Goal: Task Accomplishment & Management: Manage account settings

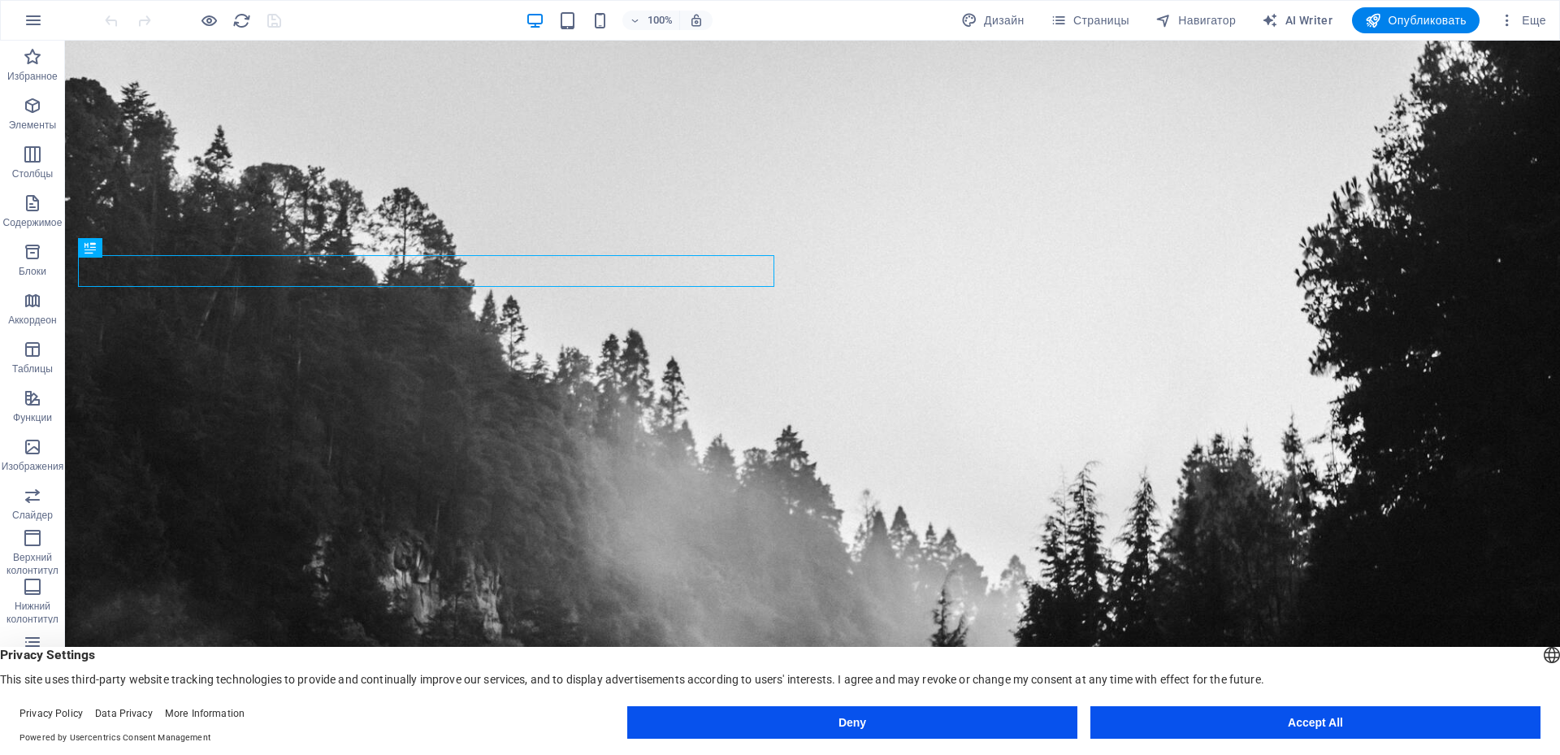
drag, startPoint x: 1314, startPoint y: 722, endPoint x: 1255, endPoint y: 677, distance: 74.8
click at [1314, 722] on button "Accept All" at bounding box center [1316, 722] width 450 height 33
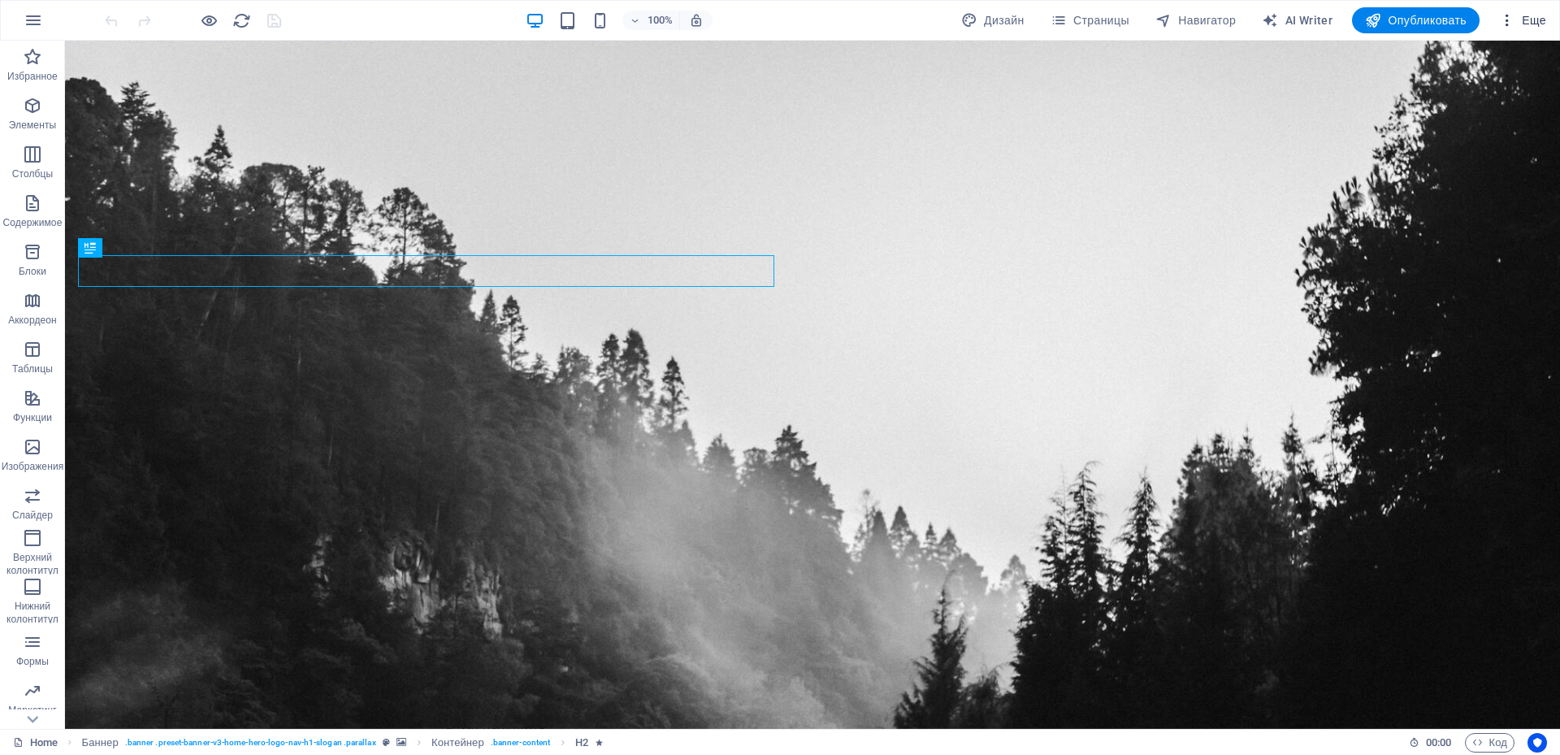
click at [1527, 17] on span "Еще" at bounding box center [1522, 20] width 47 height 16
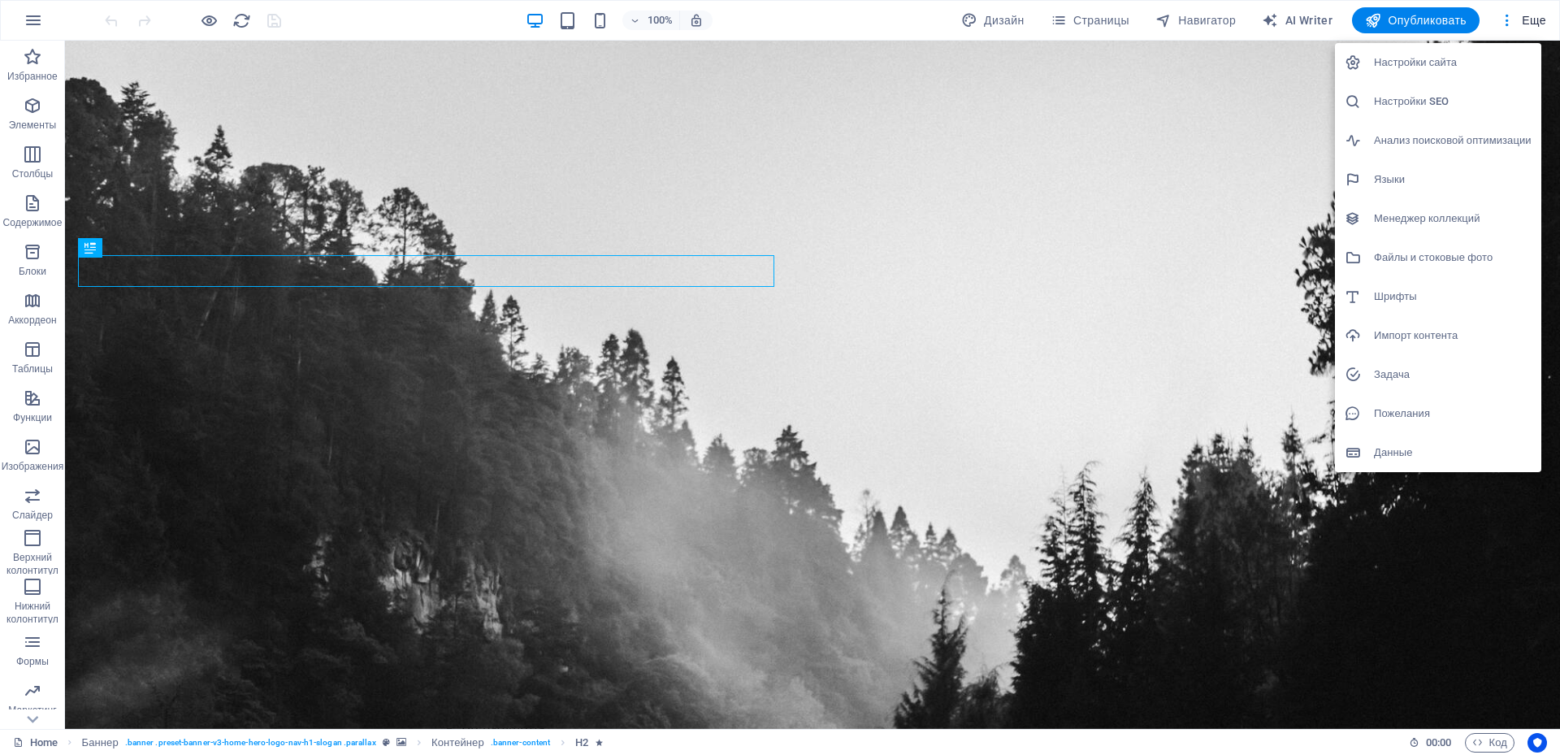
click at [1497, 743] on div at bounding box center [780, 377] width 1560 height 755
click at [1497, 743] on div "Настройки сайта Настройки SEO Анализ поисковой оптимизации Языки Менеджер колле…" at bounding box center [780, 382] width 1560 height 745
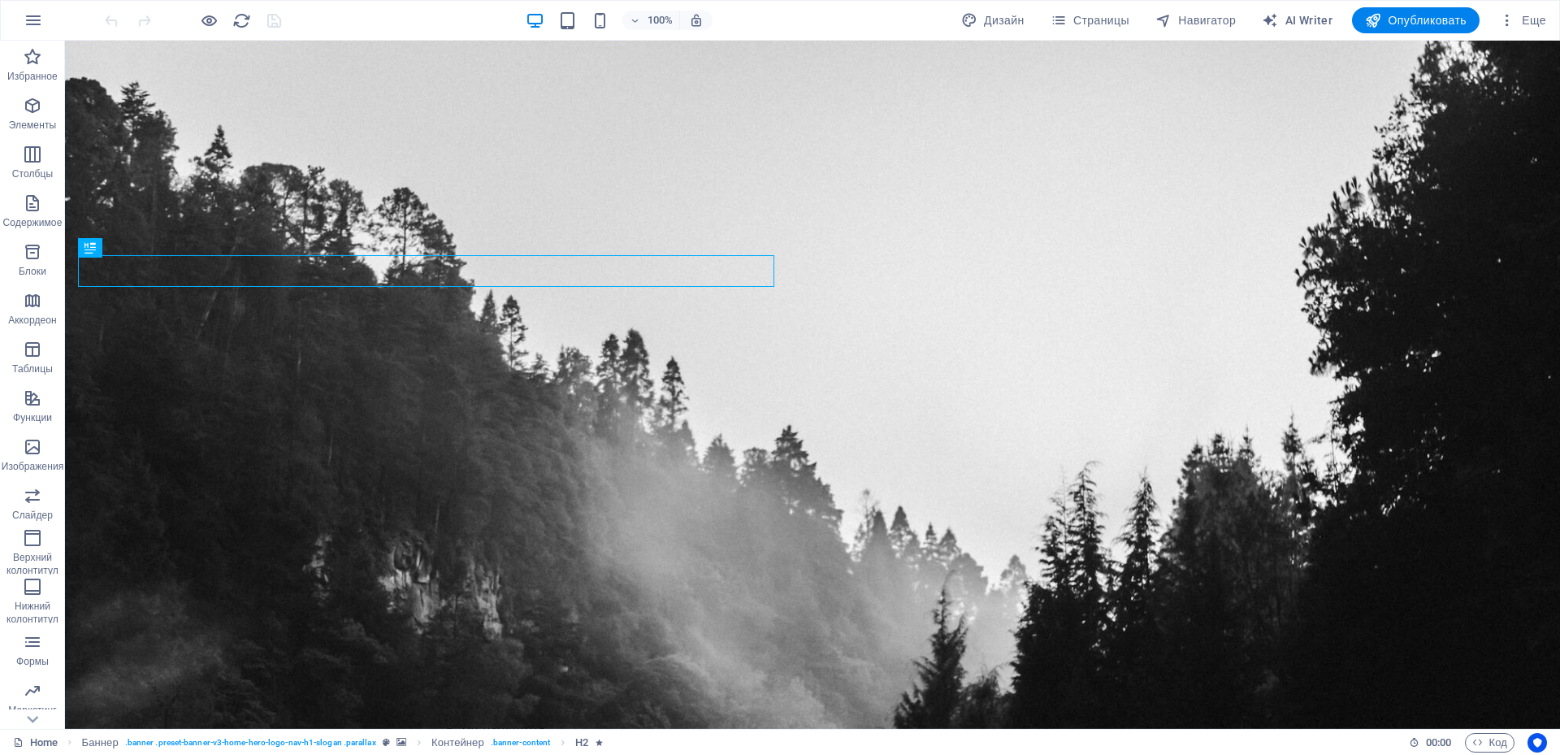
click at [1497, 743] on span "Код" at bounding box center [1490, 743] width 35 height 20
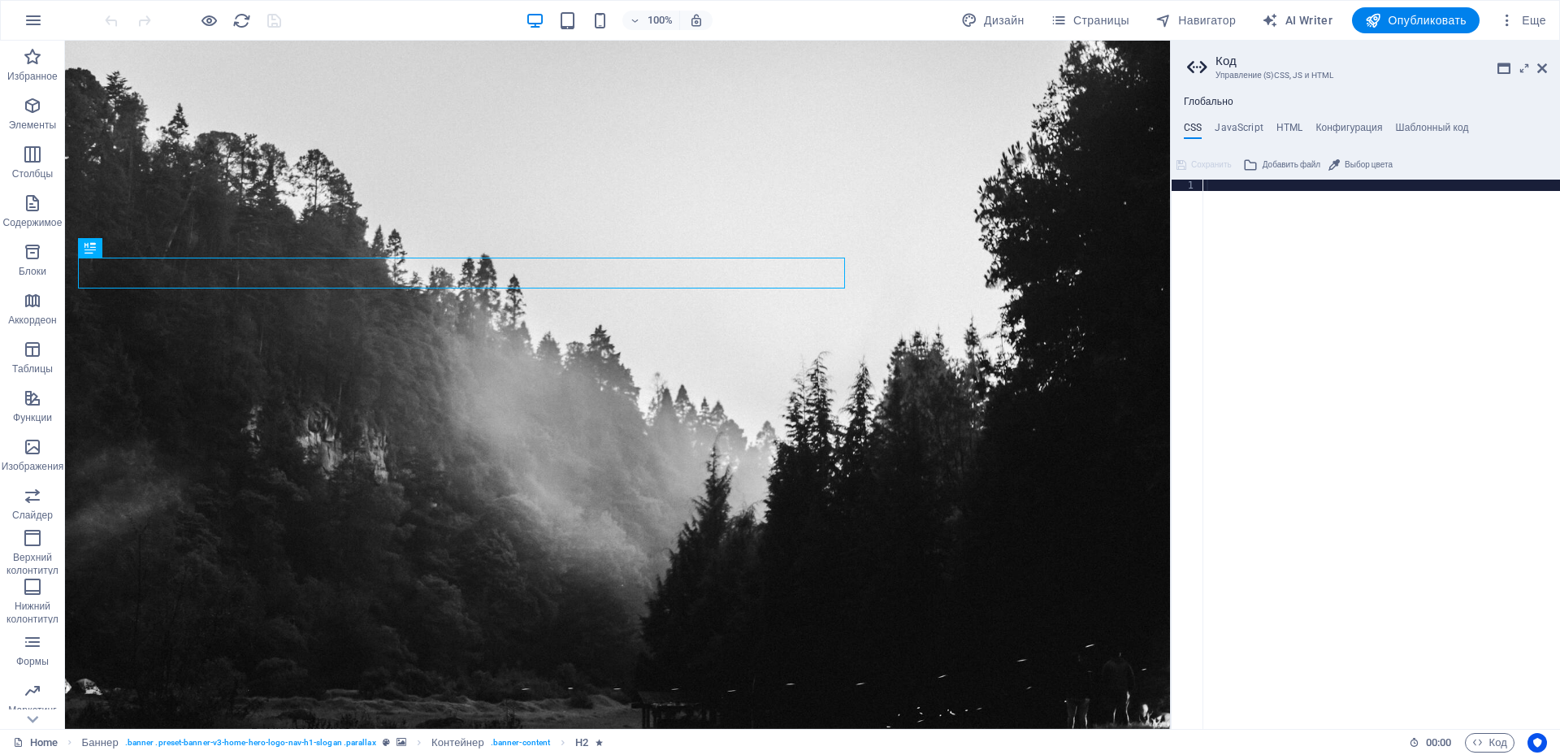
click at [1303, 269] on div at bounding box center [1382, 466] width 357 height 572
click at [1303, 268] on div at bounding box center [1382, 466] width 357 height 572
click at [1366, 249] on div at bounding box center [1382, 466] width 357 height 572
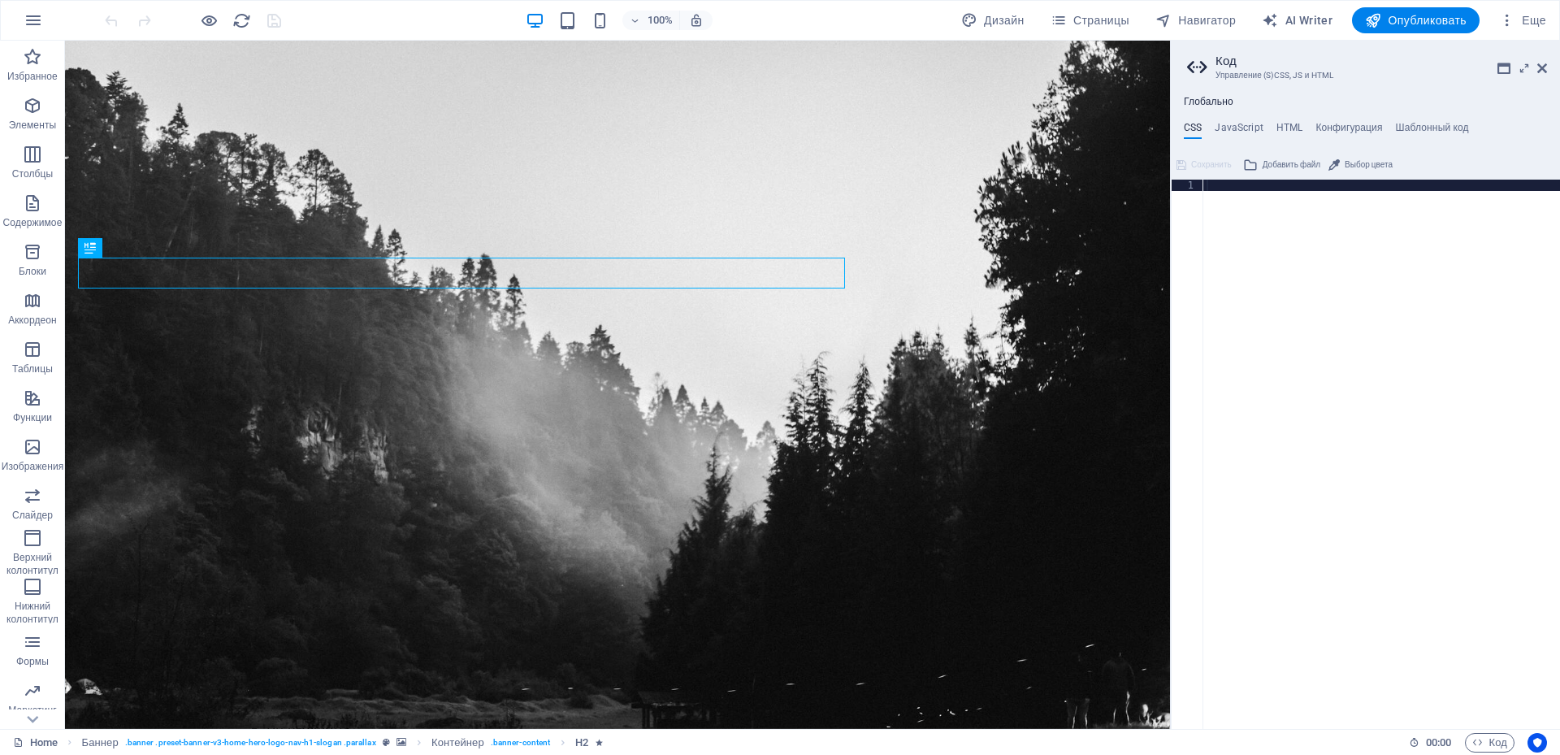
click at [1366, 250] on div at bounding box center [1382, 466] width 357 height 572
click at [1230, 125] on h4 "JavaScript" at bounding box center [1239, 131] width 48 height 18
type textarea "/* JS for preset "Menu V2" */"
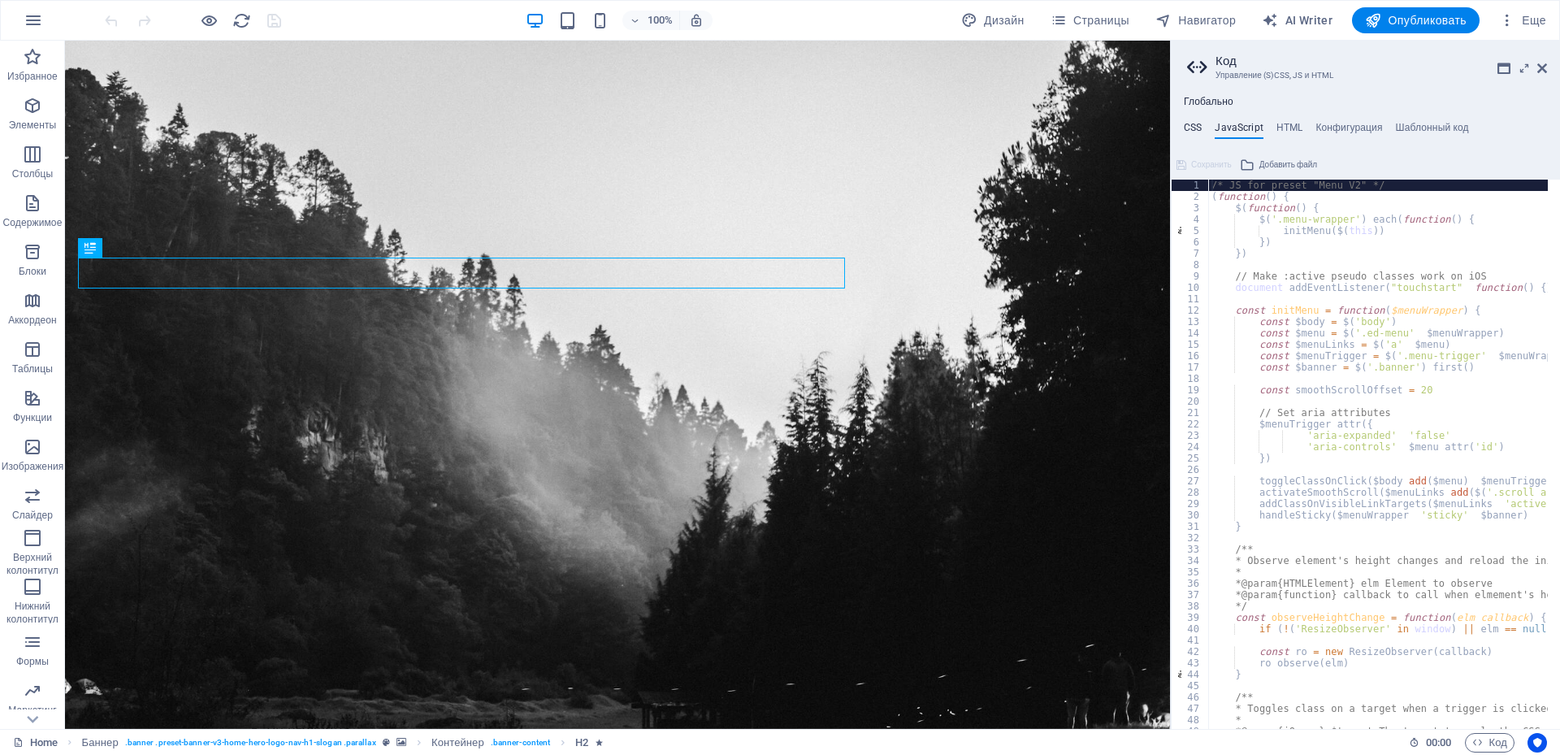
click at [1186, 128] on h4 "CSS" at bounding box center [1193, 131] width 18 height 18
drag, startPoint x: 1186, startPoint y: 128, endPoint x: 1247, endPoint y: 131, distance: 60.2
click at [1186, 128] on h4 "CSS" at bounding box center [1193, 131] width 18 height 18
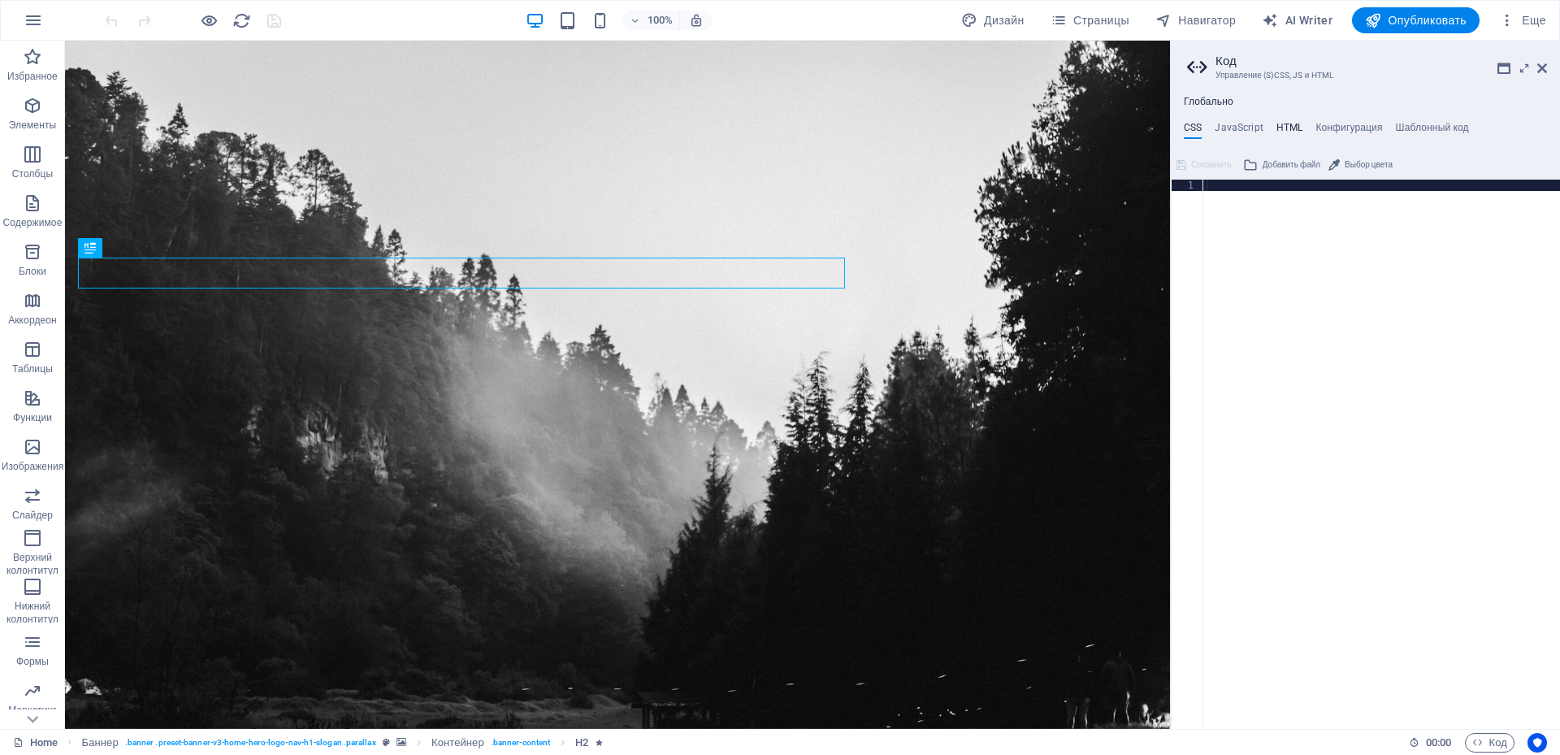
click at [1295, 132] on h4 "HTML" at bounding box center [1290, 131] width 27 height 18
type textarea "<a href="#main-content" class="wv-link-content button">Shttps://[DOMAIN_NAME][U…"
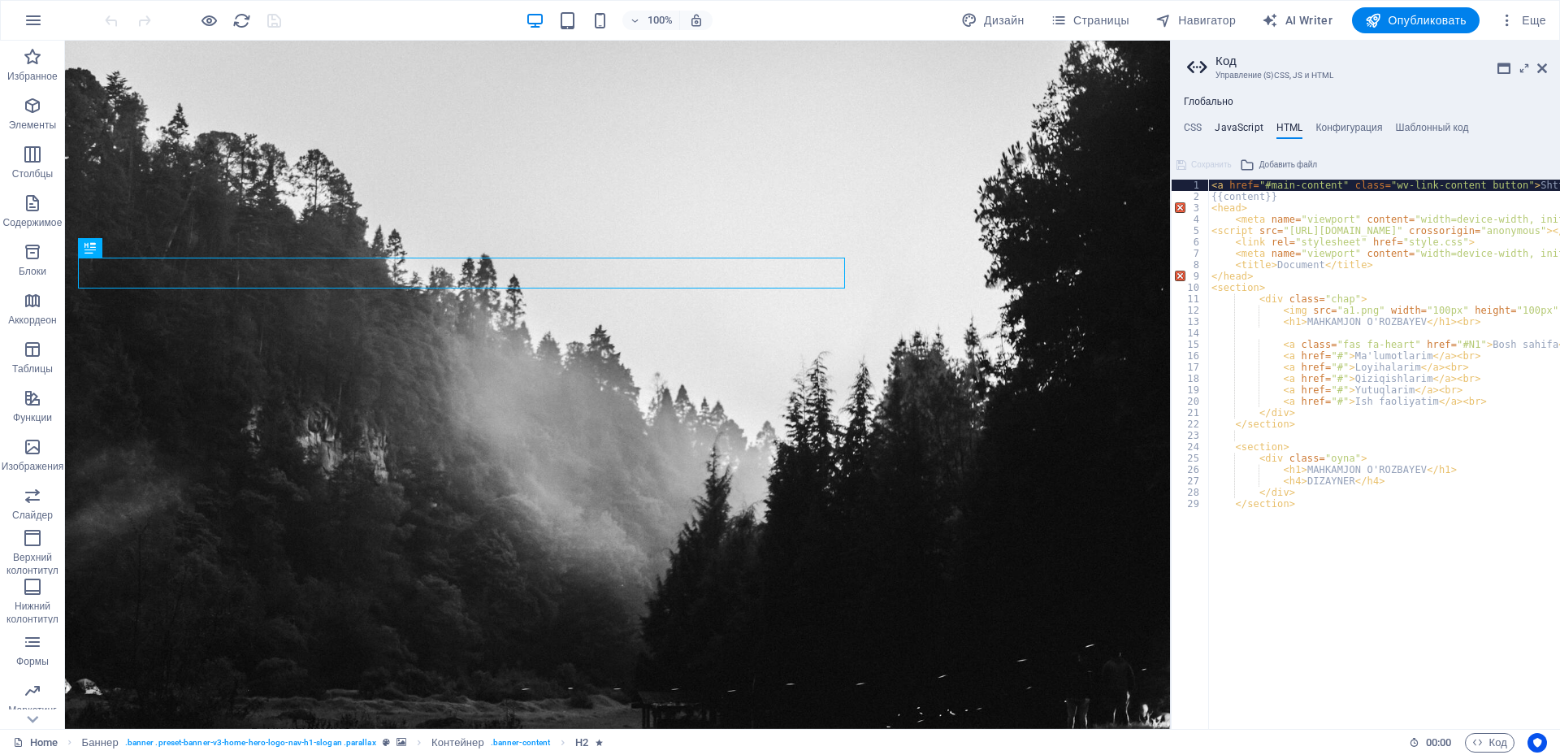
click at [1223, 128] on h4 "JavaScript" at bounding box center [1239, 131] width 48 height 18
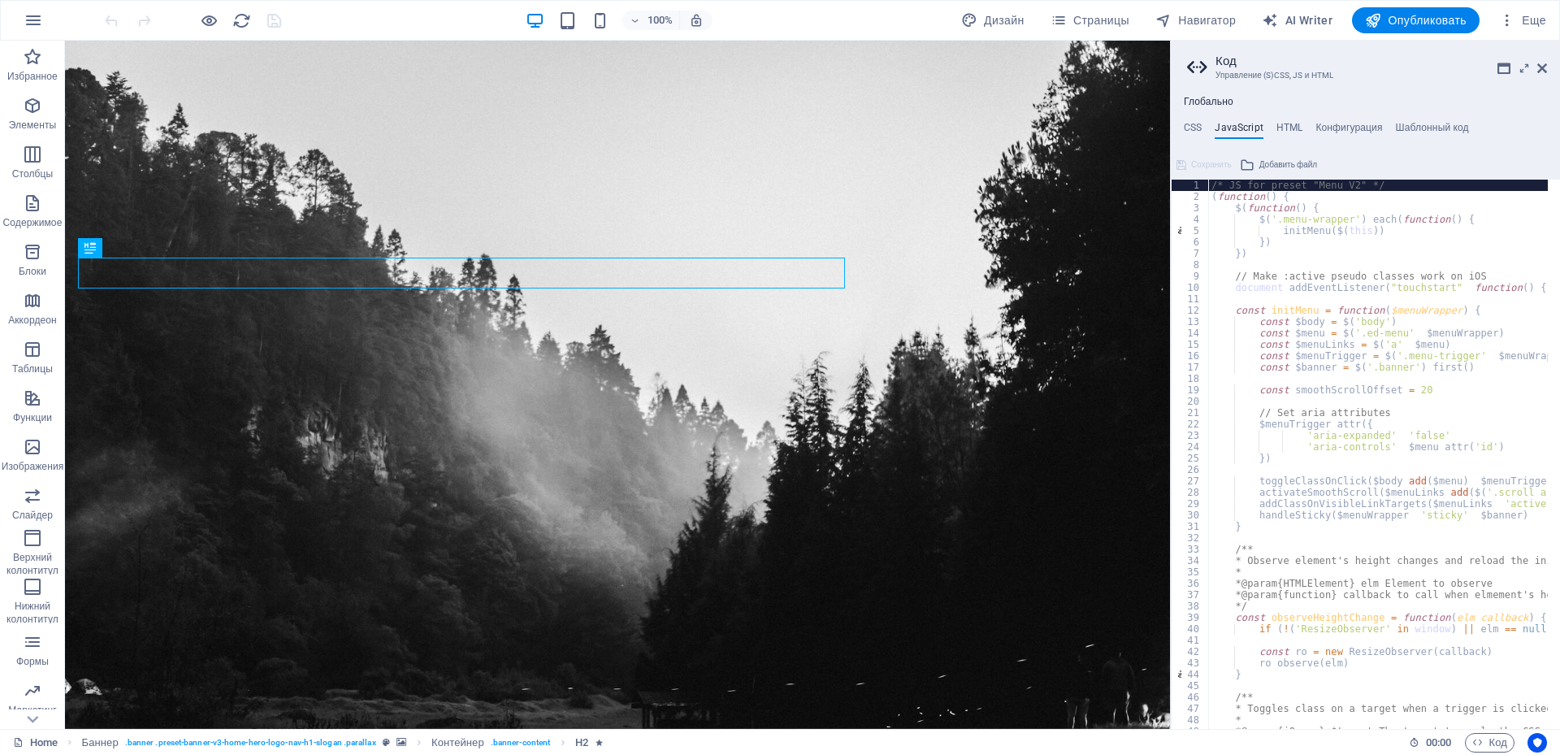
click at [1181, 125] on ul "CSS JavaScript HTML Конфигурация Шаблонный код" at bounding box center [1365, 131] width 389 height 18
click at [1199, 131] on h4 "CSS" at bounding box center [1193, 131] width 18 height 18
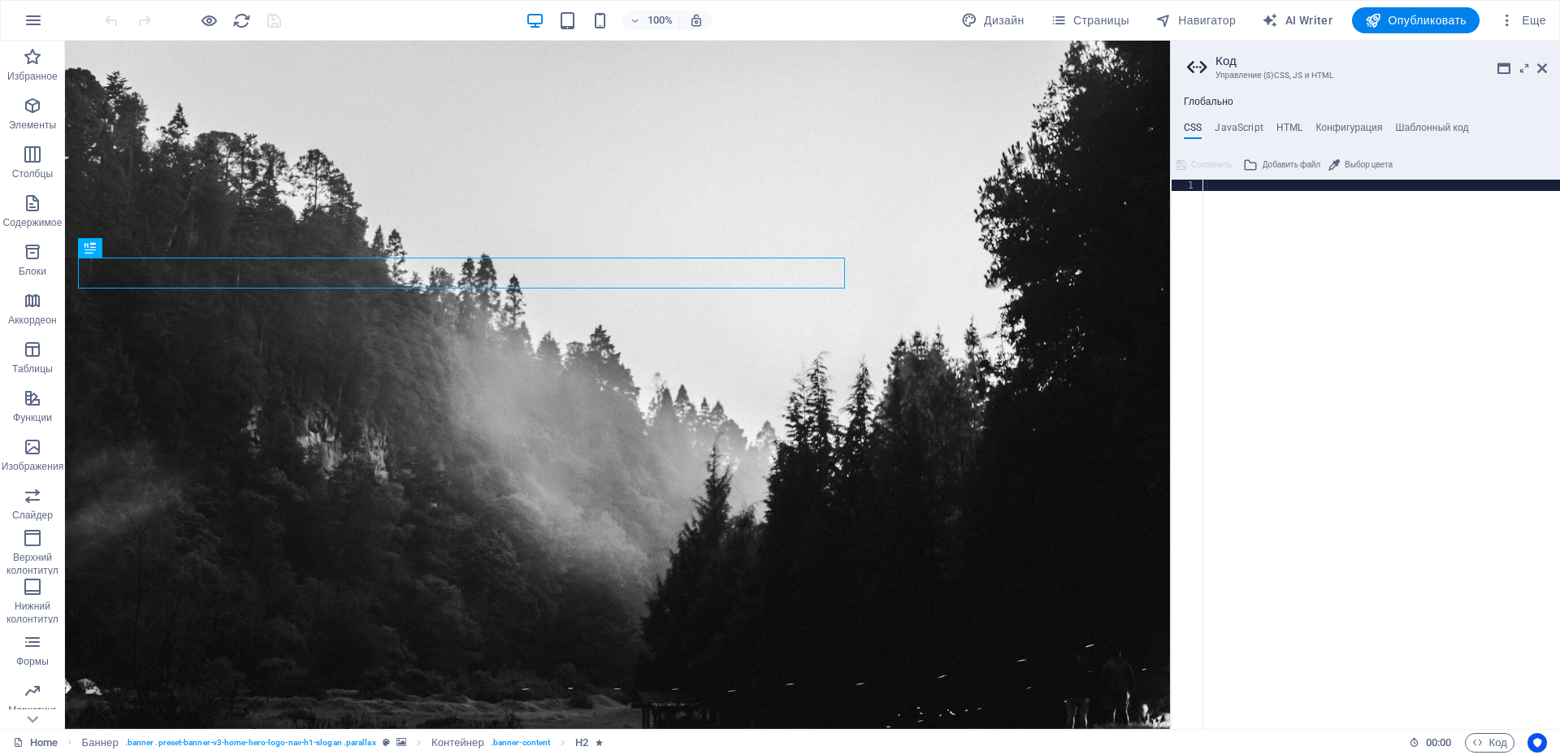
click at [1248, 218] on div at bounding box center [1382, 466] width 357 height 572
click at [1027, 288] on figure at bounding box center [617, 385] width 1105 height 688
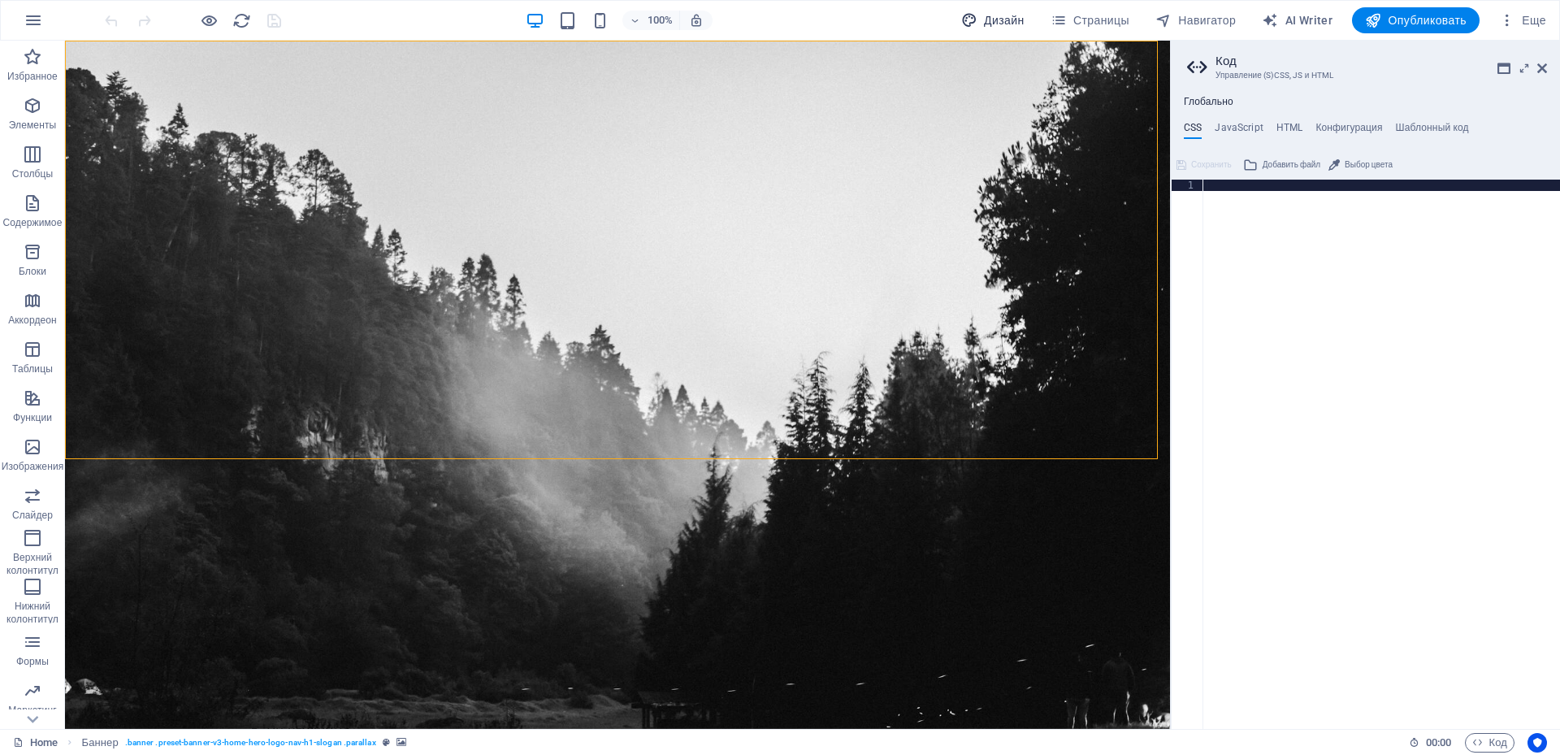
click at [990, 11] on button "Дизайн" at bounding box center [993, 20] width 76 height 26
click at [993, 15] on span "Дизайн" at bounding box center [992, 20] width 63 height 16
select select "px"
select select "200"
select select "px"
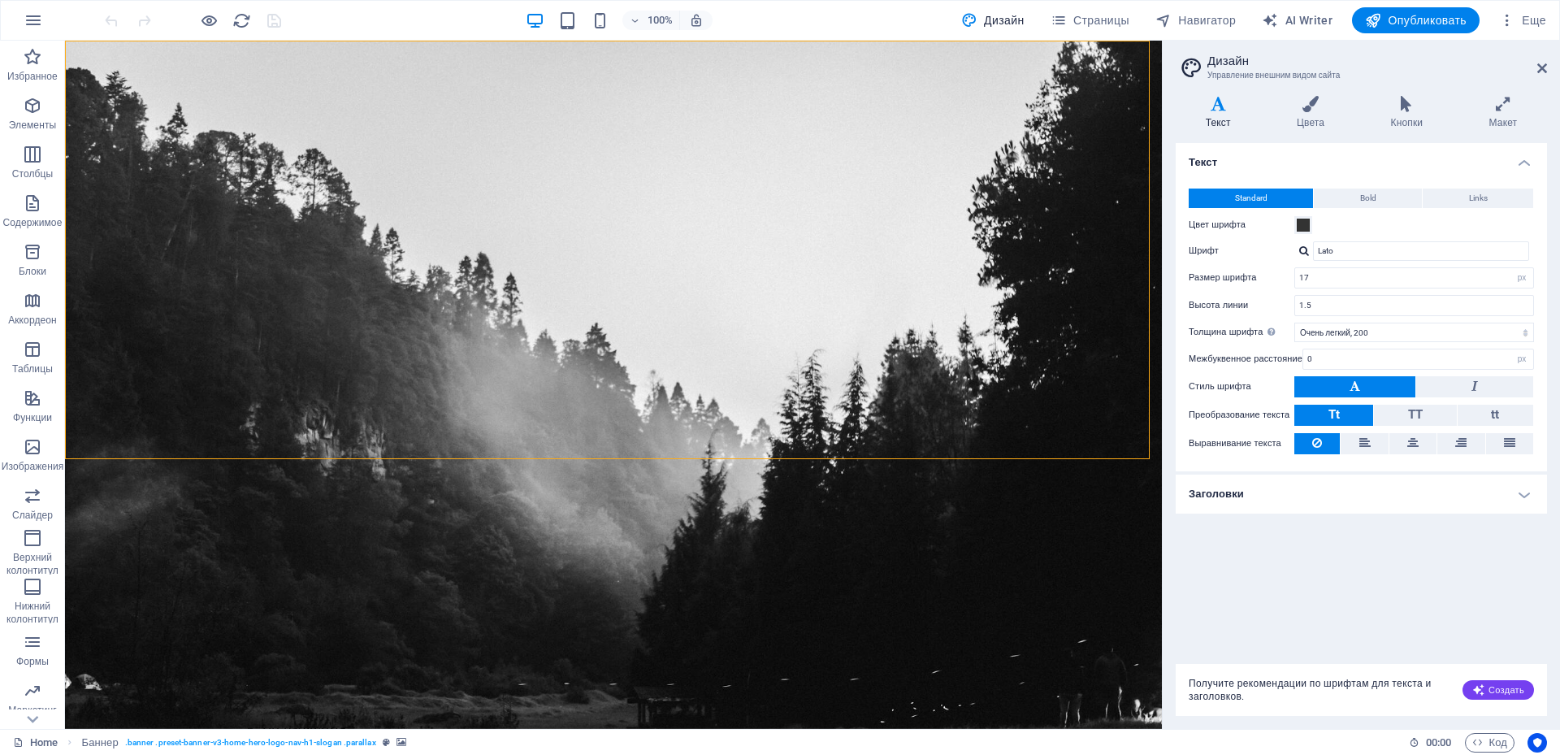
click at [1529, 64] on h2 "Дизайн" at bounding box center [1378, 61] width 340 height 15
click at [1540, 62] on icon at bounding box center [1543, 68] width 10 height 13
click at [1162, 62] on figure at bounding box center [613, 385] width 1097 height 688
select select "vh"
select select "header"
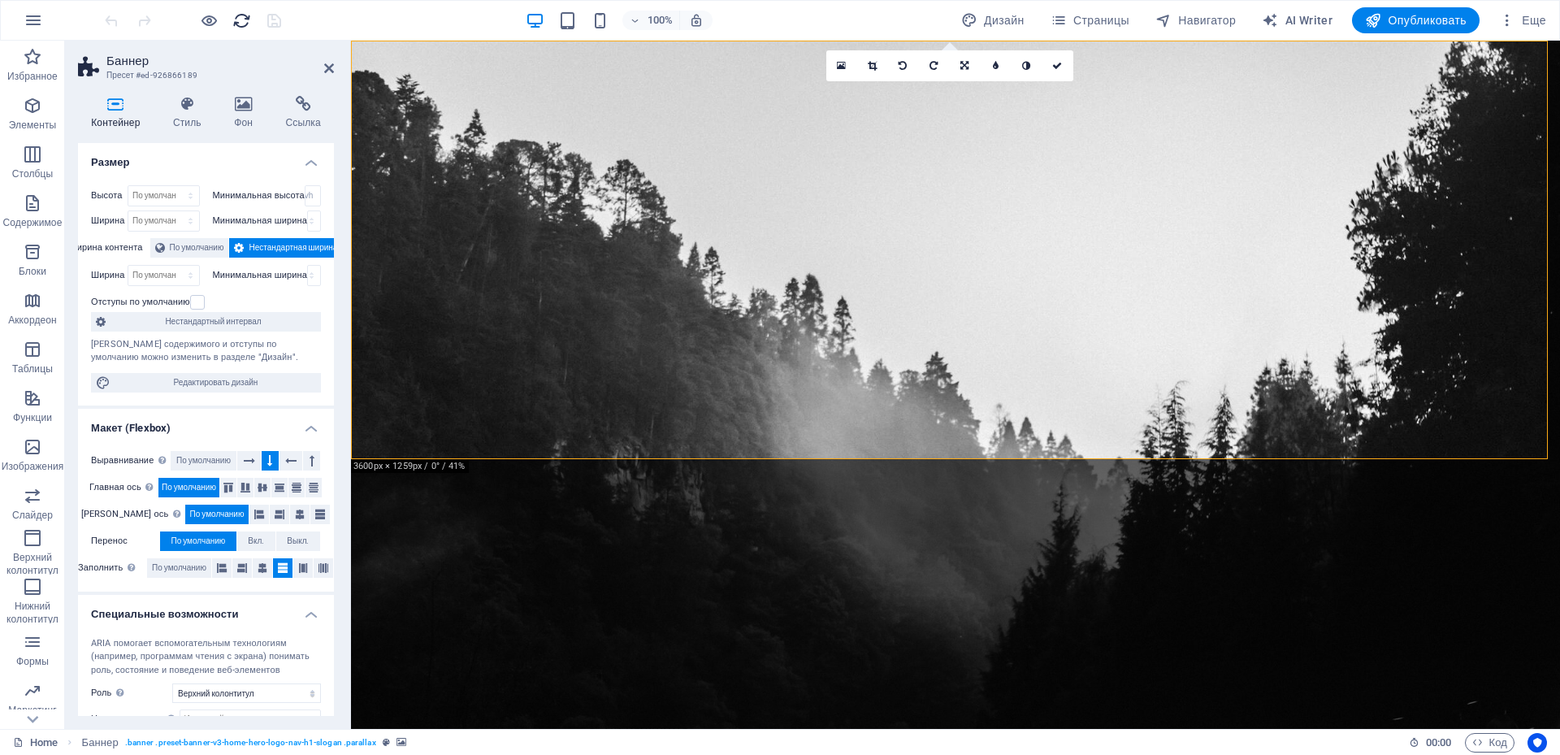
click at [237, 20] on icon "reload" at bounding box center [241, 20] width 19 height 19
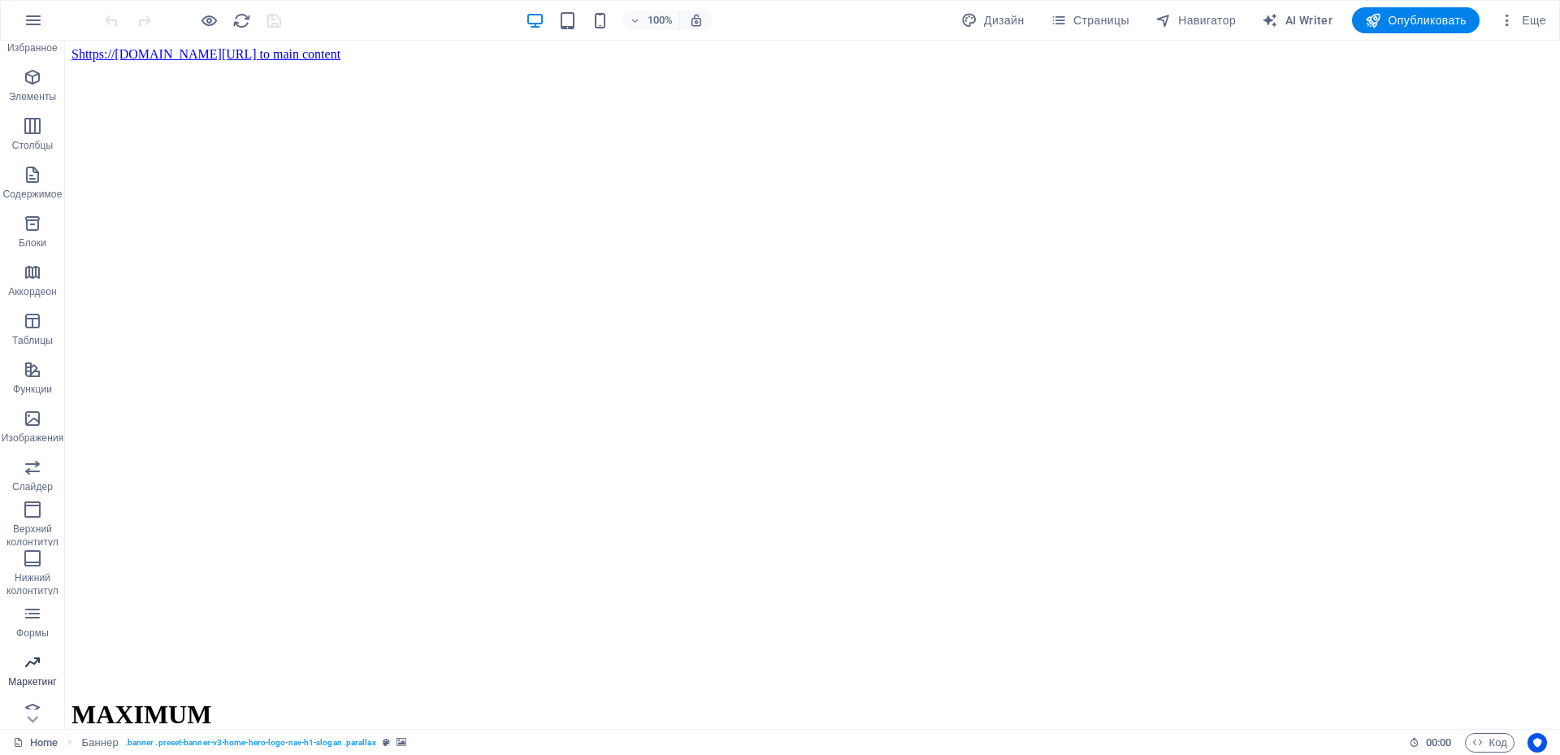
scroll to position [43, 0]
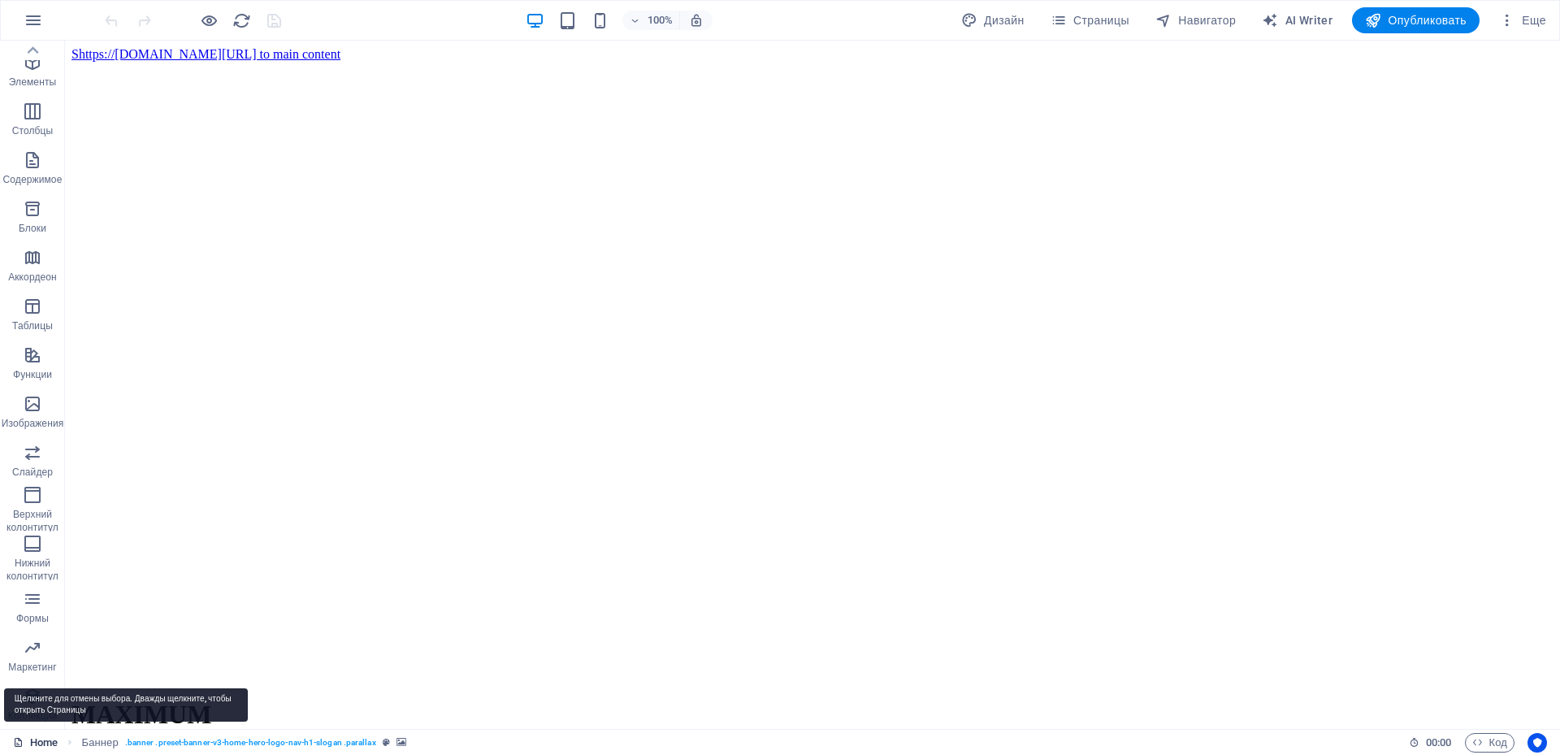
click at [27, 745] on link "Home" at bounding box center [35, 743] width 45 height 20
click at [33, 37] on button "button" at bounding box center [33, 20] width 39 height 39
click at [35, 20] on icon "button" at bounding box center [34, 21] width 20 height 20
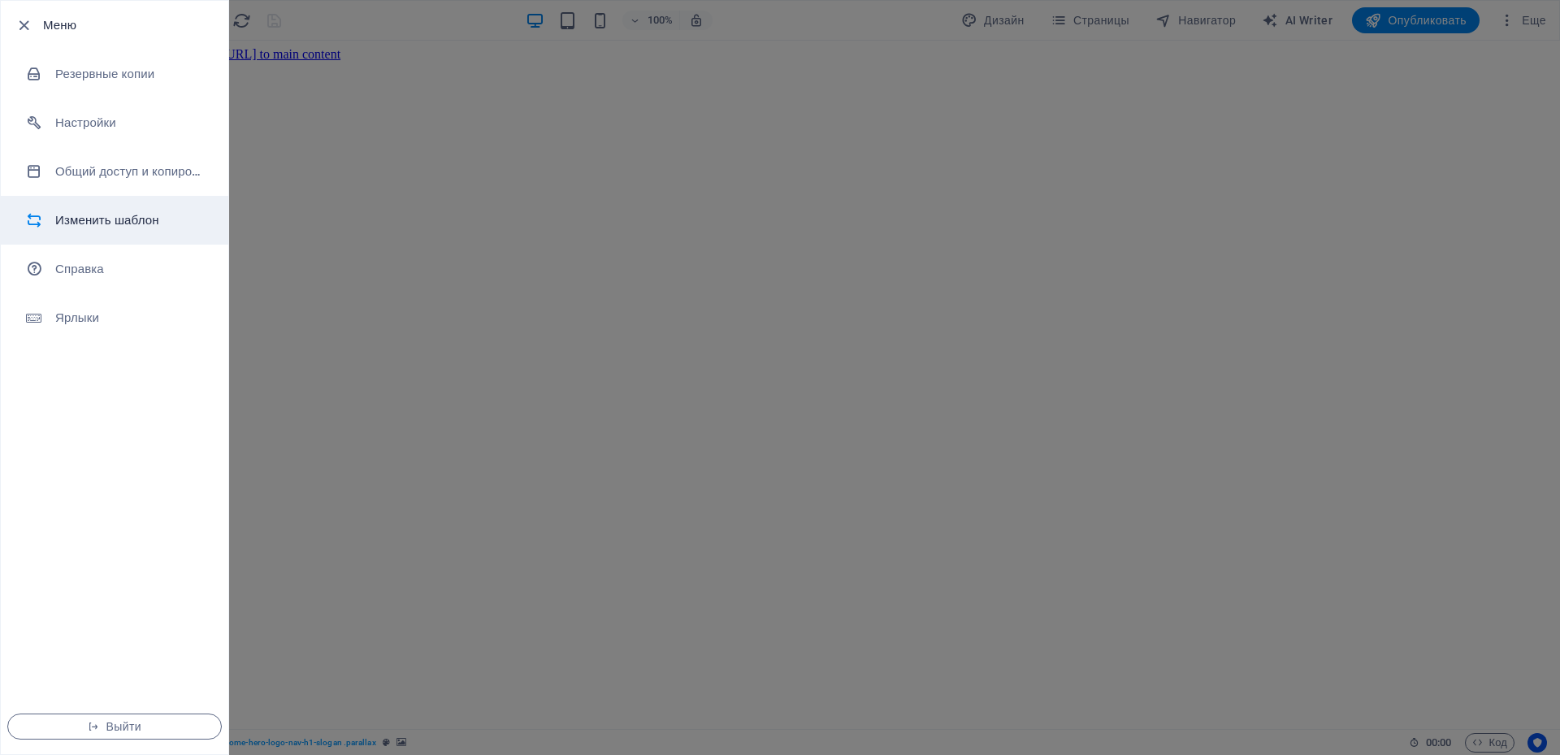
click at [118, 225] on h6 "Изменить шаблон" at bounding box center [130, 220] width 150 height 20
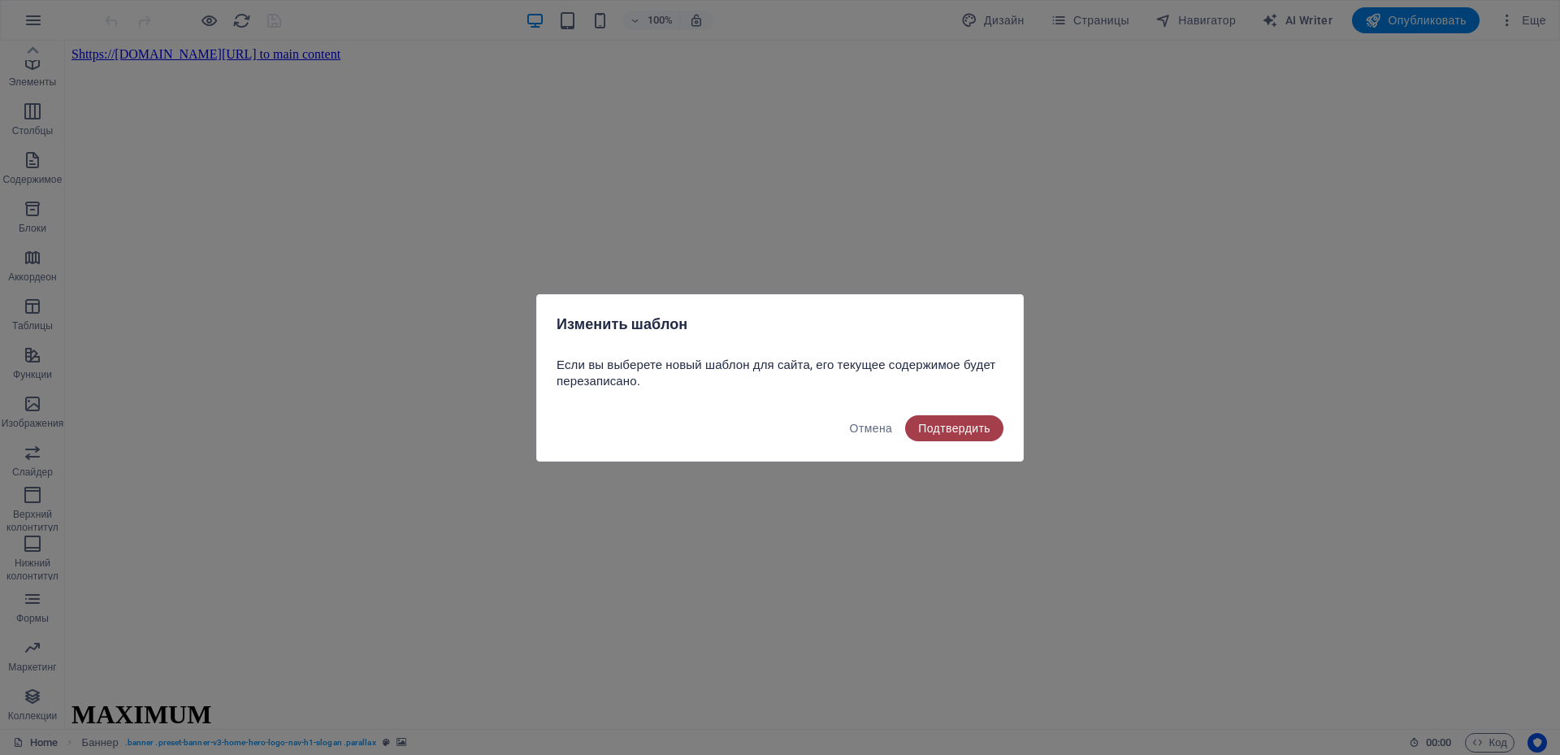
click at [958, 431] on span "Подтвердить" at bounding box center [954, 428] width 72 height 13
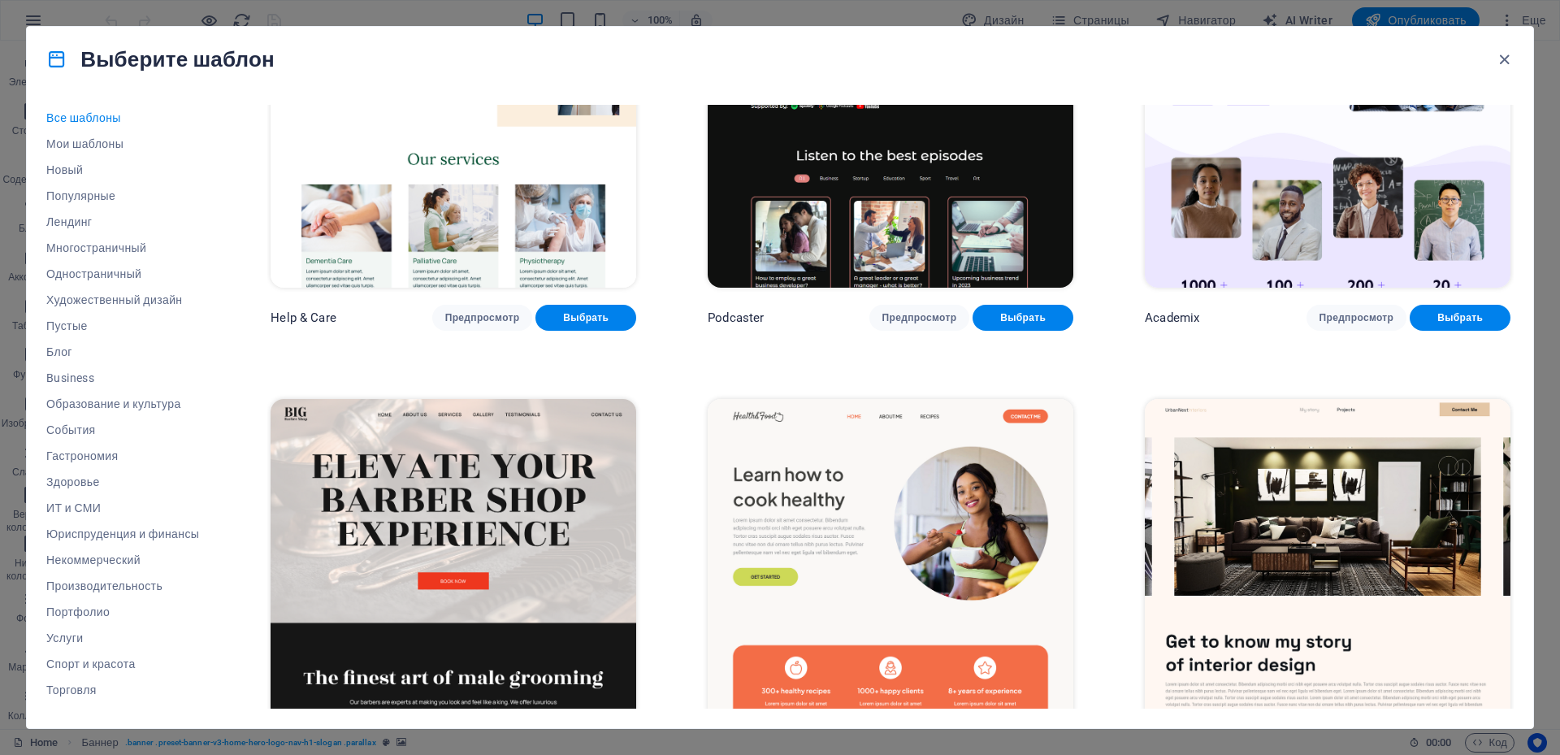
scroll to position [2113, 0]
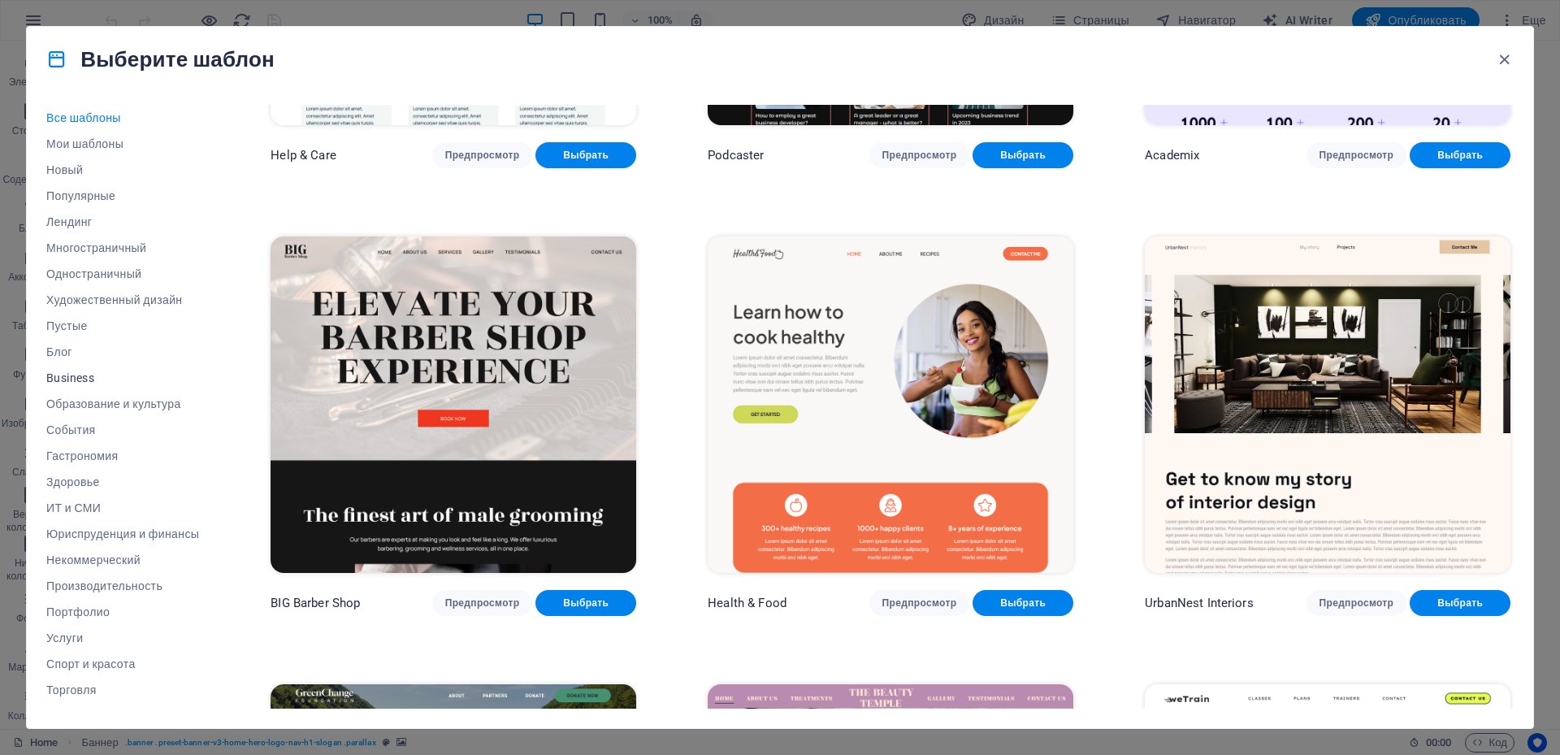
click at [65, 376] on span "Business" at bounding box center [122, 377] width 153 height 13
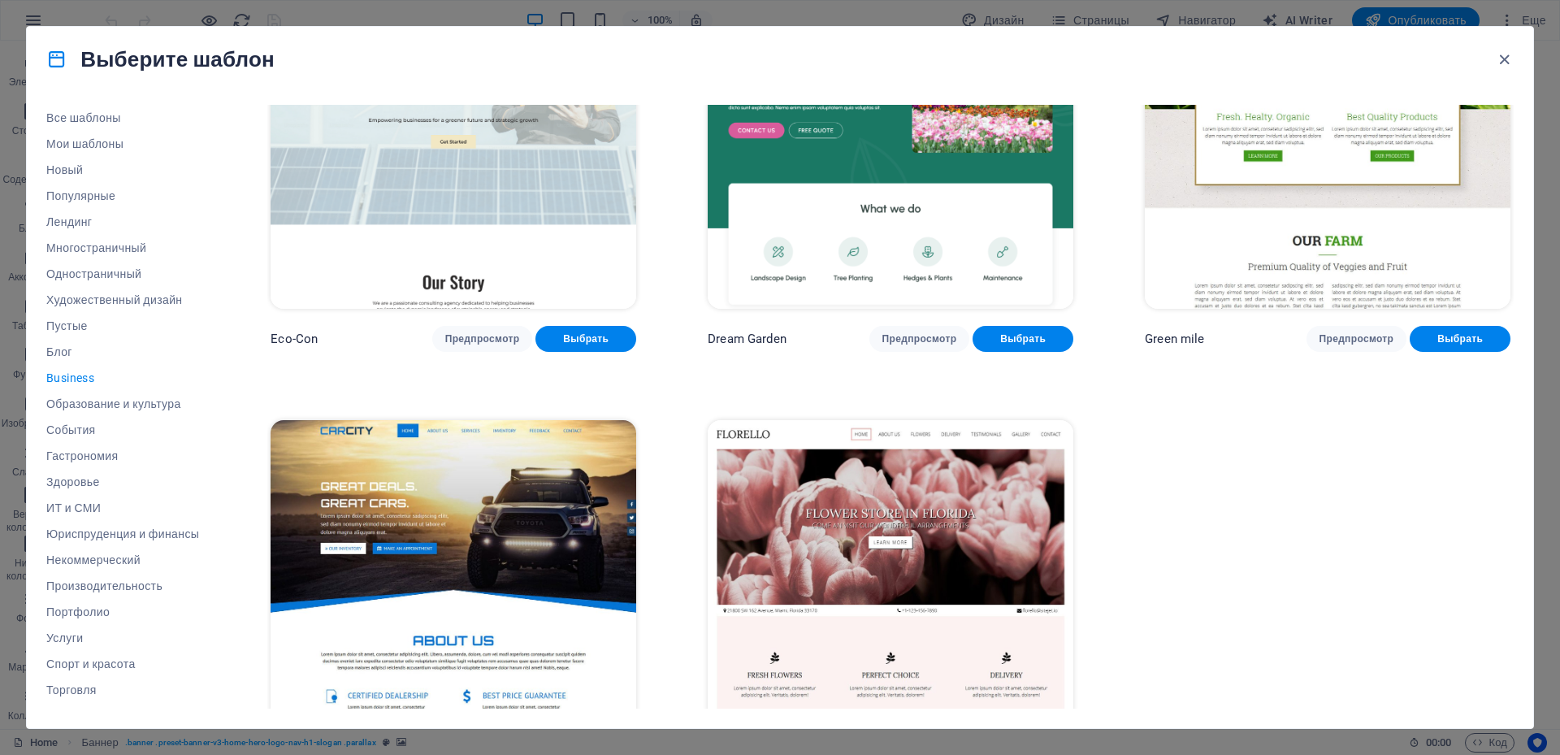
scroll to position [223, 0]
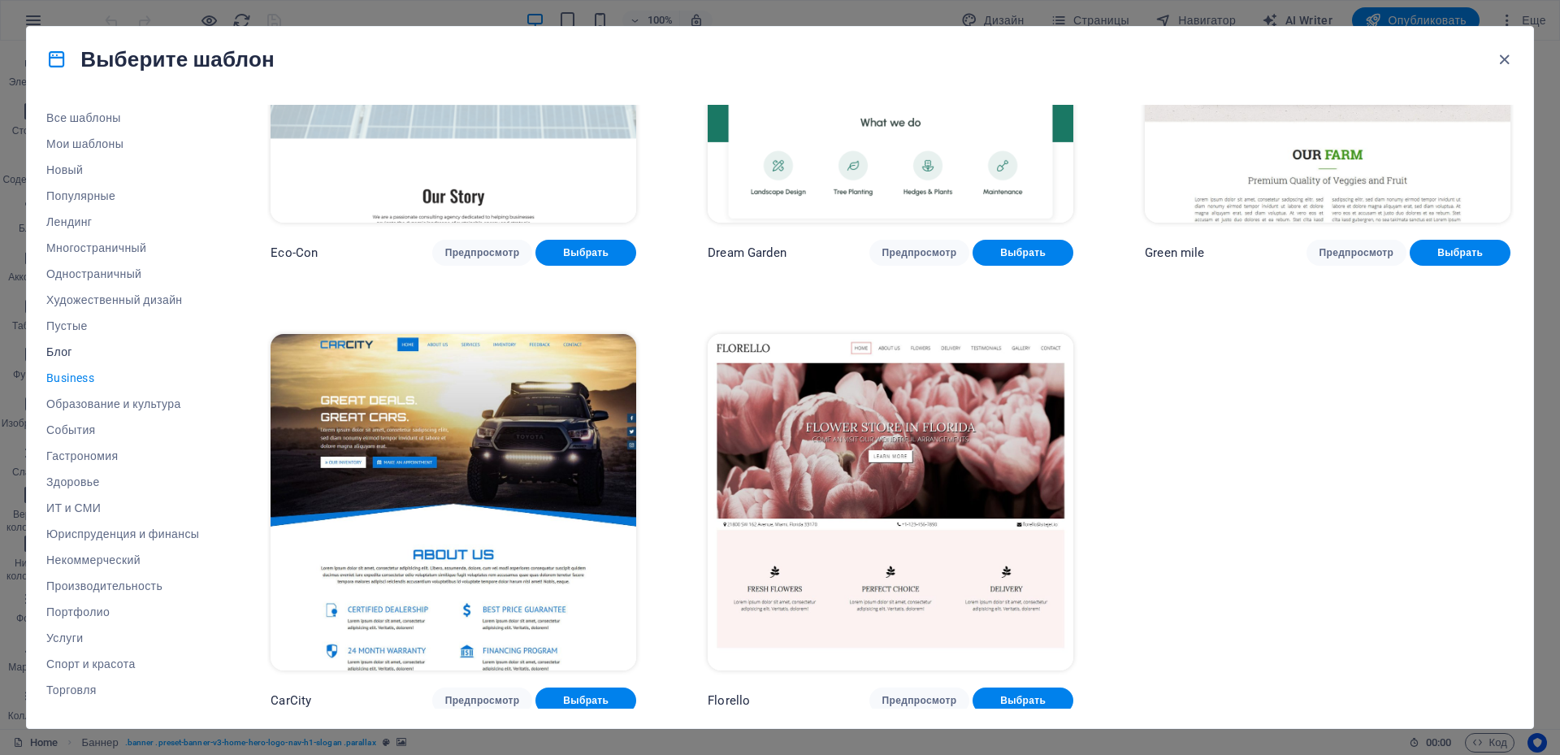
click at [61, 351] on span "Блог" at bounding box center [122, 351] width 153 height 13
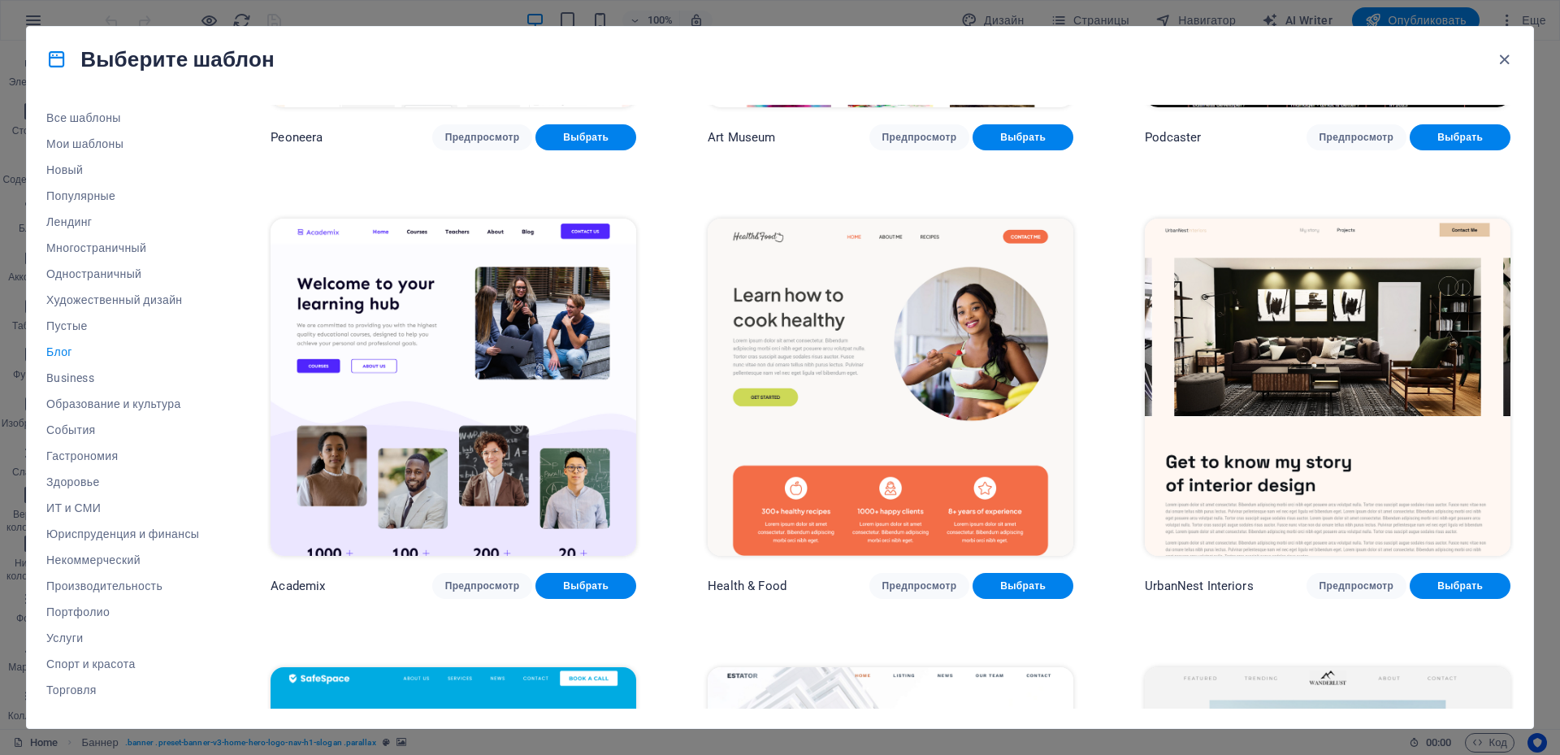
scroll to position [813, 0]
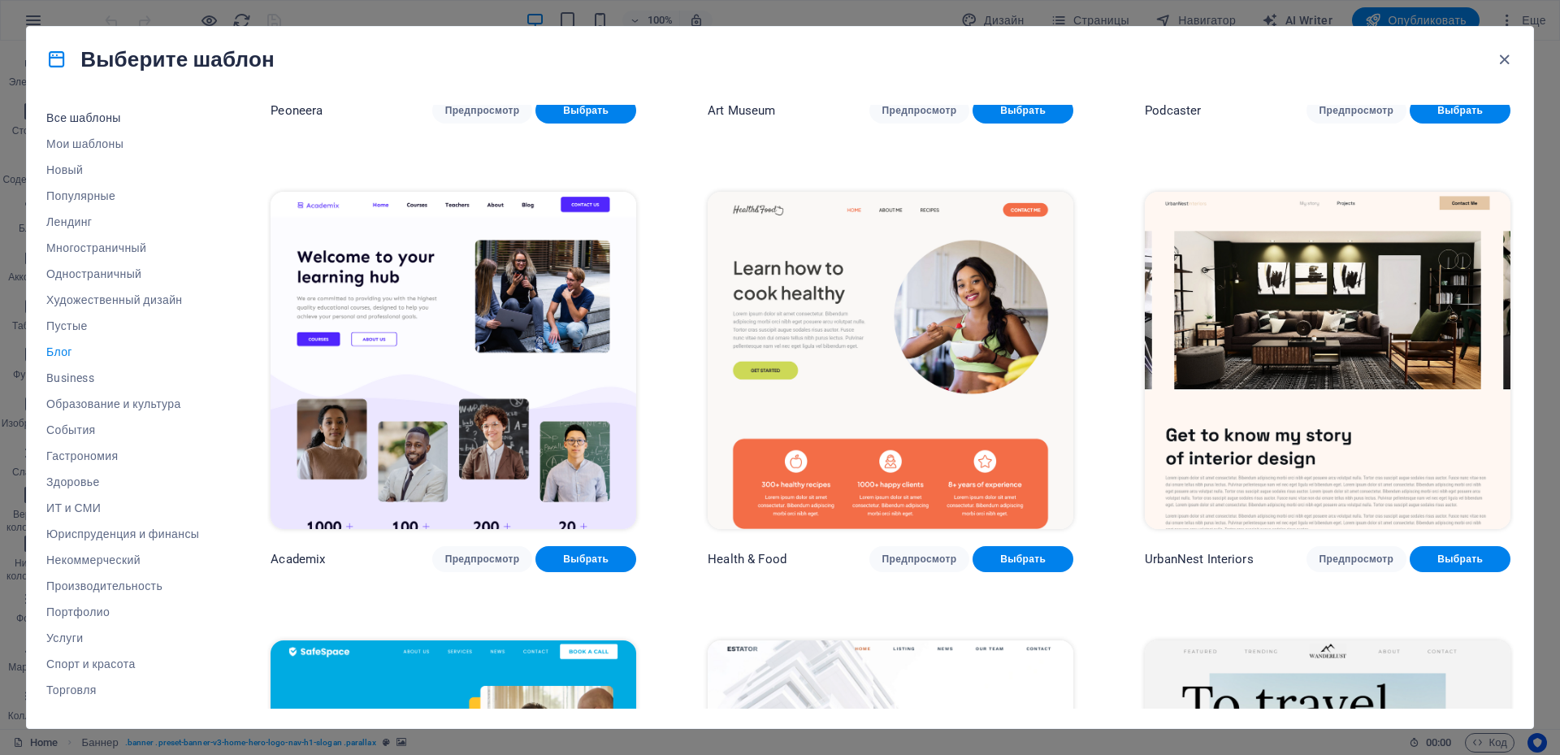
click at [54, 114] on span "Все шаблоны" at bounding box center [122, 117] width 153 height 13
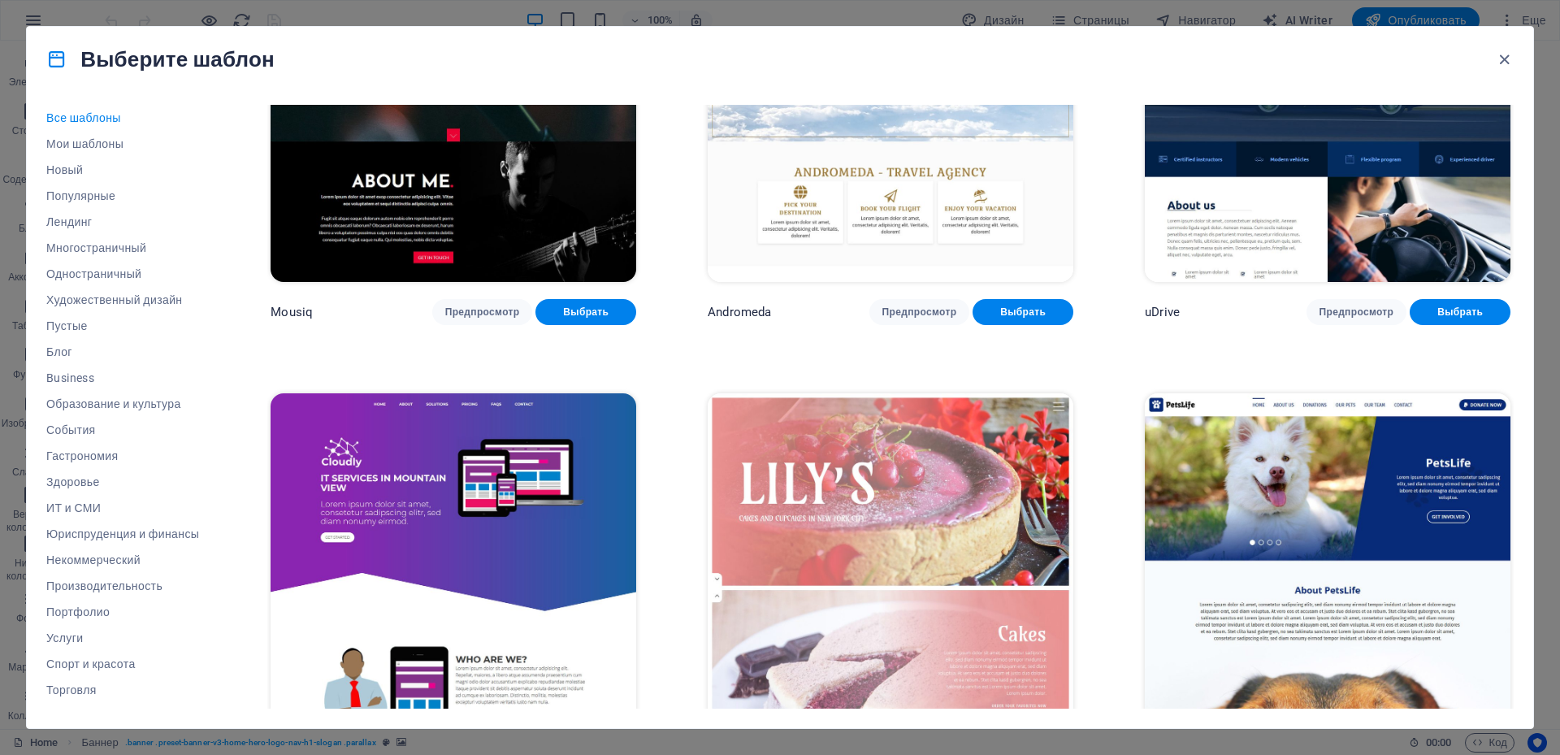
scroll to position [15034, 0]
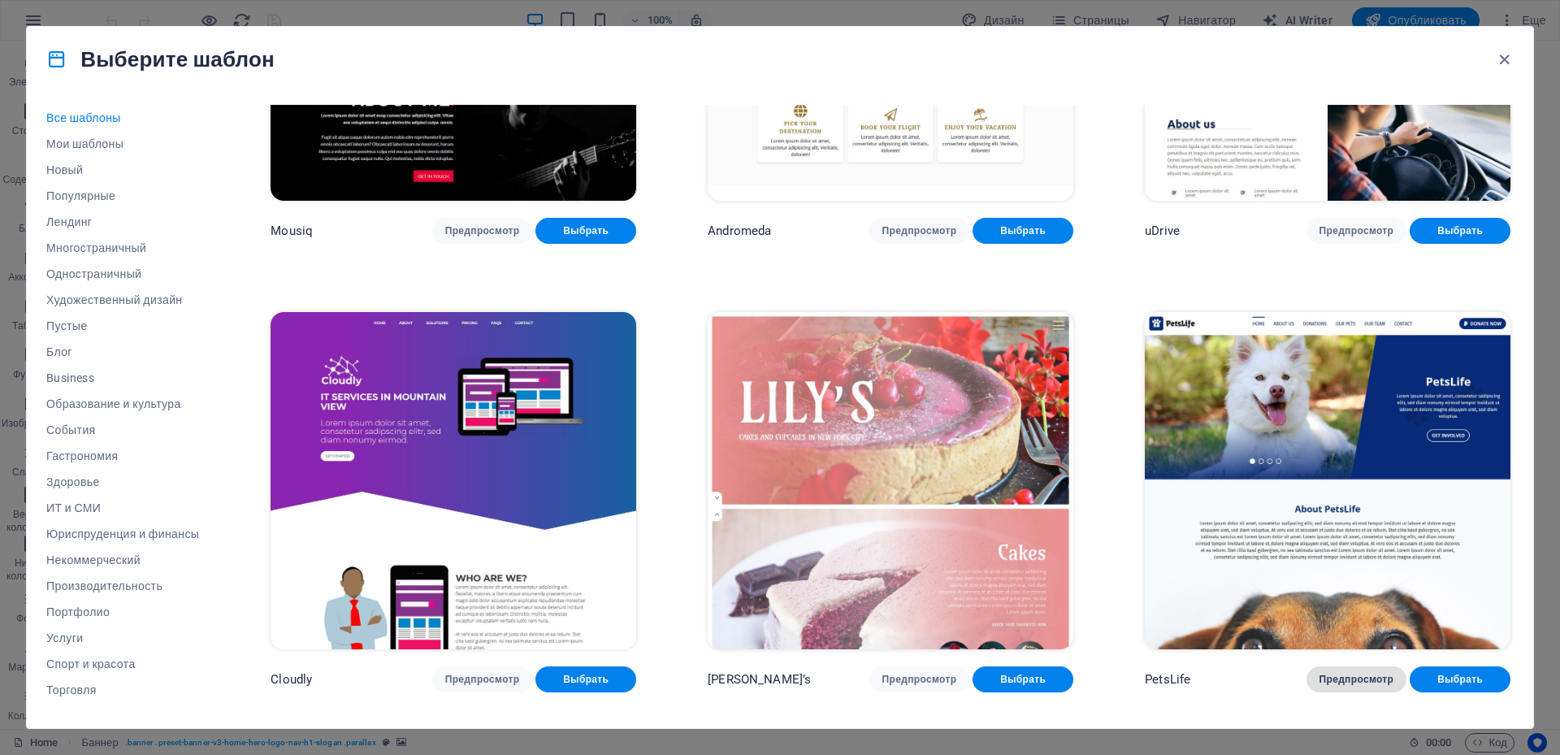
click at [1350, 673] on span "Предпросмотр" at bounding box center [1357, 679] width 75 height 13
click at [1351, 673] on span "Предпросмотр" at bounding box center [1357, 679] width 75 height 13
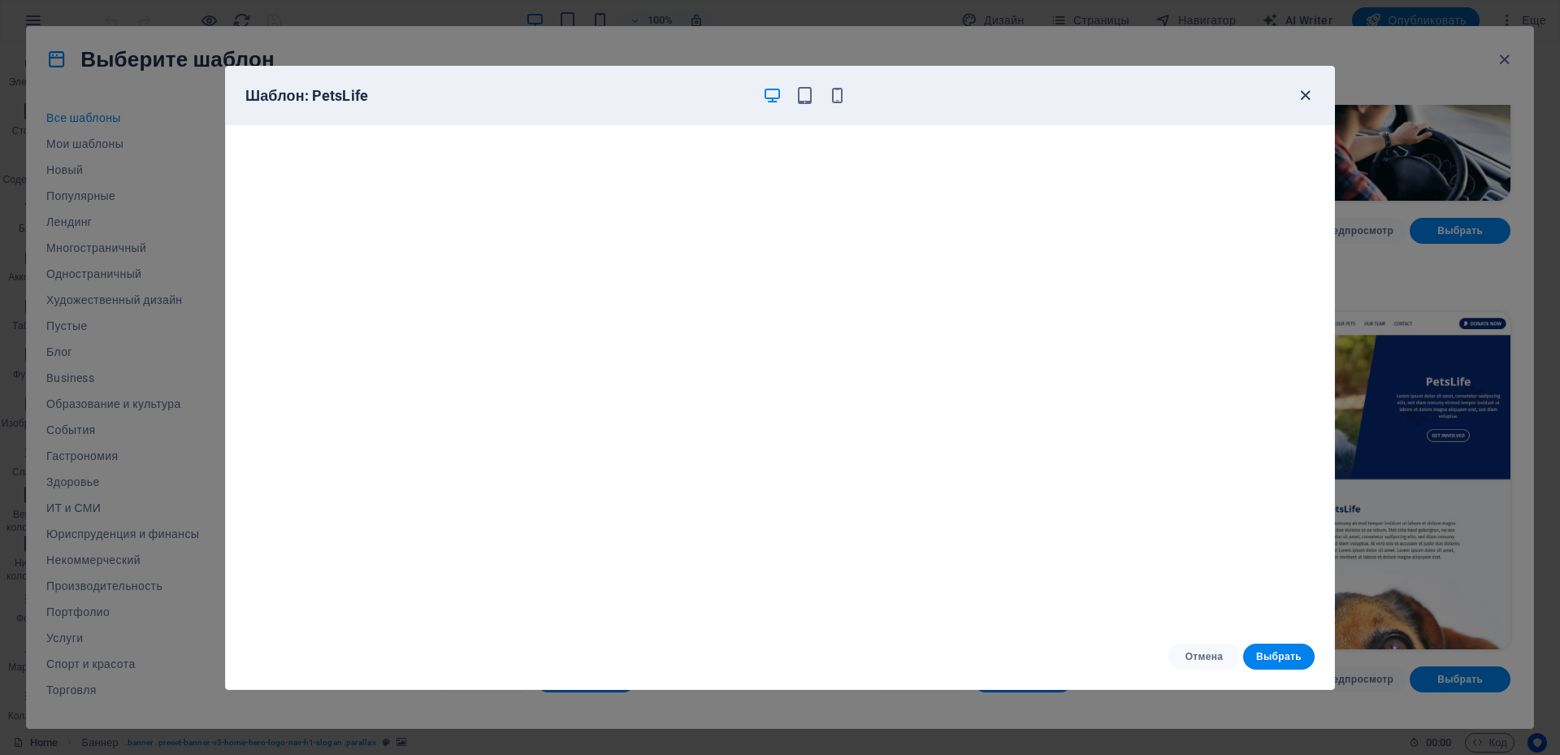
click at [1301, 89] on icon "button" at bounding box center [1305, 95] width 19 height 19
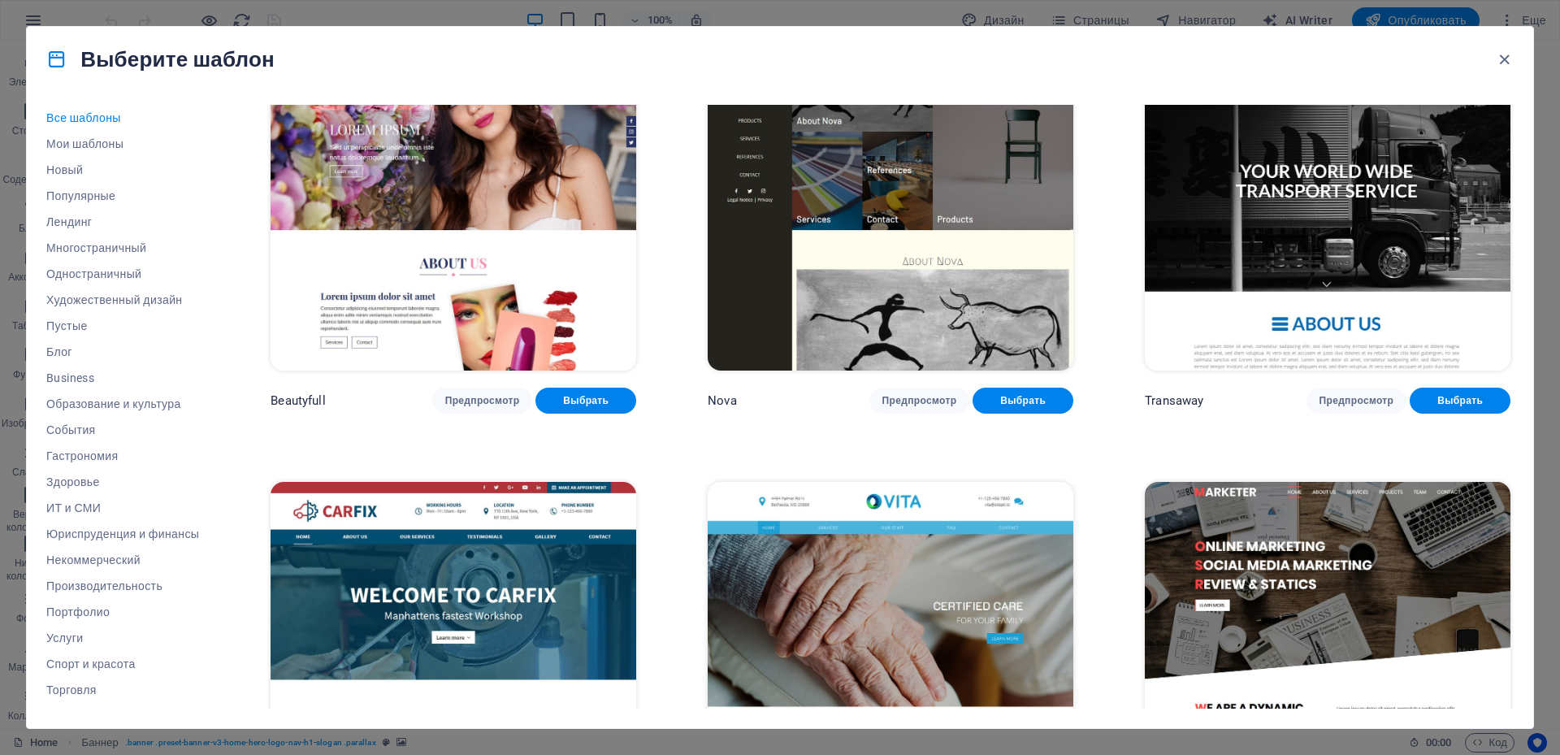
scroll to position [17716, 0]
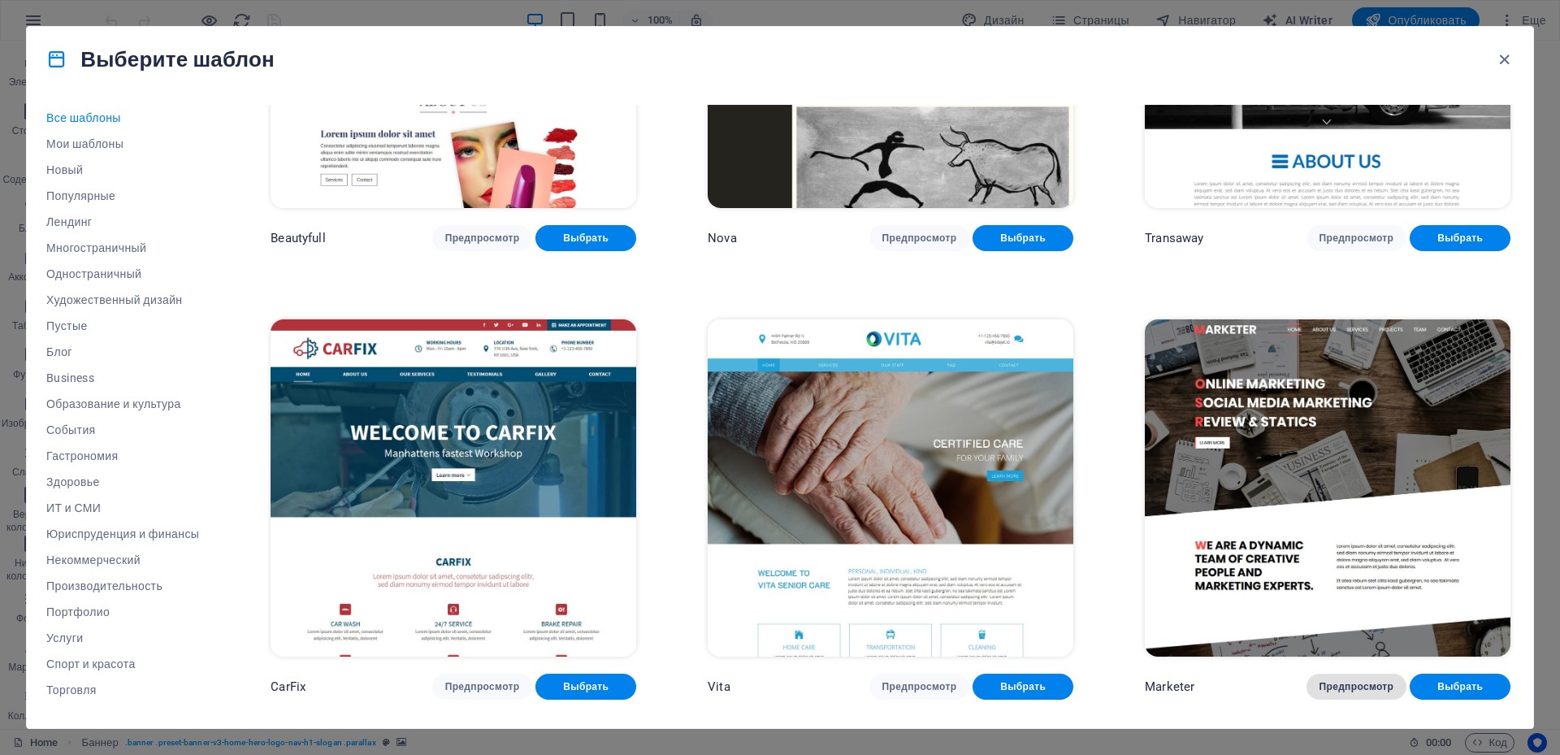
click at [1379, 680] on span "Предпросмотр" at bounding box center [1357, 686] width 75 height 13
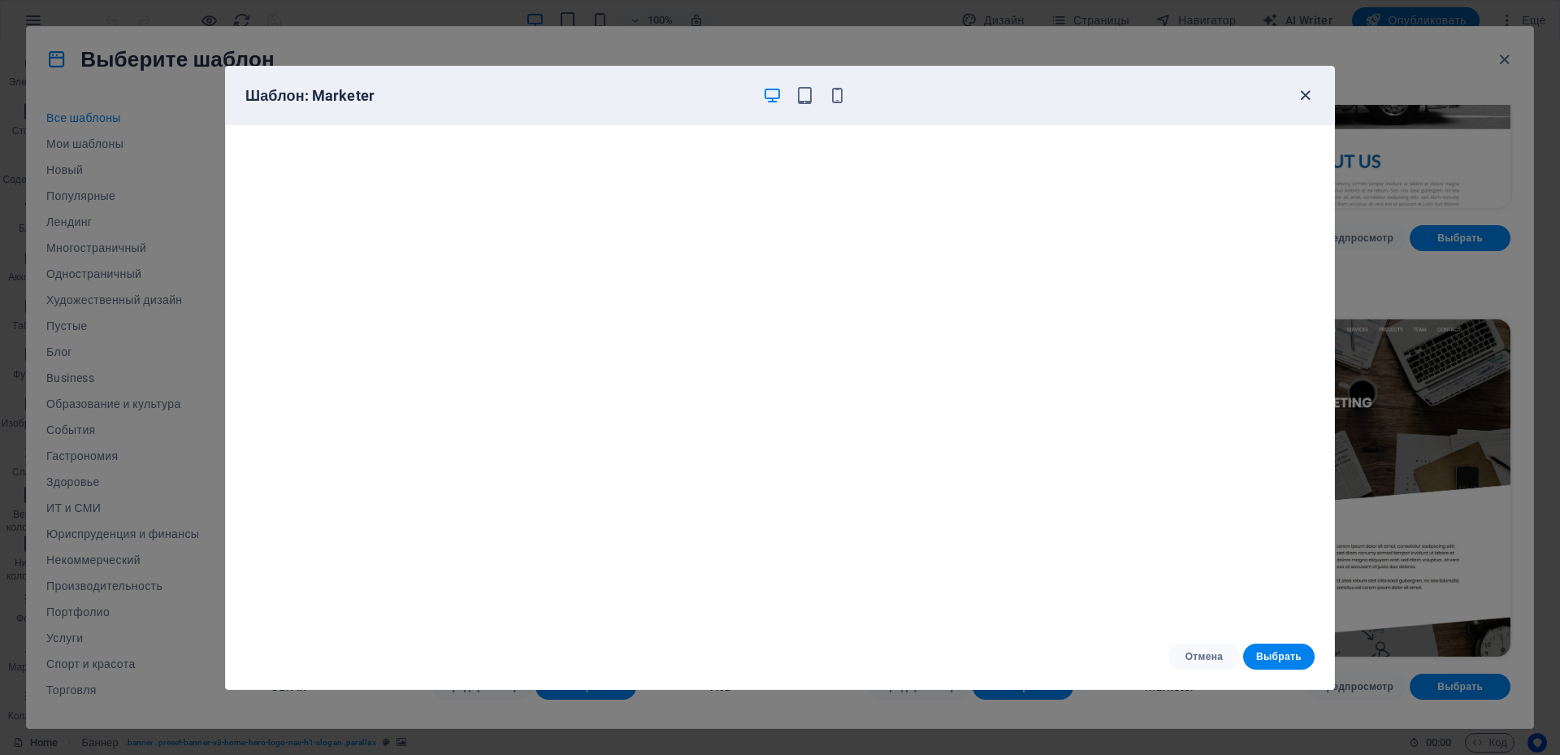
click at [1300, 100] on icon "button" at bounding box center [1305, 95] width 19 height 19
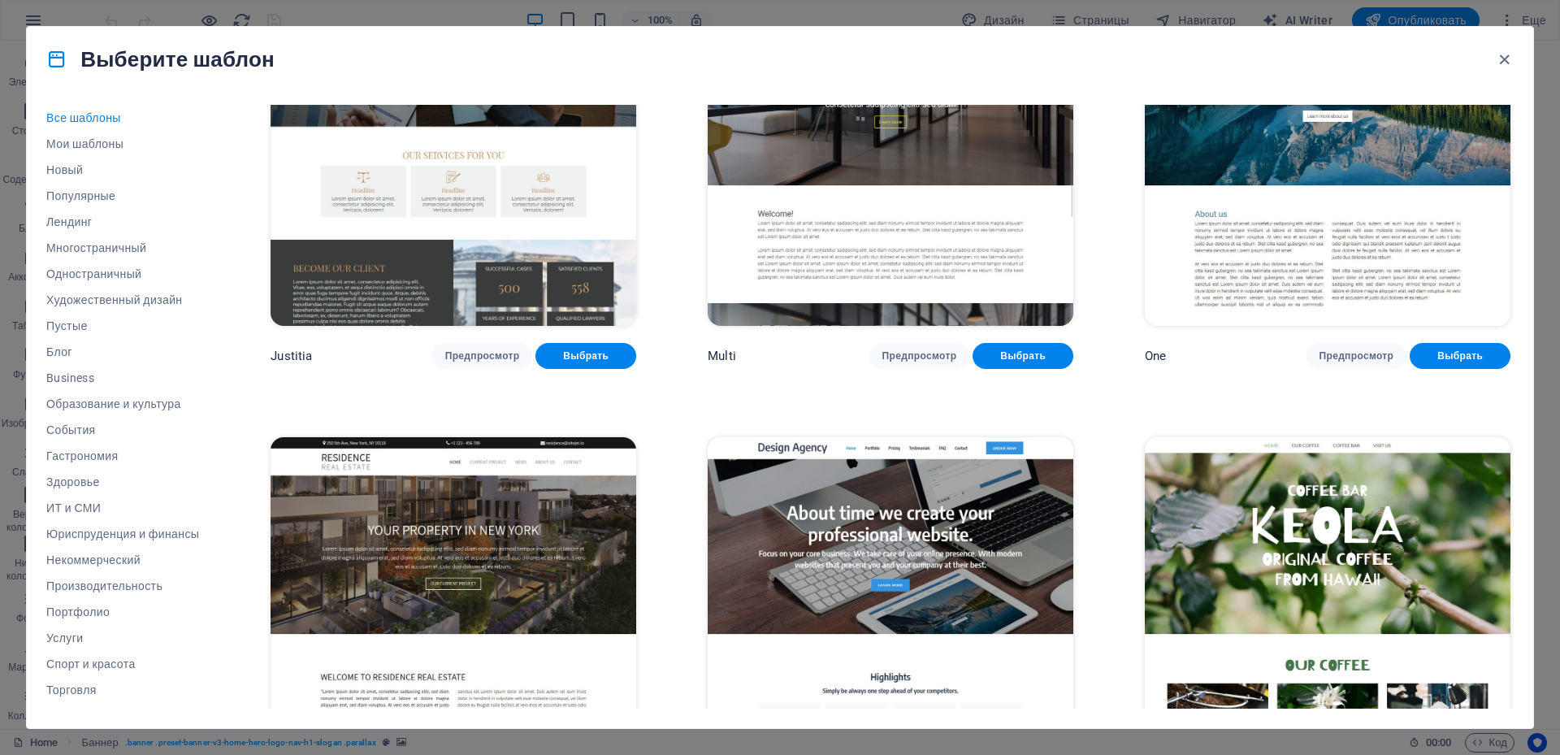
scroll to position [18529, 0]
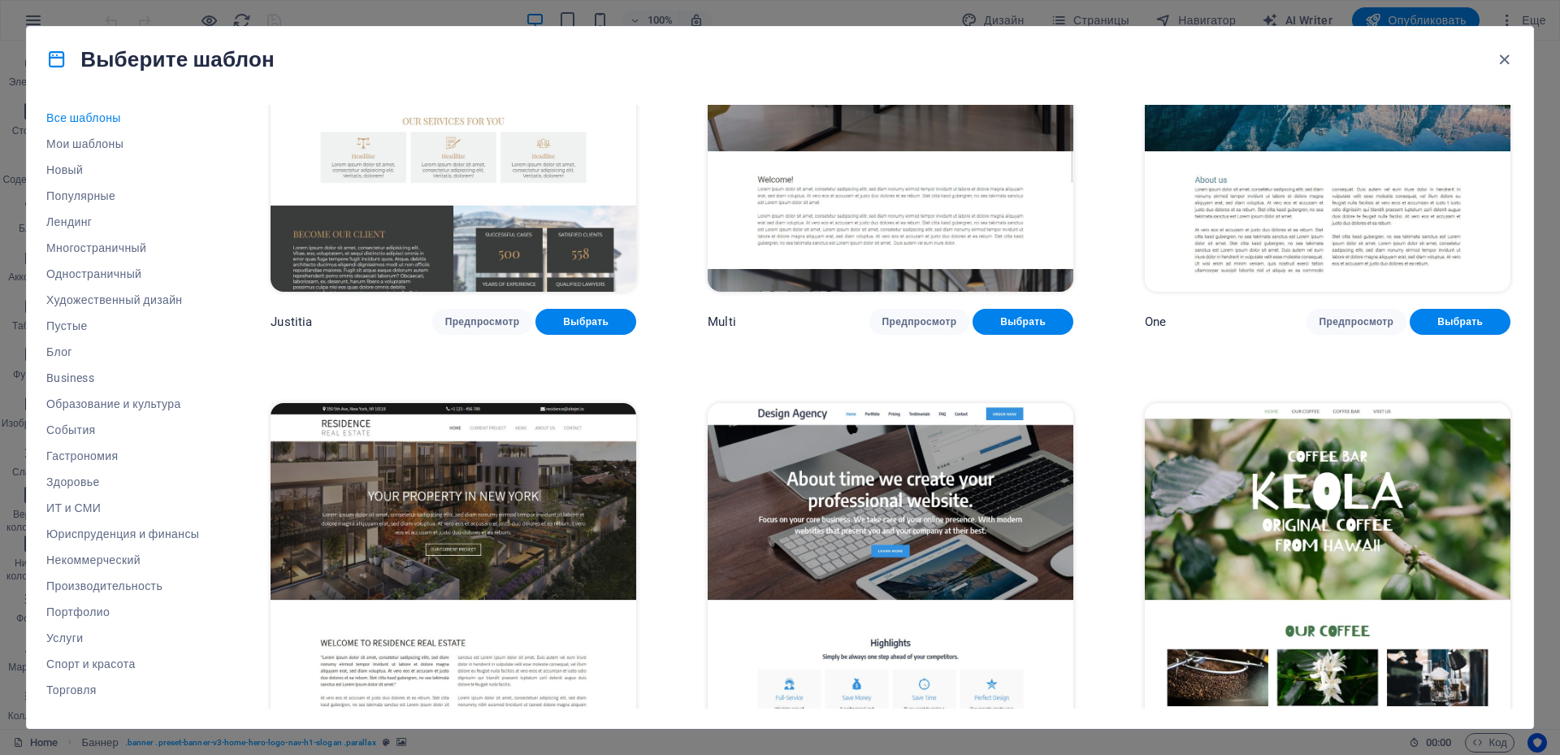
click at [949, 754] on span "Предпросмотр" at bounding box center [920, 770] width 75 height 13
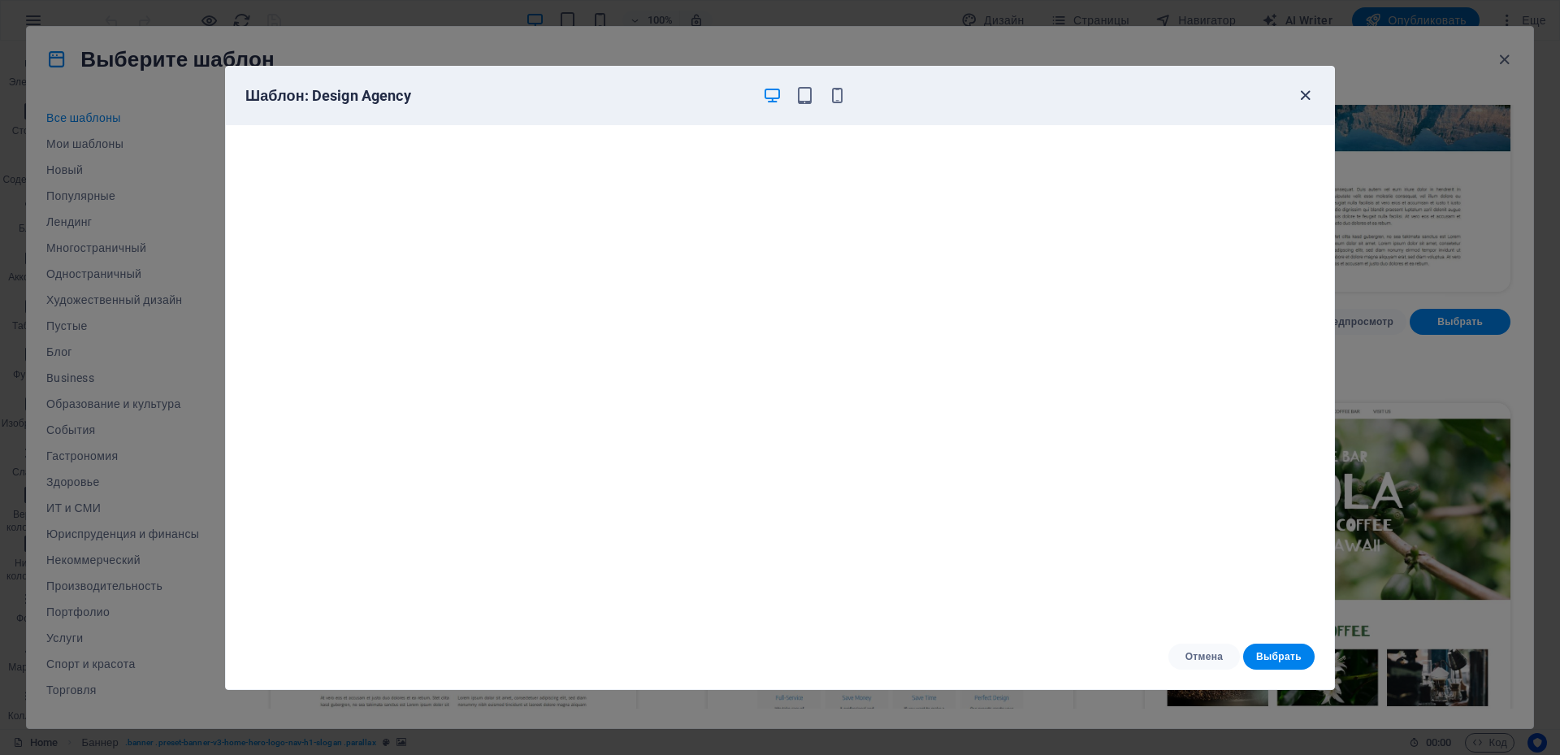
click at [1308, 93] on icon "button" at bounding box center [1305, 95] width 19 height 19
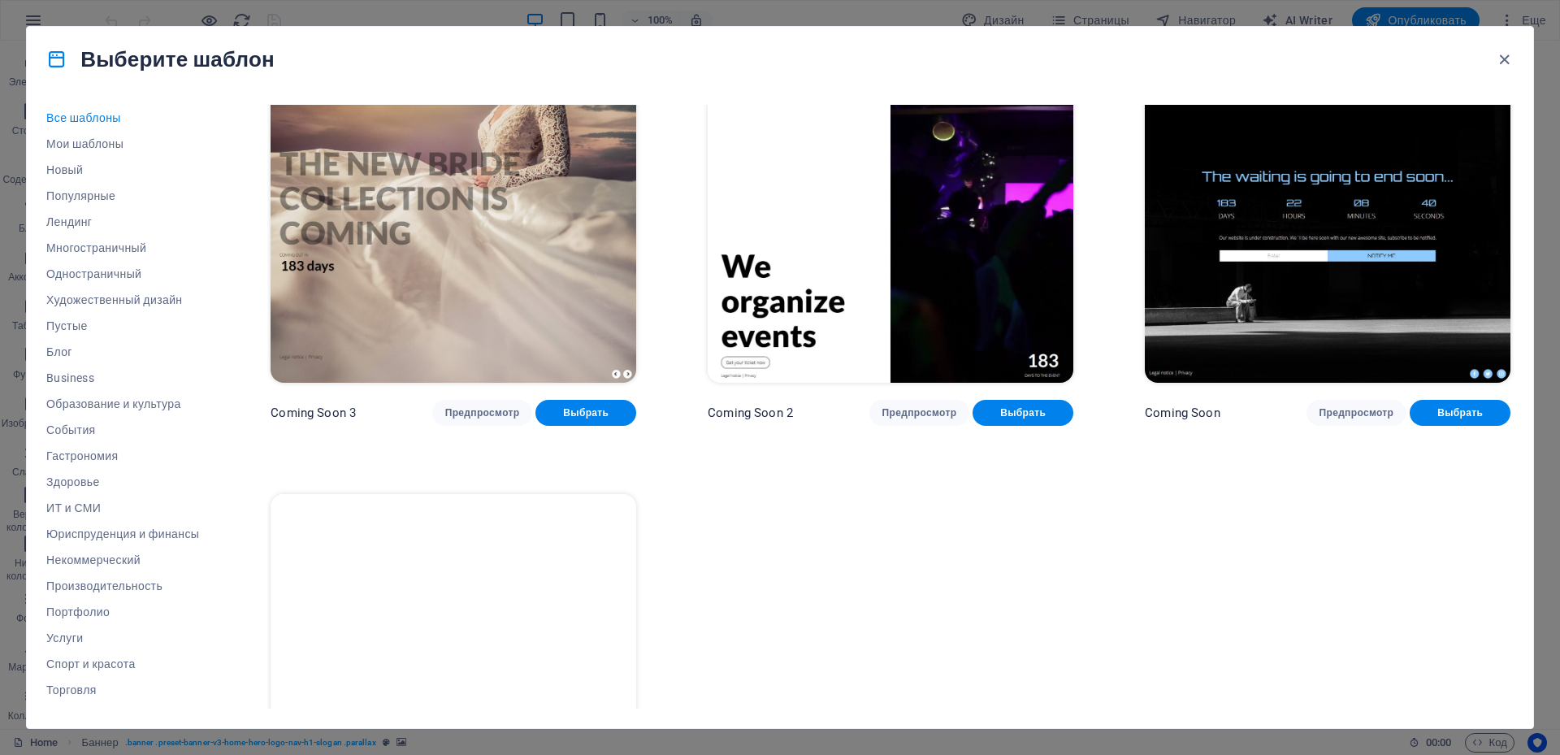
scroll to position [24289, 0]
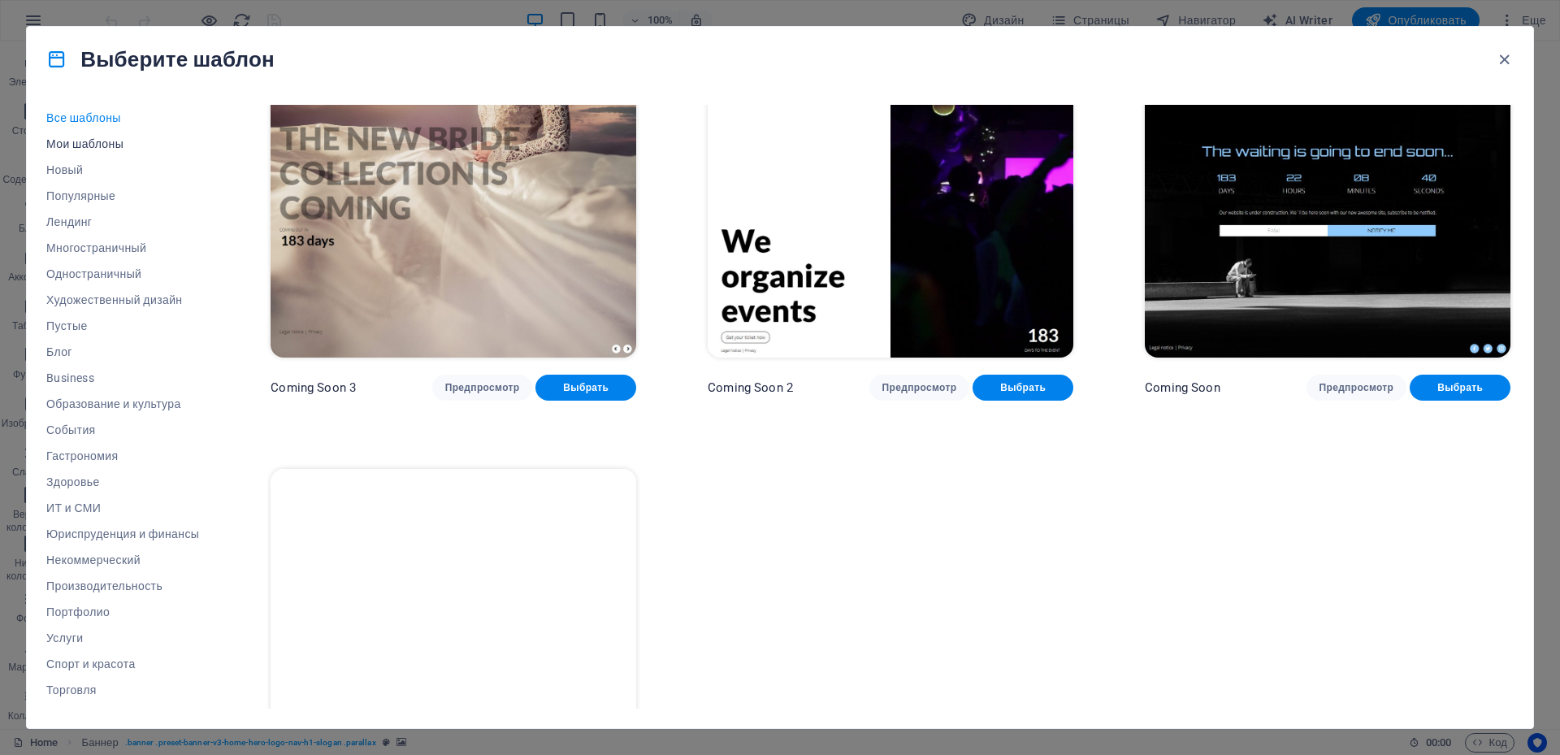
click at [95, 147] on span "Мои шаблоны" at bounding box center [122, 143] width 153 height 13
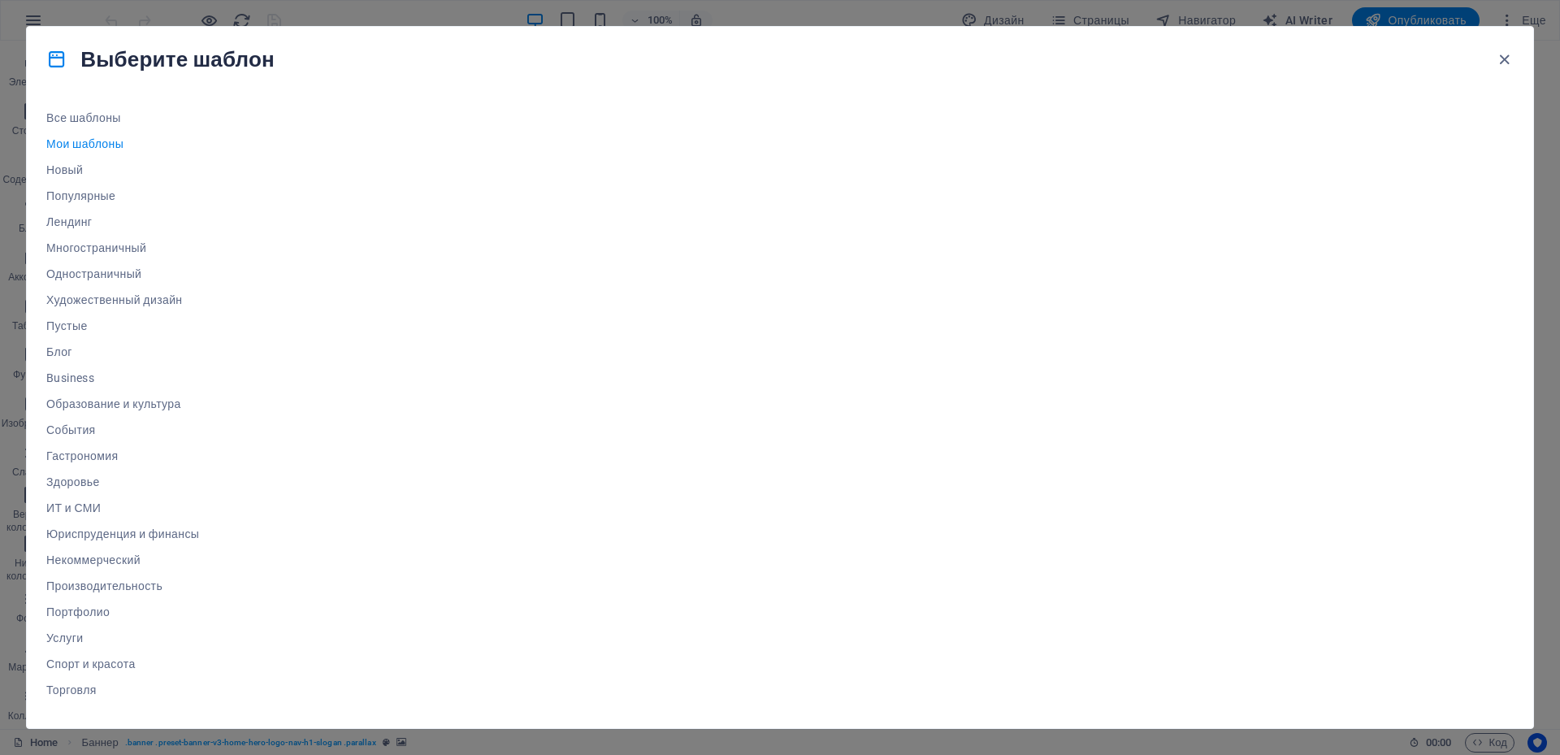
scroll to position [0, 0]
click at [59, 170] on span "Новый" at bounding box center [122, 169] width 153 height 13
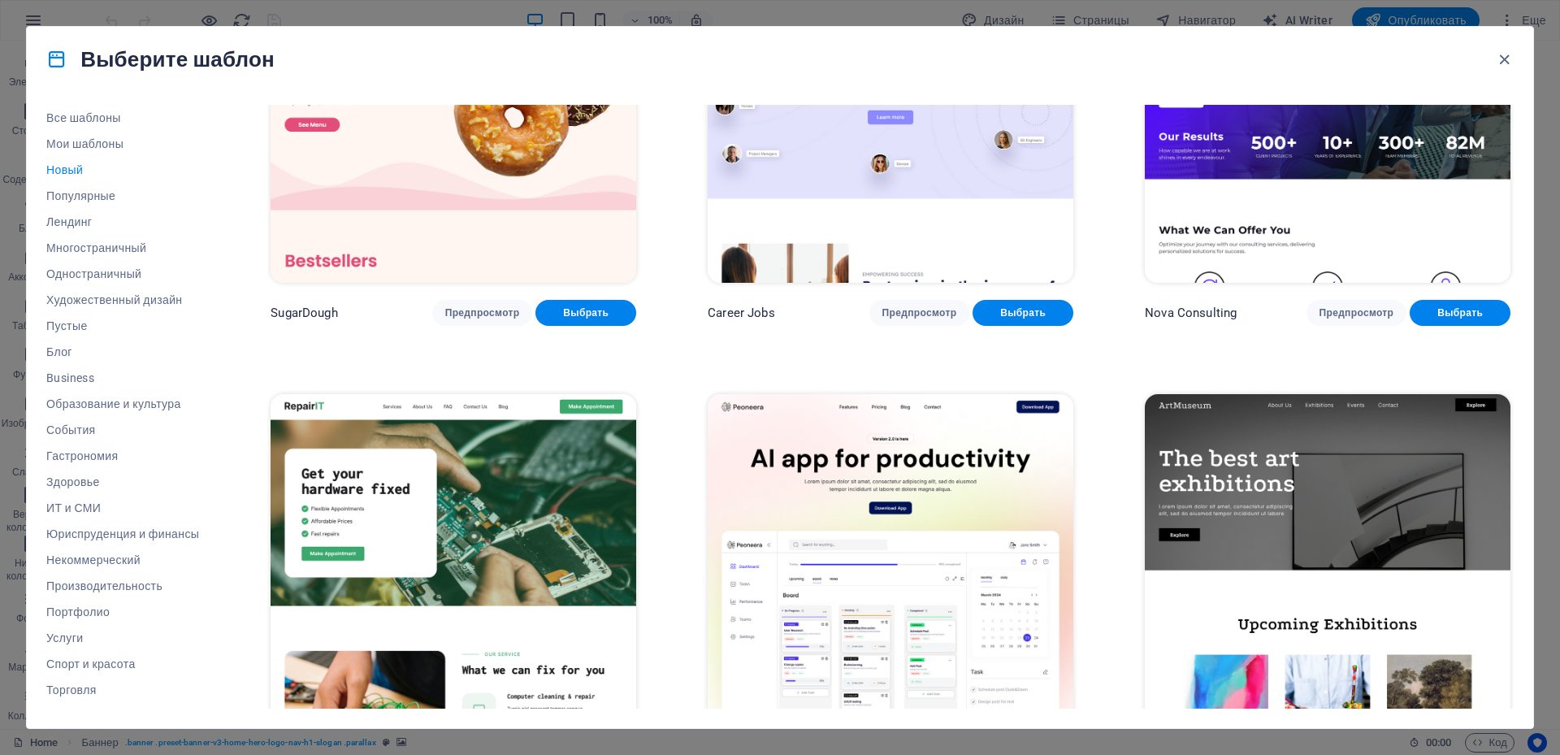
scroll to position [244, 0]
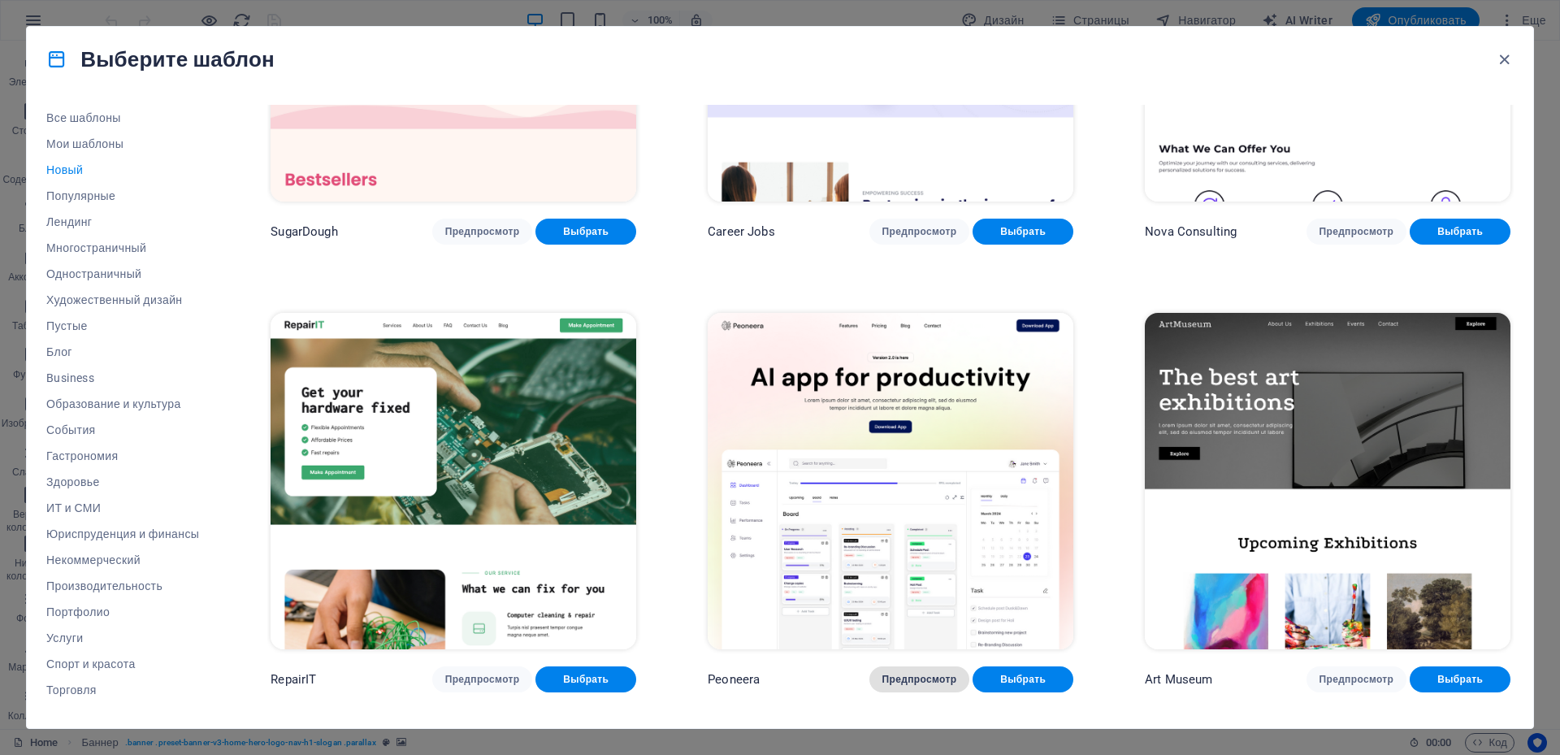
click at [917, 677] on span "Предпросмотр" at bounding box center [920, 679] width 75 height 13
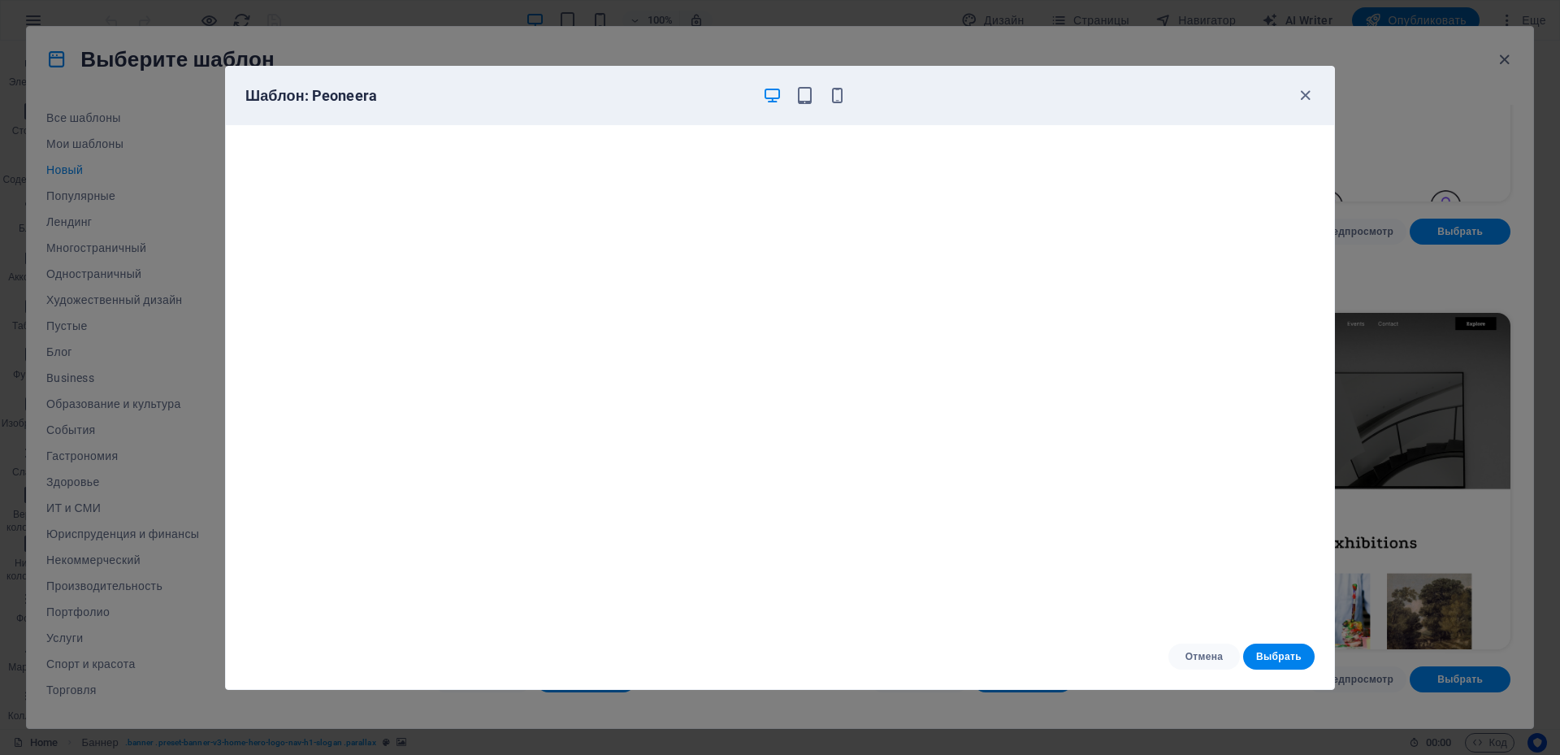
click at [1001, 100] on div "Шаблон: Peoneera" at bounding box center [770, 96] width 1050 height 20
click at [1276, 651] on span "Выбрать" at bounding box center [1279, 656] width 46 height 13
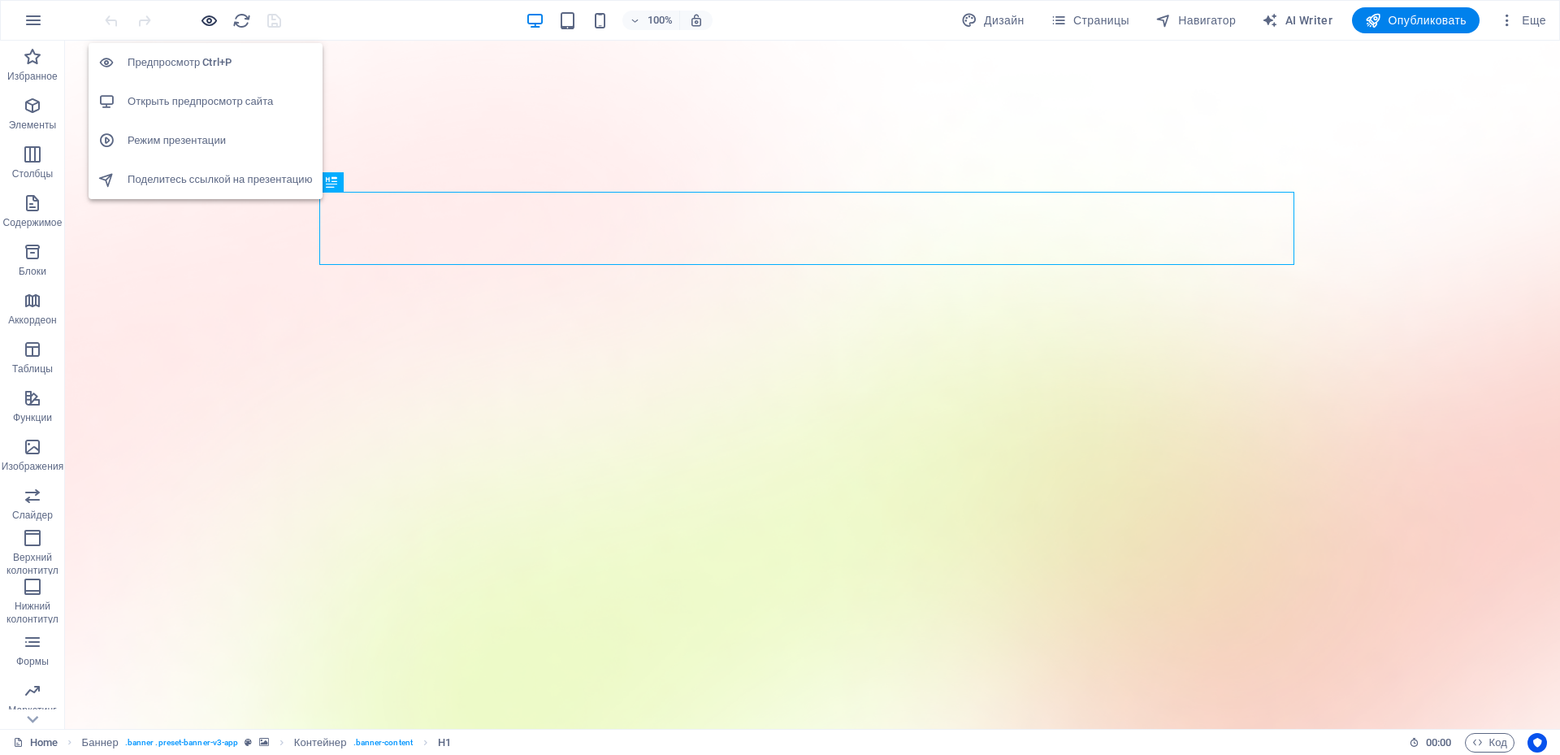
click at [217, 26] on icon "button" at bounding box center [209, 20] width 19 height 19
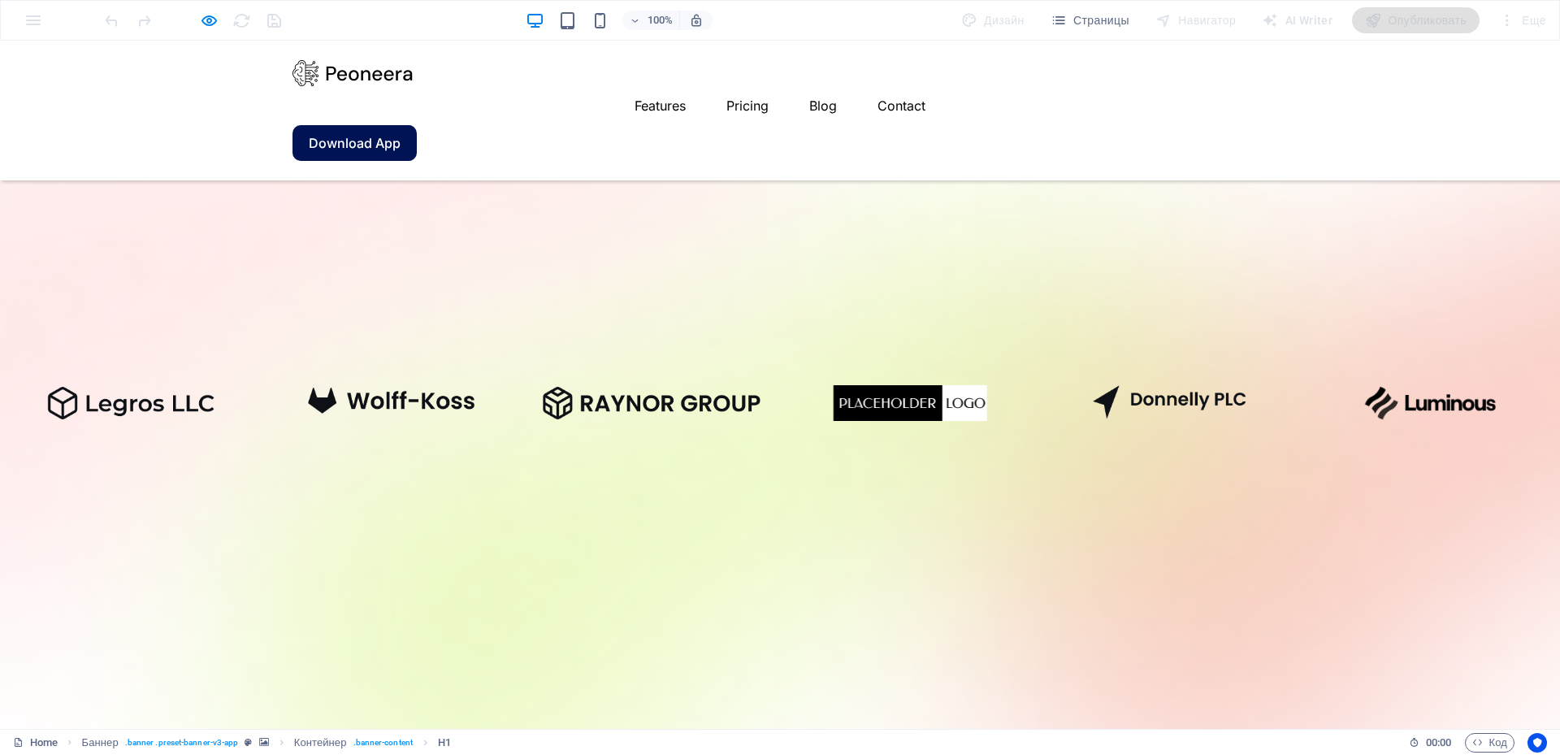
scroll to position [163, 0]
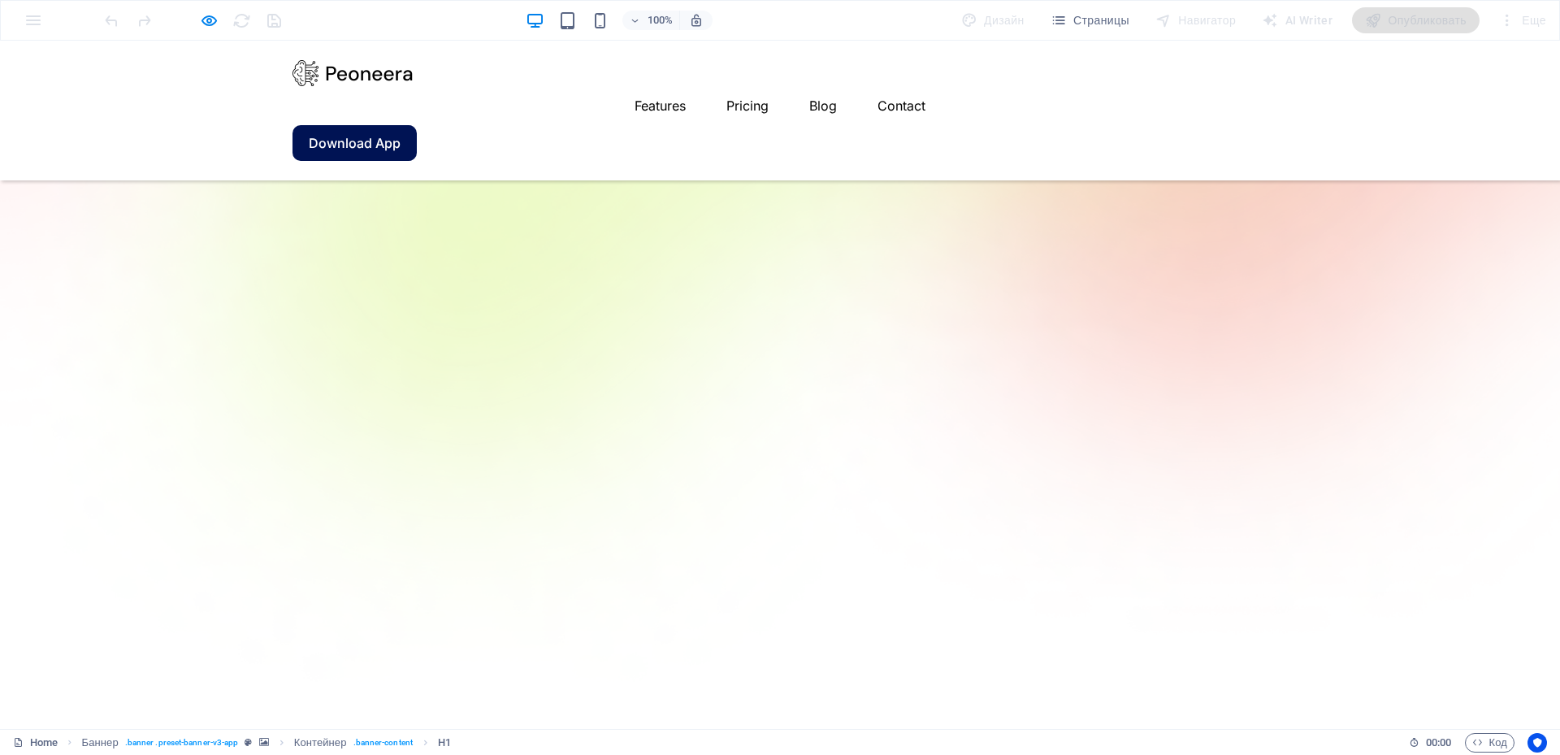
scroll to position [488, 0]
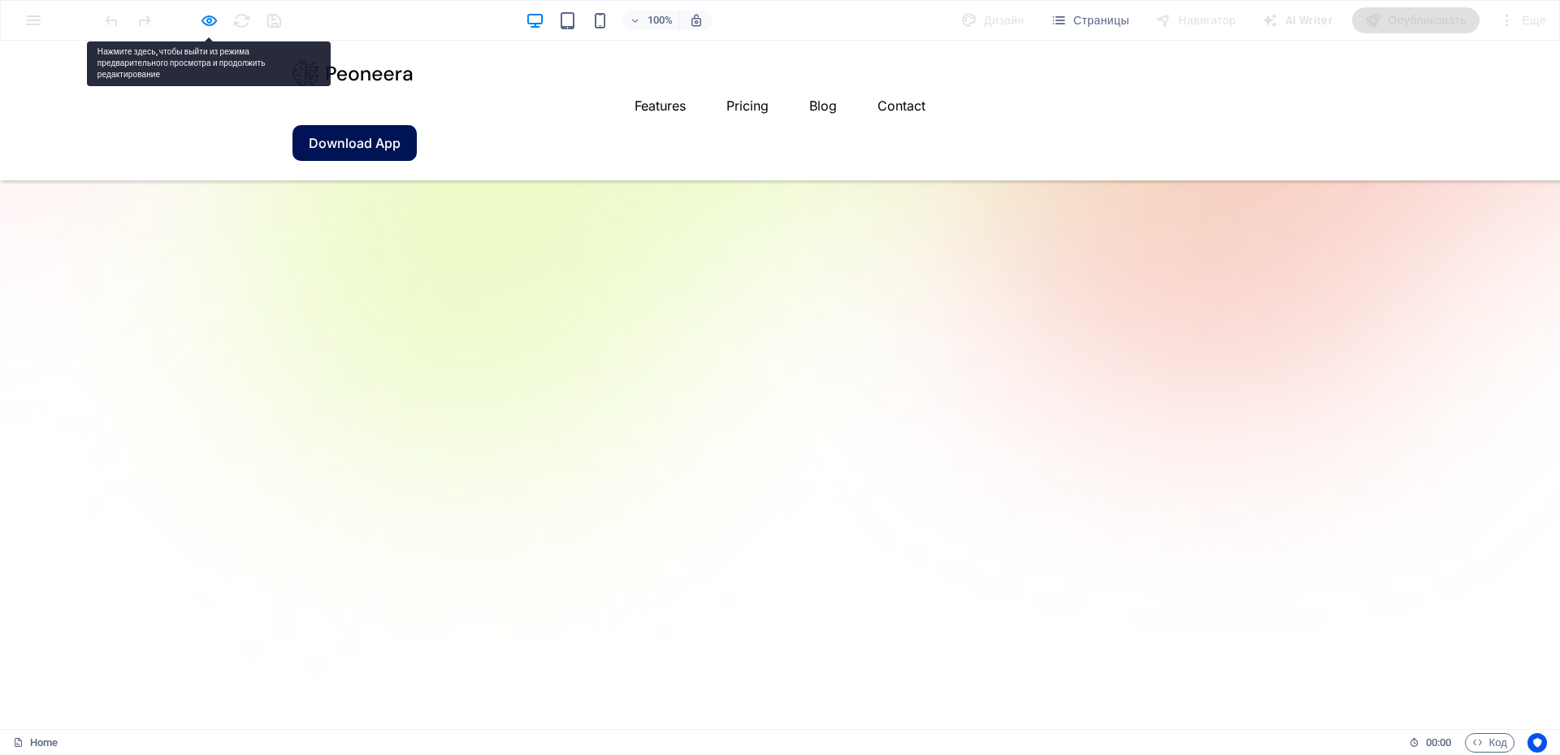
drag, startPoint x: 1239, startPoint y: 337, endPoint x: 1233, endPoint y: 327, distance: 12.4
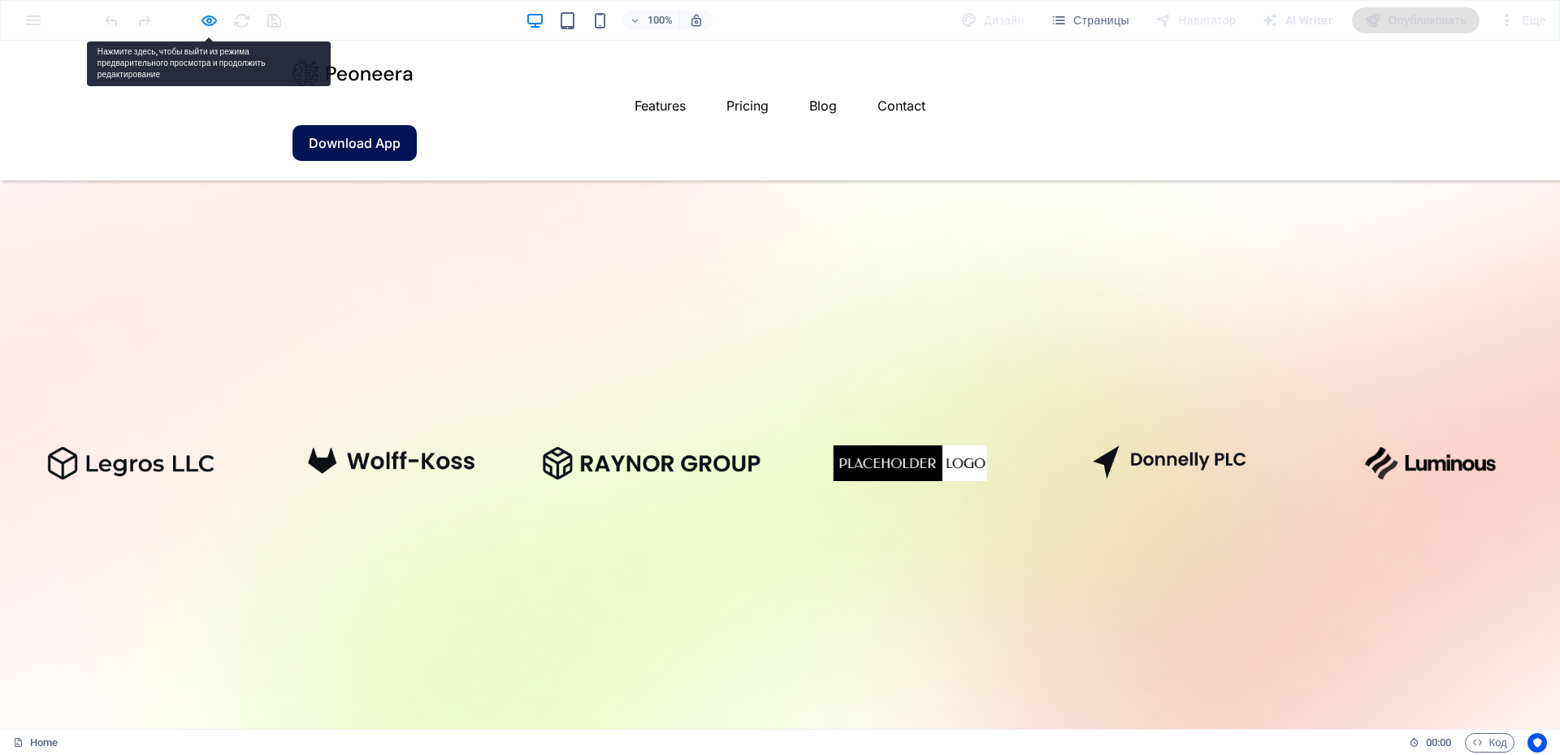
scroll to position [0, 0]
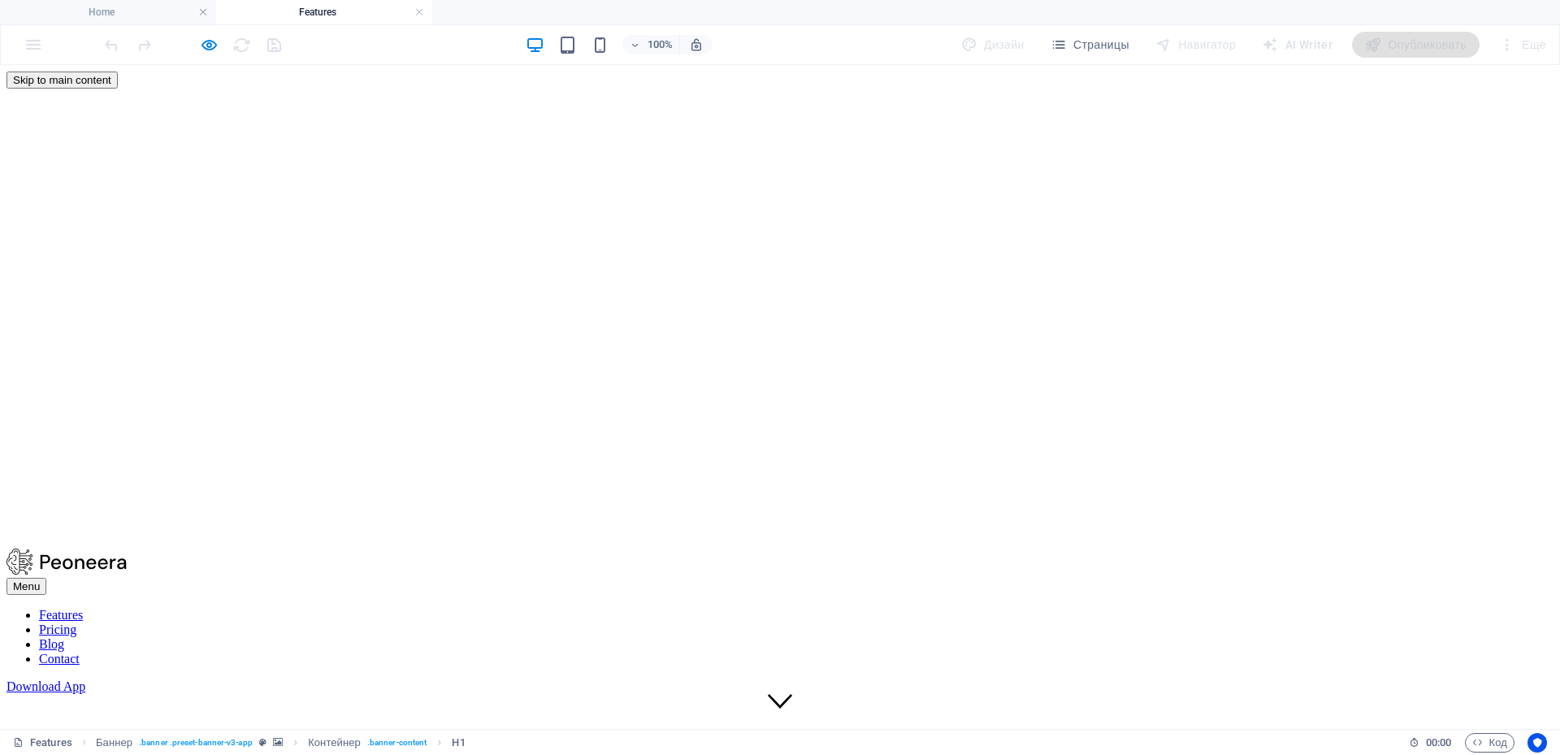
click at [734, 608] on nav "Features Pricing Blog Contact" at bounding box center [780, 637] width 1547 height 59
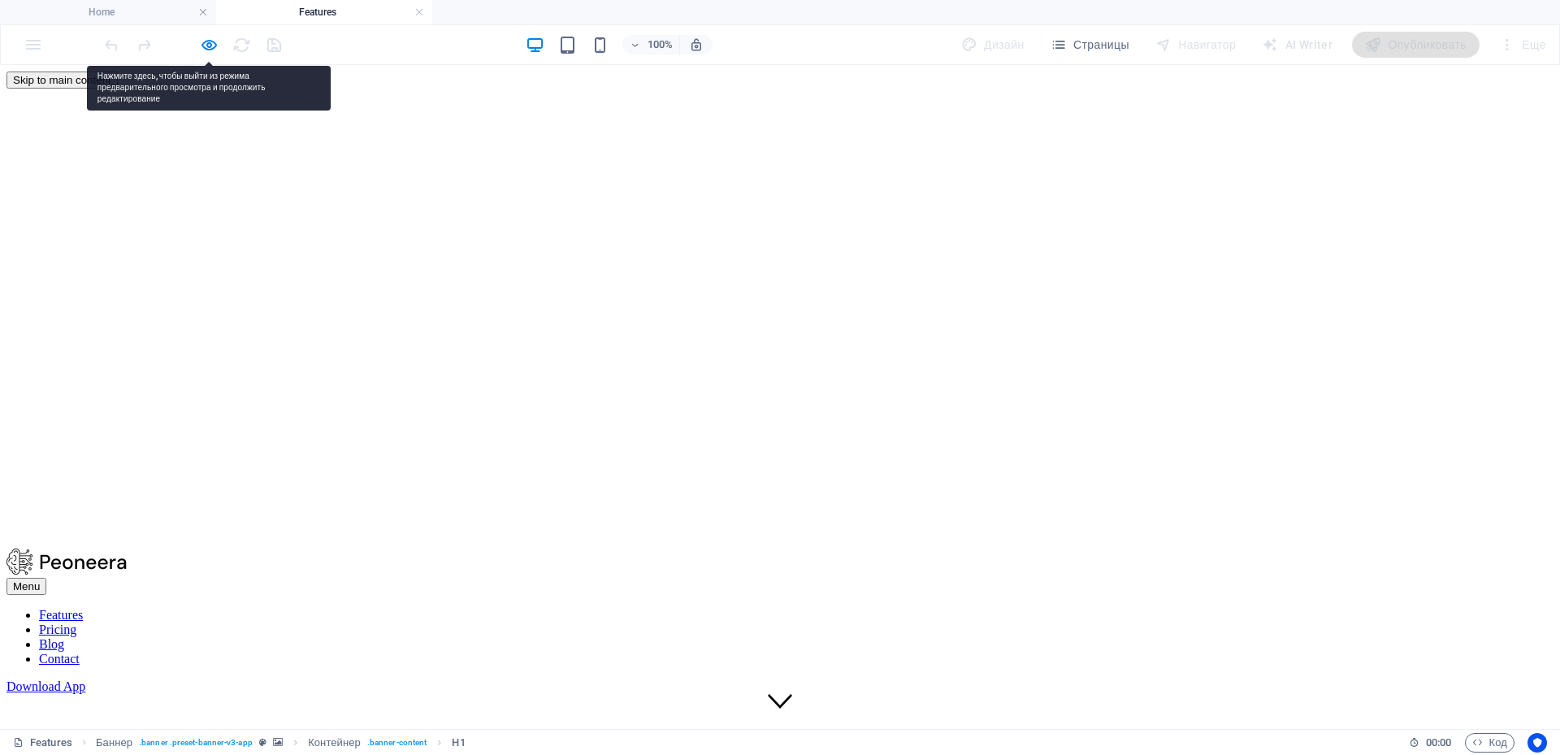
click at [744, 608] on nav "Features Pricing Blog Contact" at bounding box center [780, 637] width 1547 height 59
click at [211, 44] on icon "button" at bounding box center [209, 45] width 19 height 19
click at [215, 130] on h6 "Открыть предпросмотр сайта" at bounding box center [220, 126] width 185 height 20
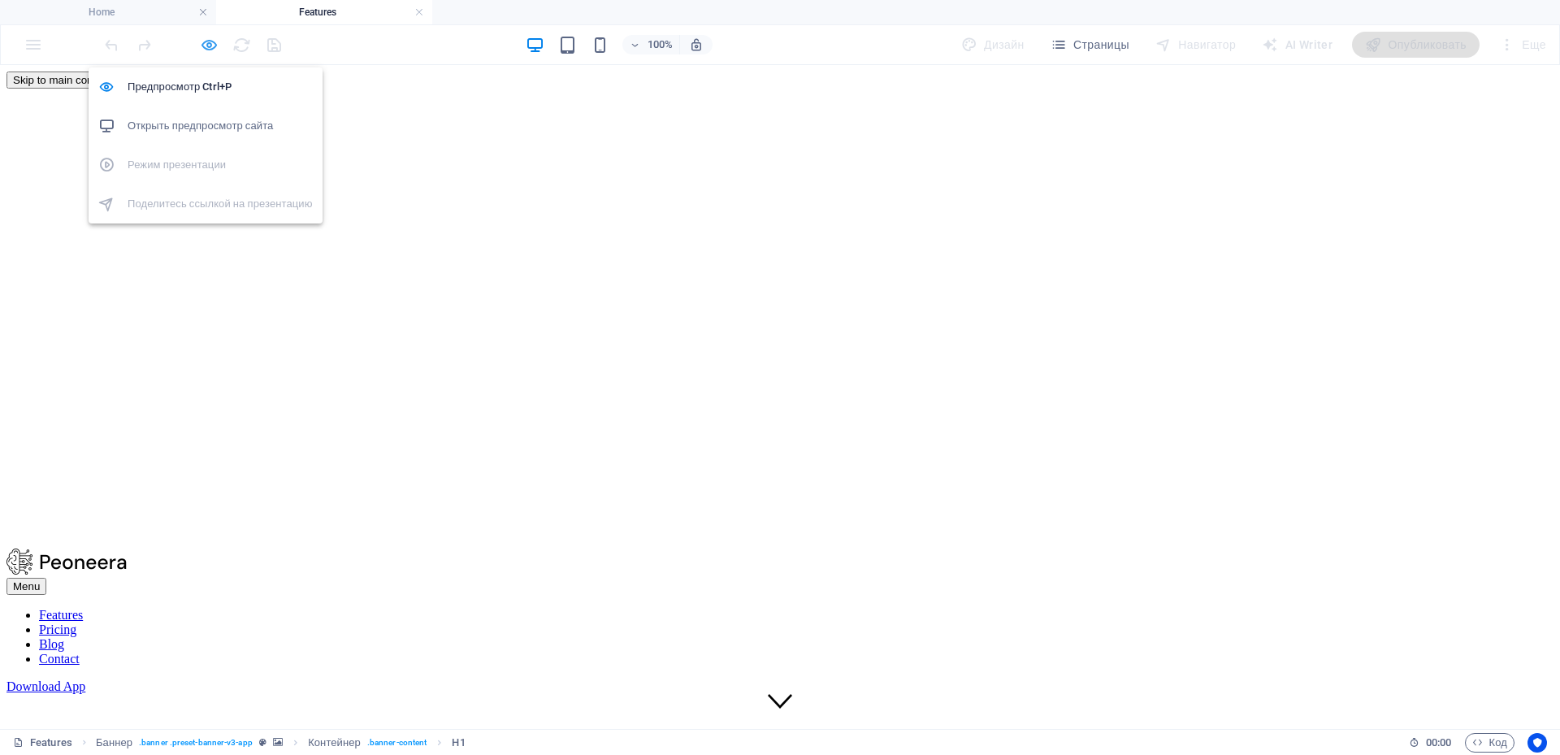
click at [213, 40] on icon "button" at bounding box center [209, 45] width 19 height 19
click at [184, 90] on h6 "Предпросмотр Ctrl+P" at bounding box center [220, 87] width 185 height 20
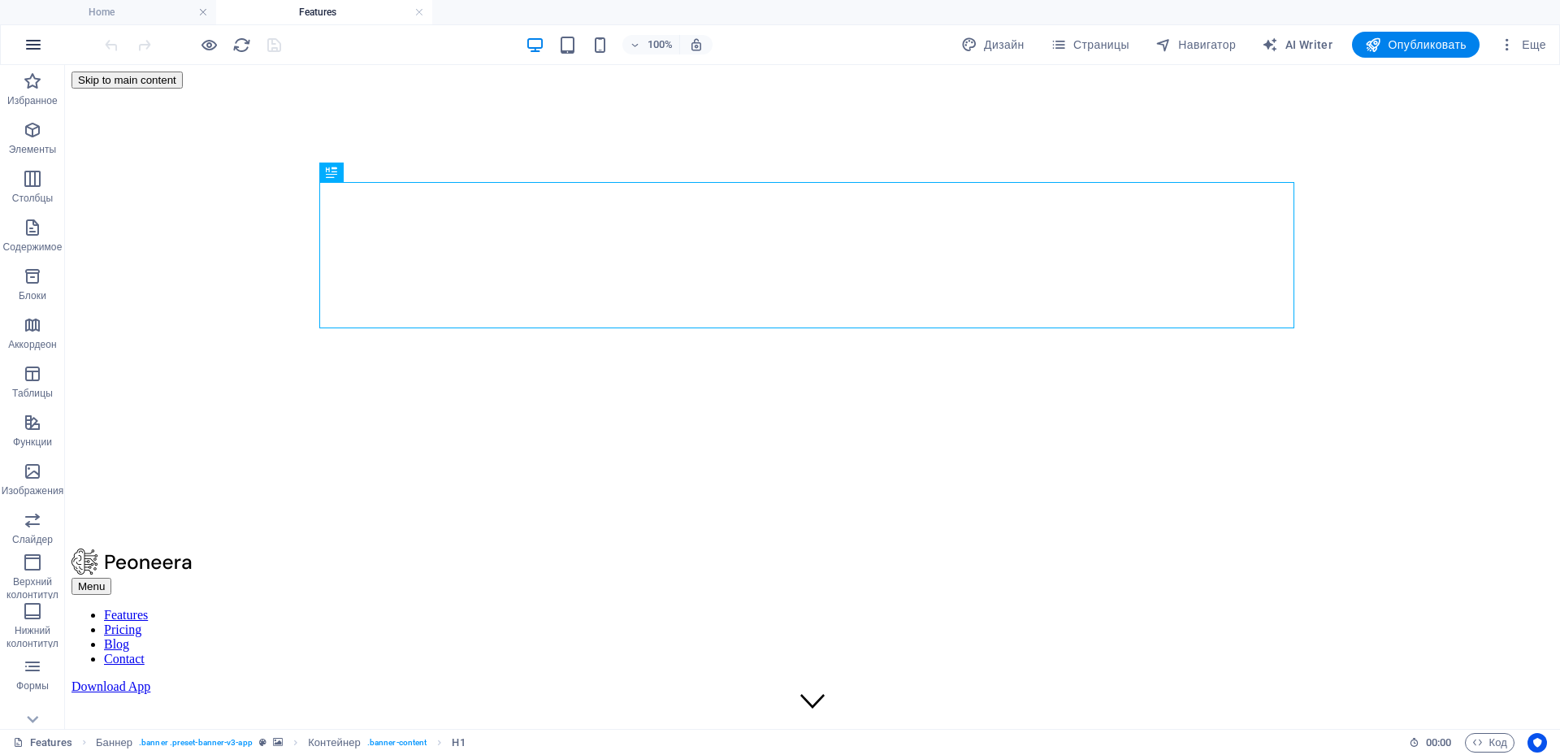
click at [18, 34] on button "button" at bounding box center [33, 44] width 39 height 39
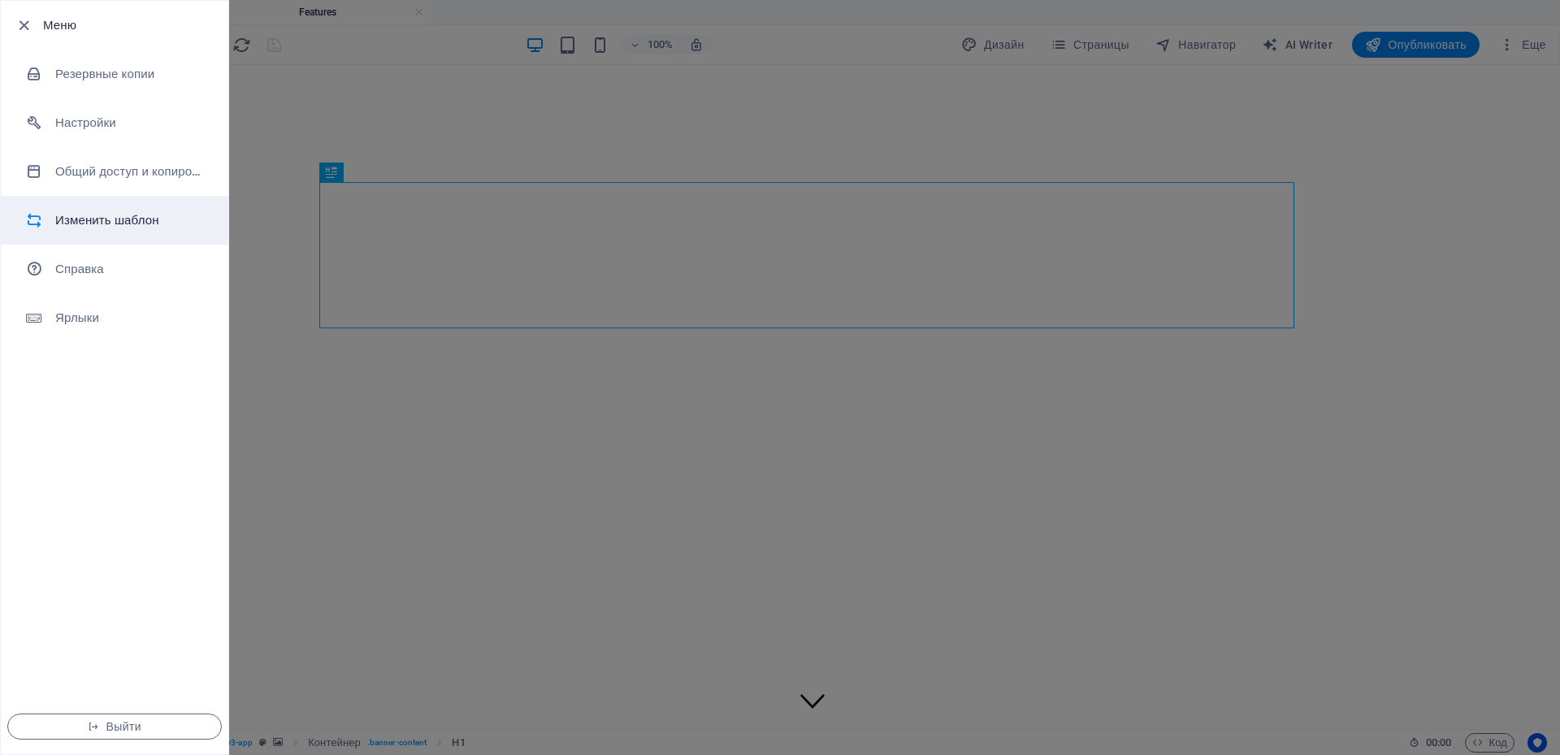
click at [126, 206] on li "Изменить шаблон" at bounding box center [115, 220] width 228 height 49
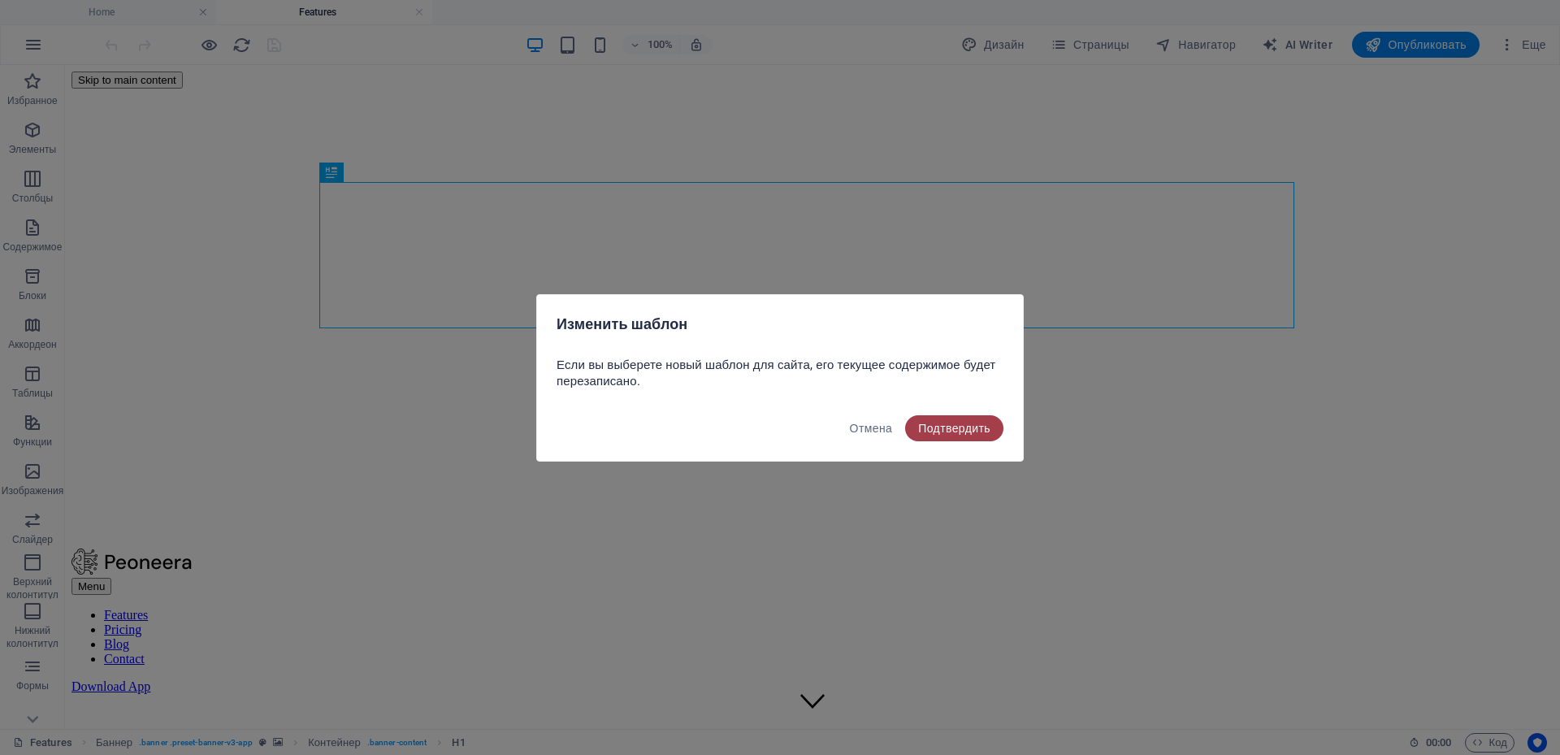
click at [977, 432] on span "Подтвердить" at bounding box center [954, 428] width 72 height 13
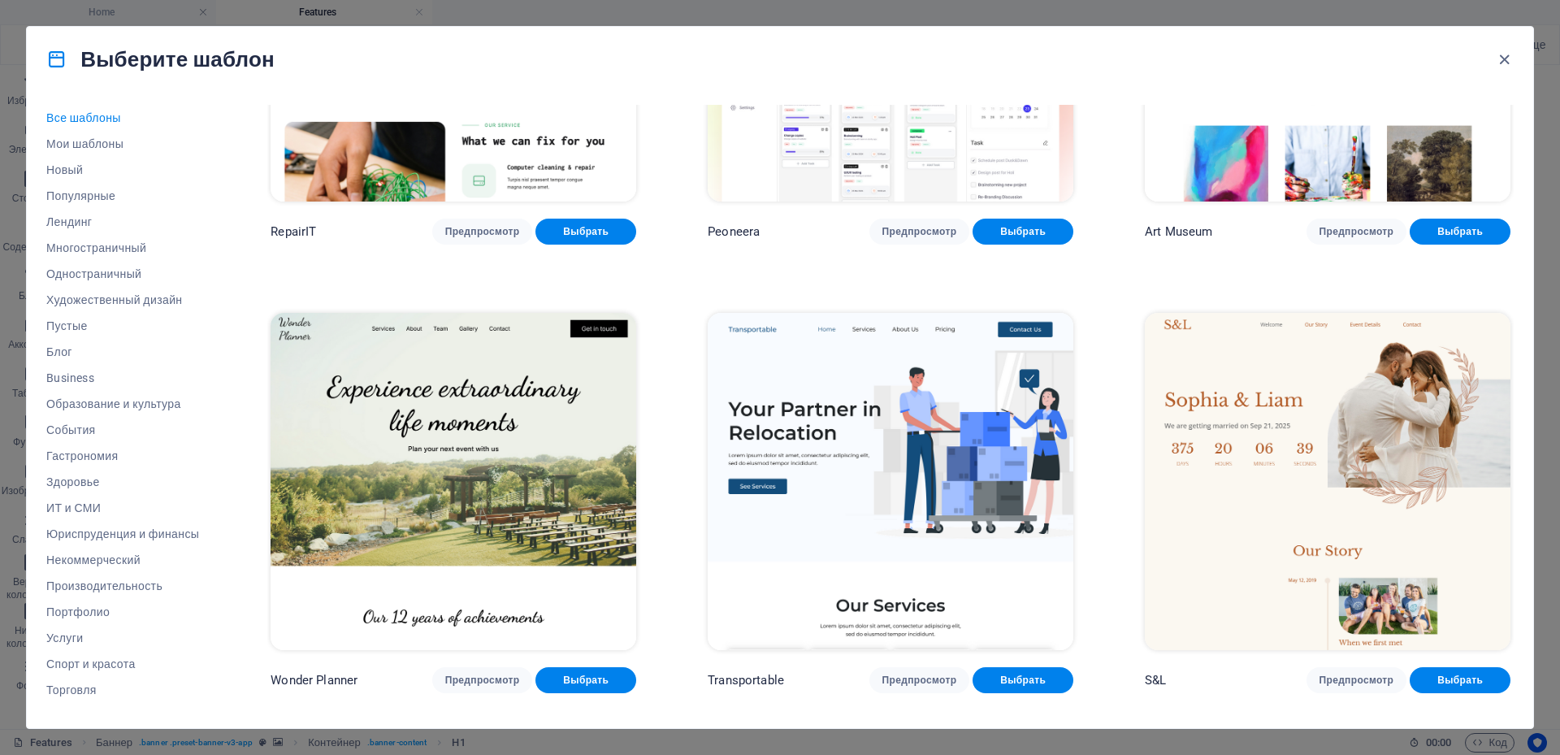
scroll to position [731, 0]
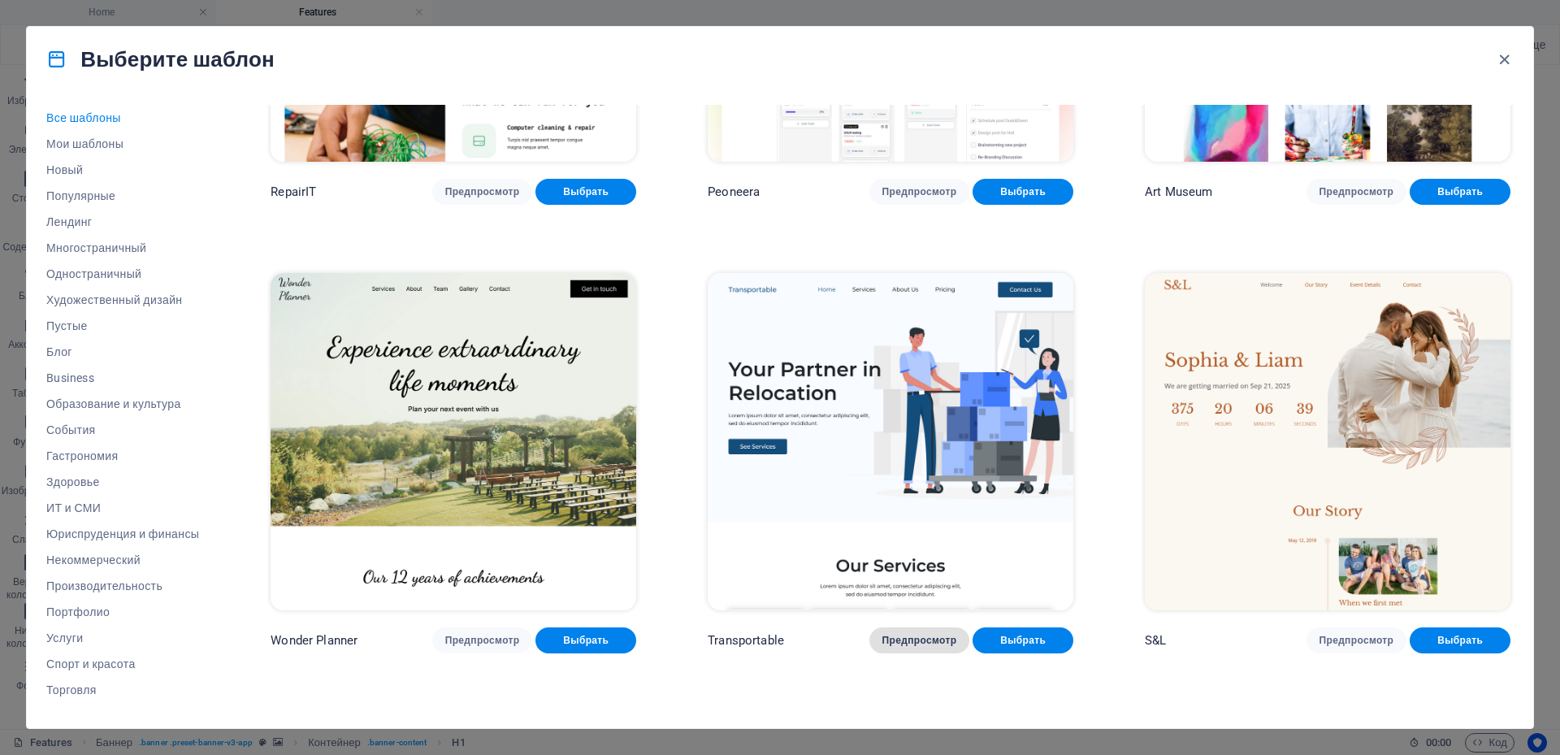
click at [911, 627] on button "Предпросмотр" at bounding box center [920, 640] width 101 height 26
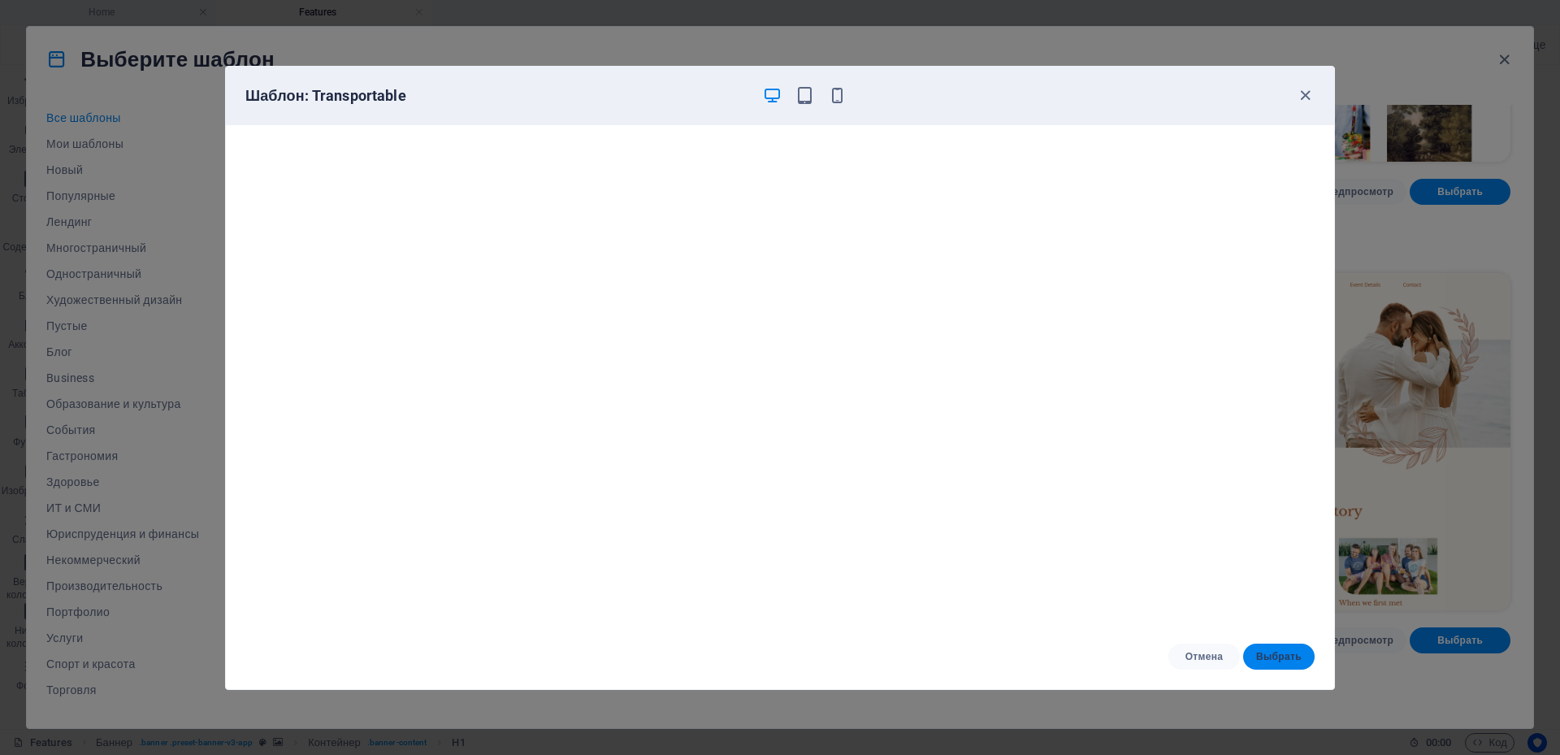
click at [1286, 653] on span "Выбрать" at bounding box center [1279, 656] width 46 height 13
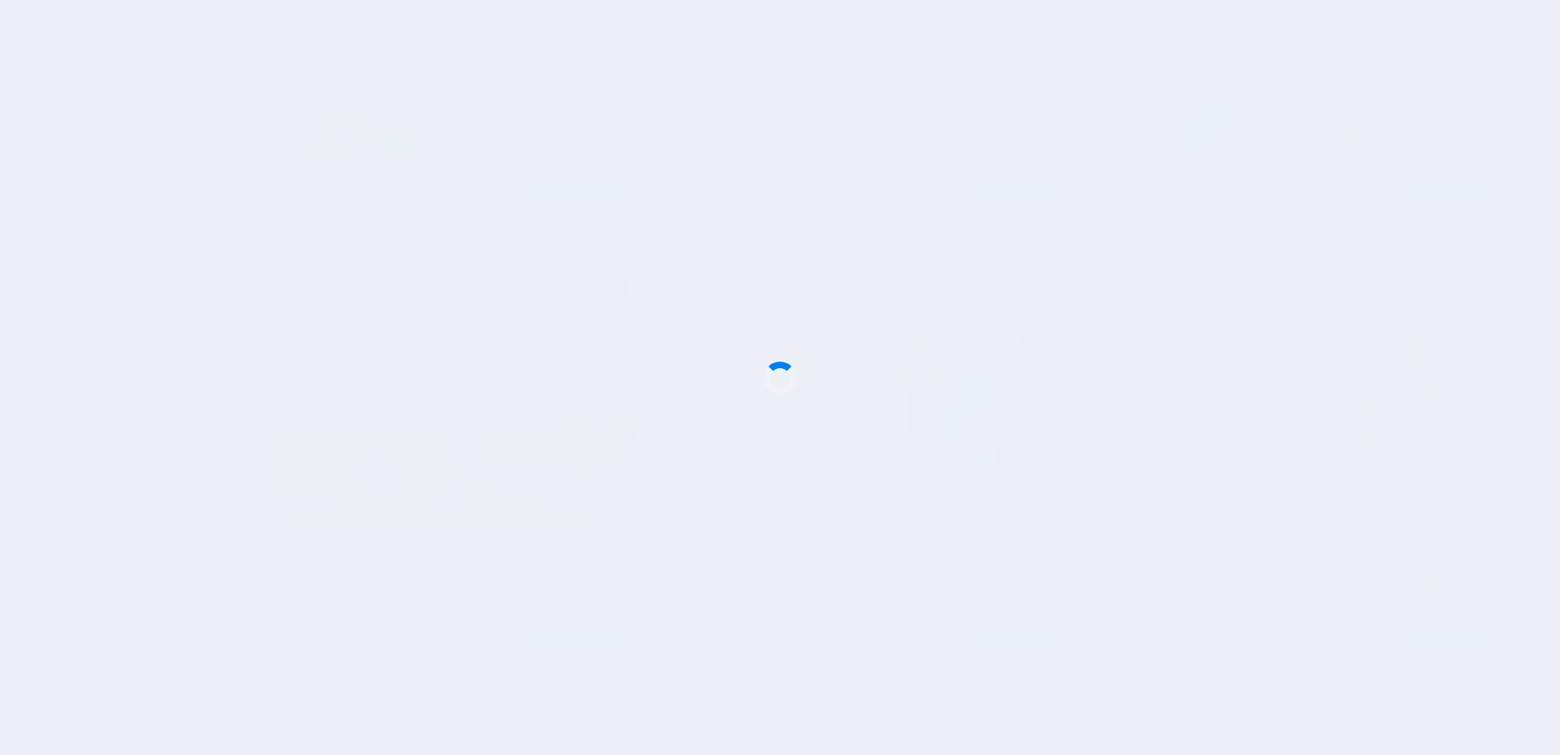
click at [1283, 659] on div at bounding box center [780, 377] width 1560 height 755
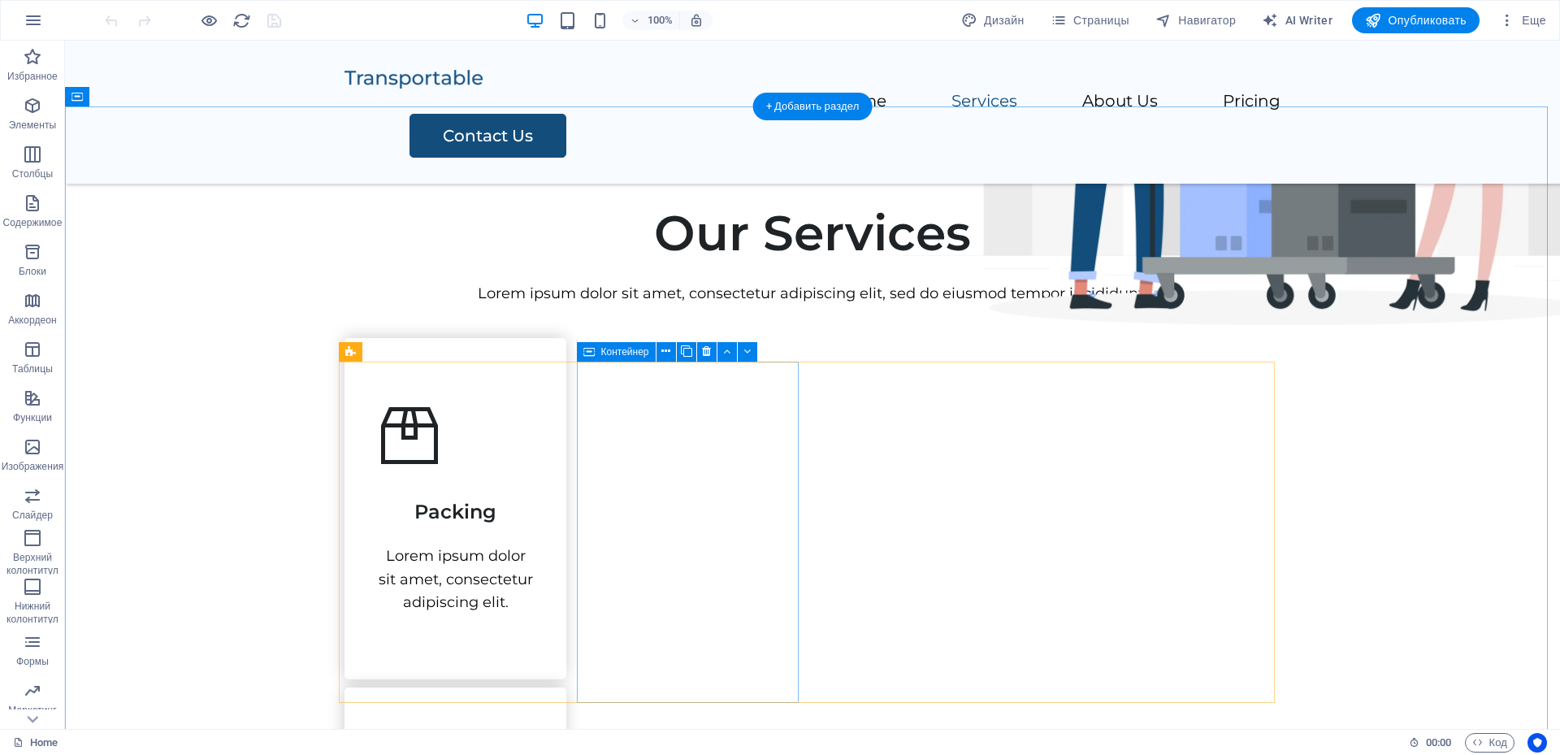
scroll to position [406, 0]
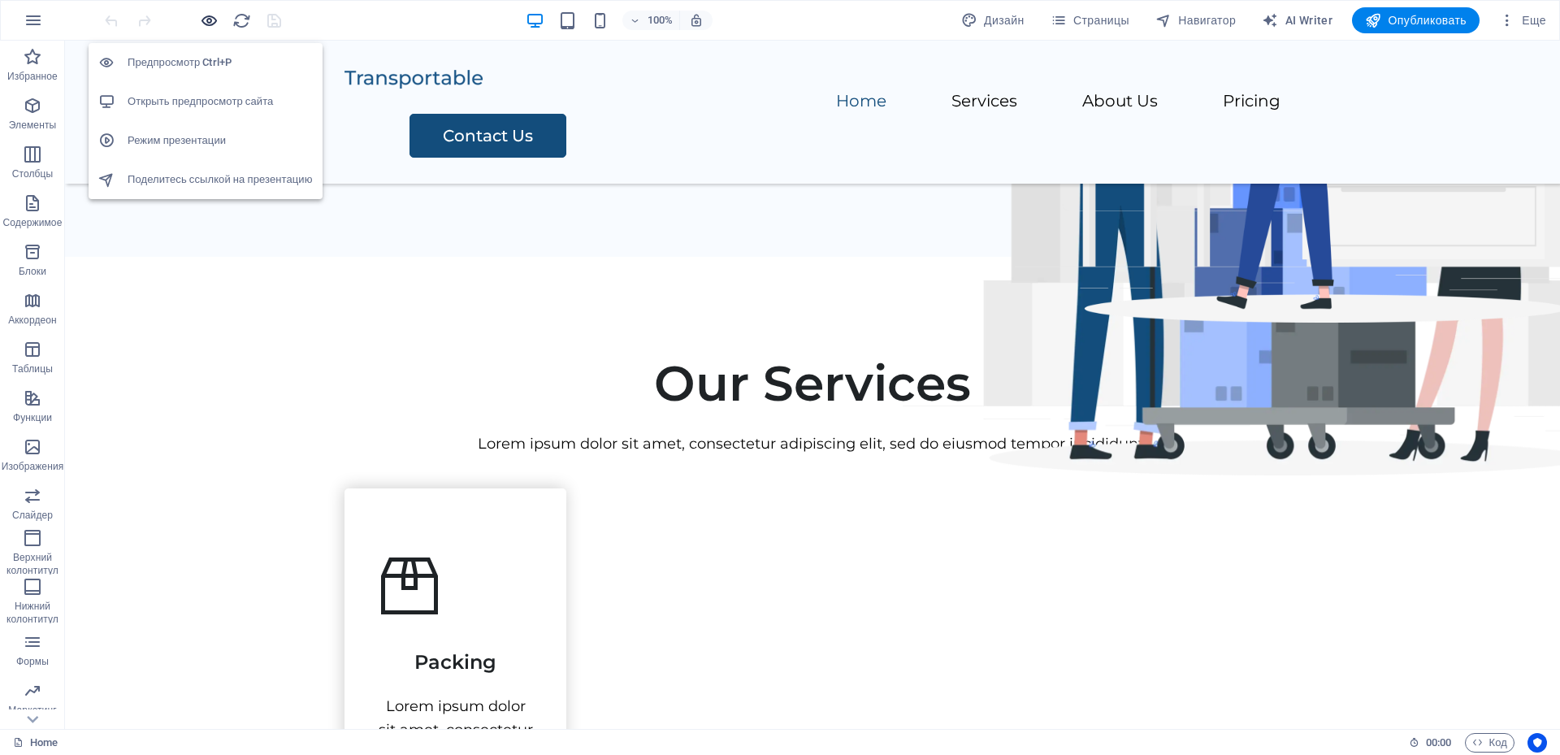
click at [210, 19] on icon "button" at bounding box center [209, 20] width 19 height 19
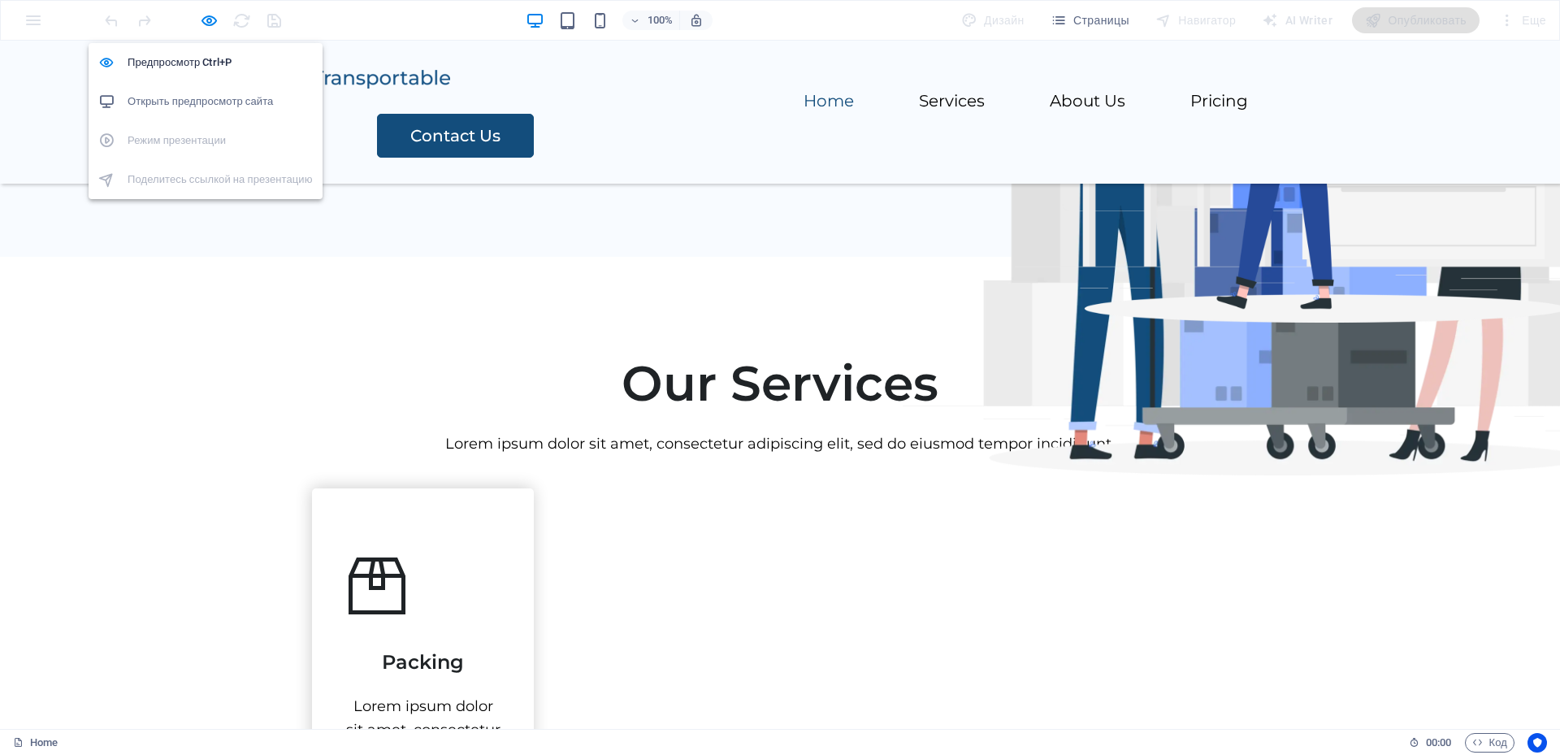
click at [241, 110] on h6 "Открыть предпросмотр сайта" at bounding box center [220, 102] width 185 height 20
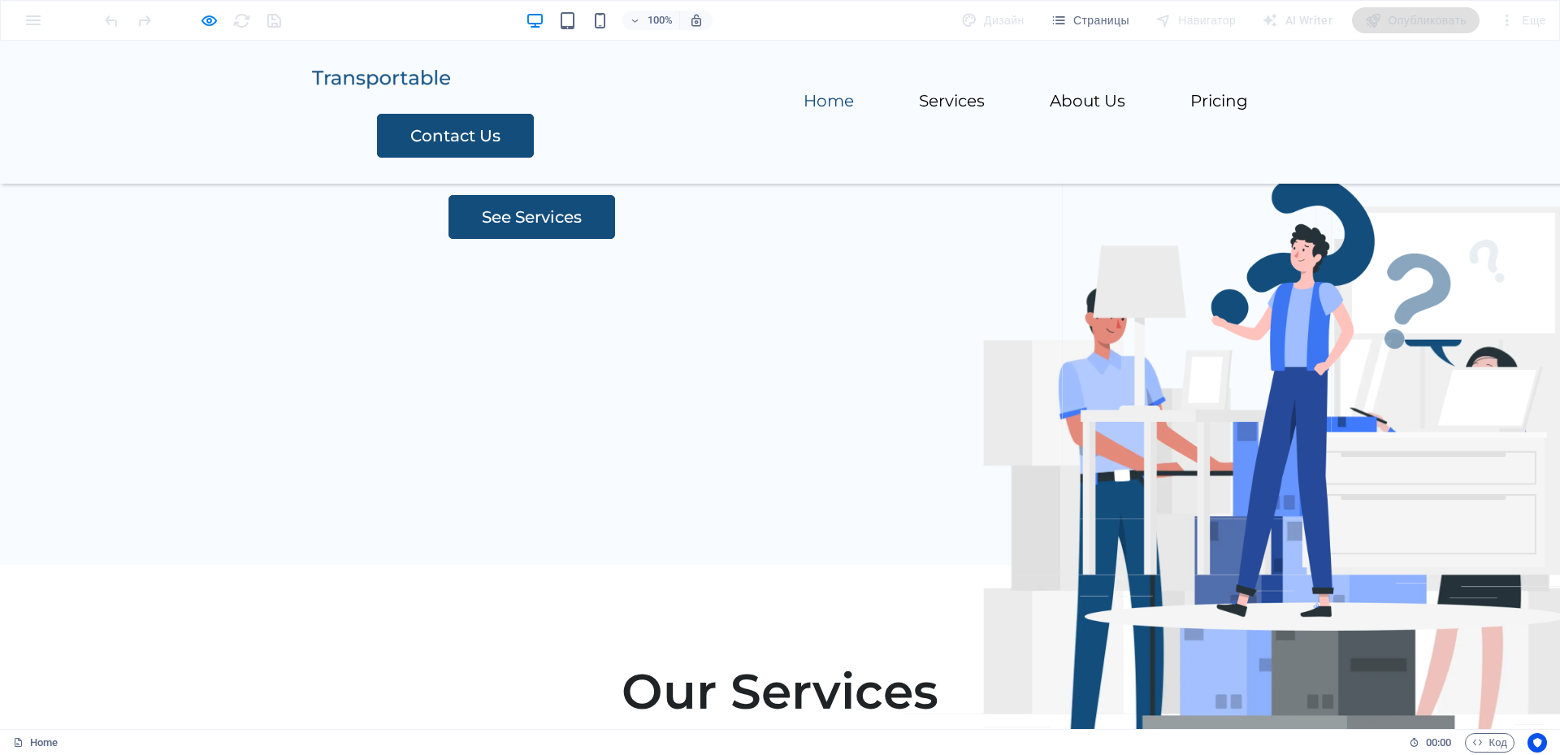
scroll to position [0, 0]
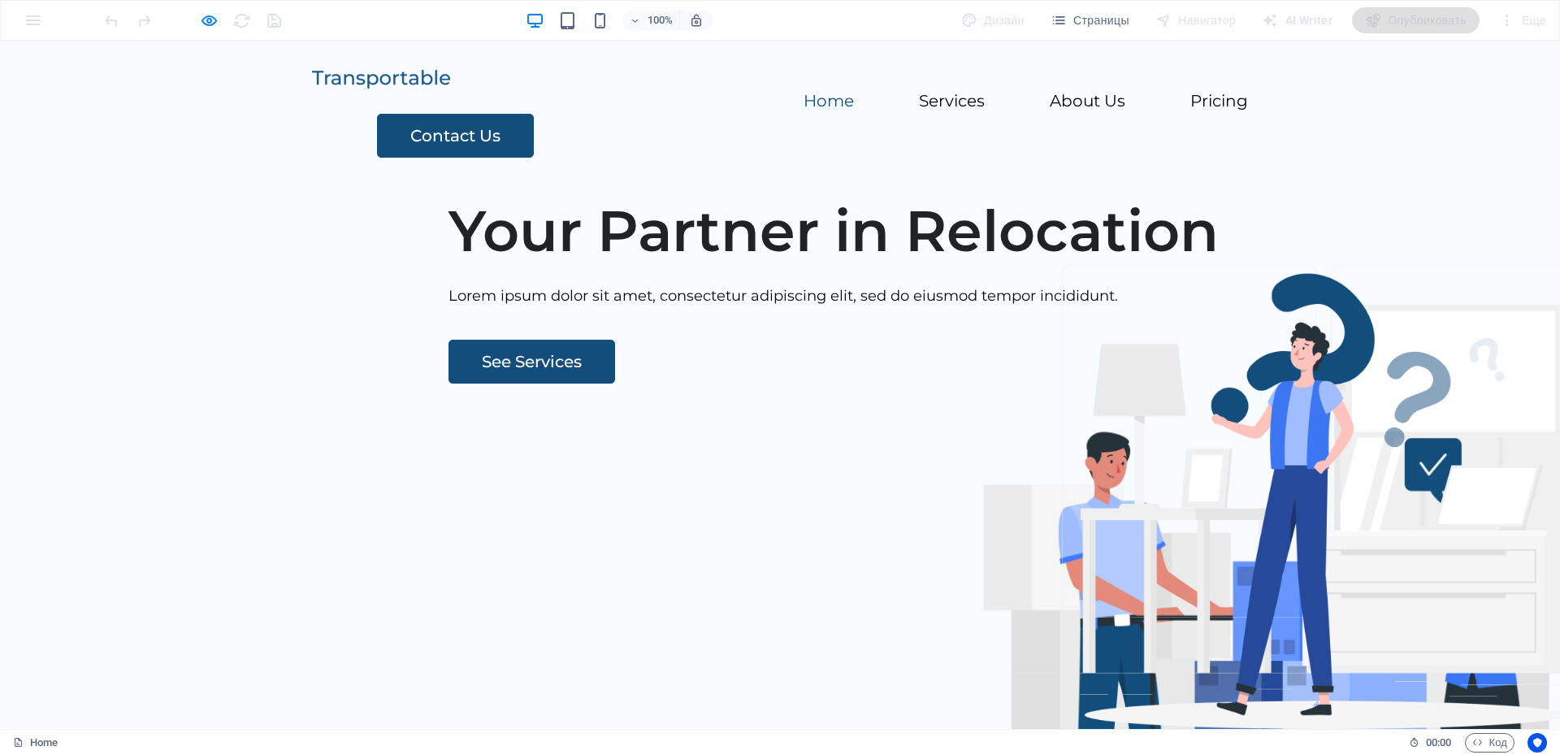
click at [395, 89] on img at bounding box center [381, 79] width 138 height 19
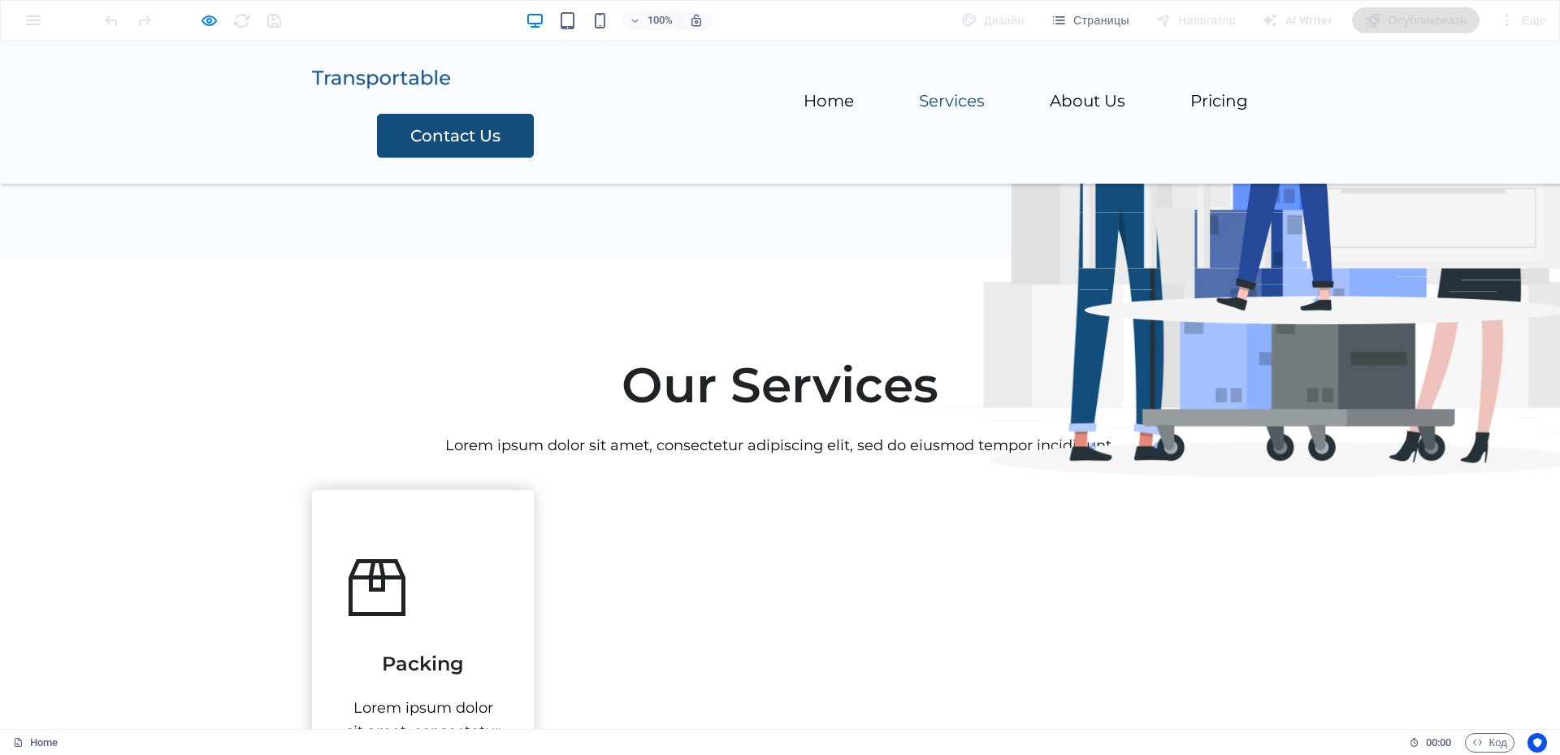
scroll to position [569, 0]
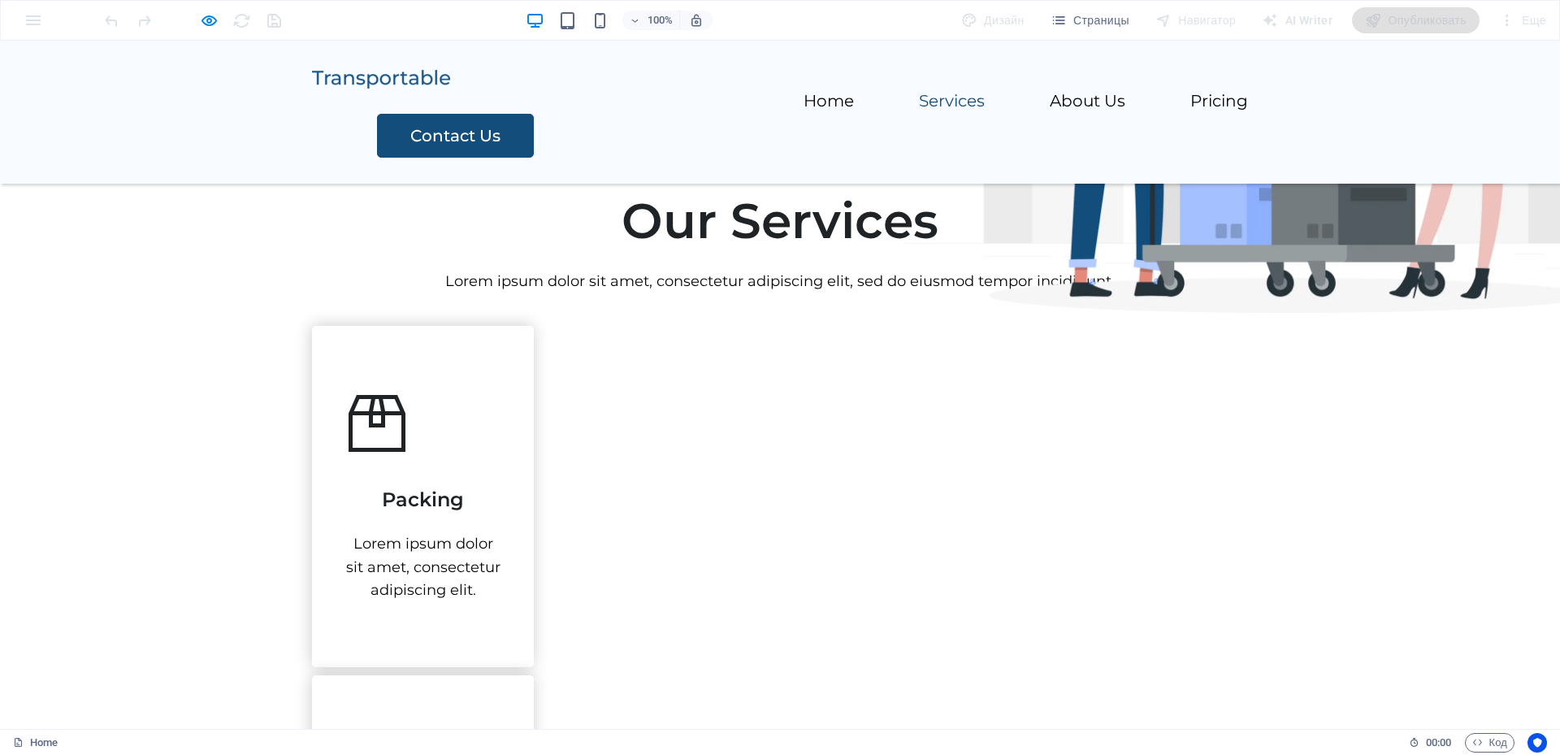
click at [403, 89] on img at bounding box center [381, 79] width 138 height 19
click at [408, 89] on img at bounding box center [381, 79] width 138 height 19
click at [804, 95] on link "Home" at bounding box center [829, 101] width 50 height 16
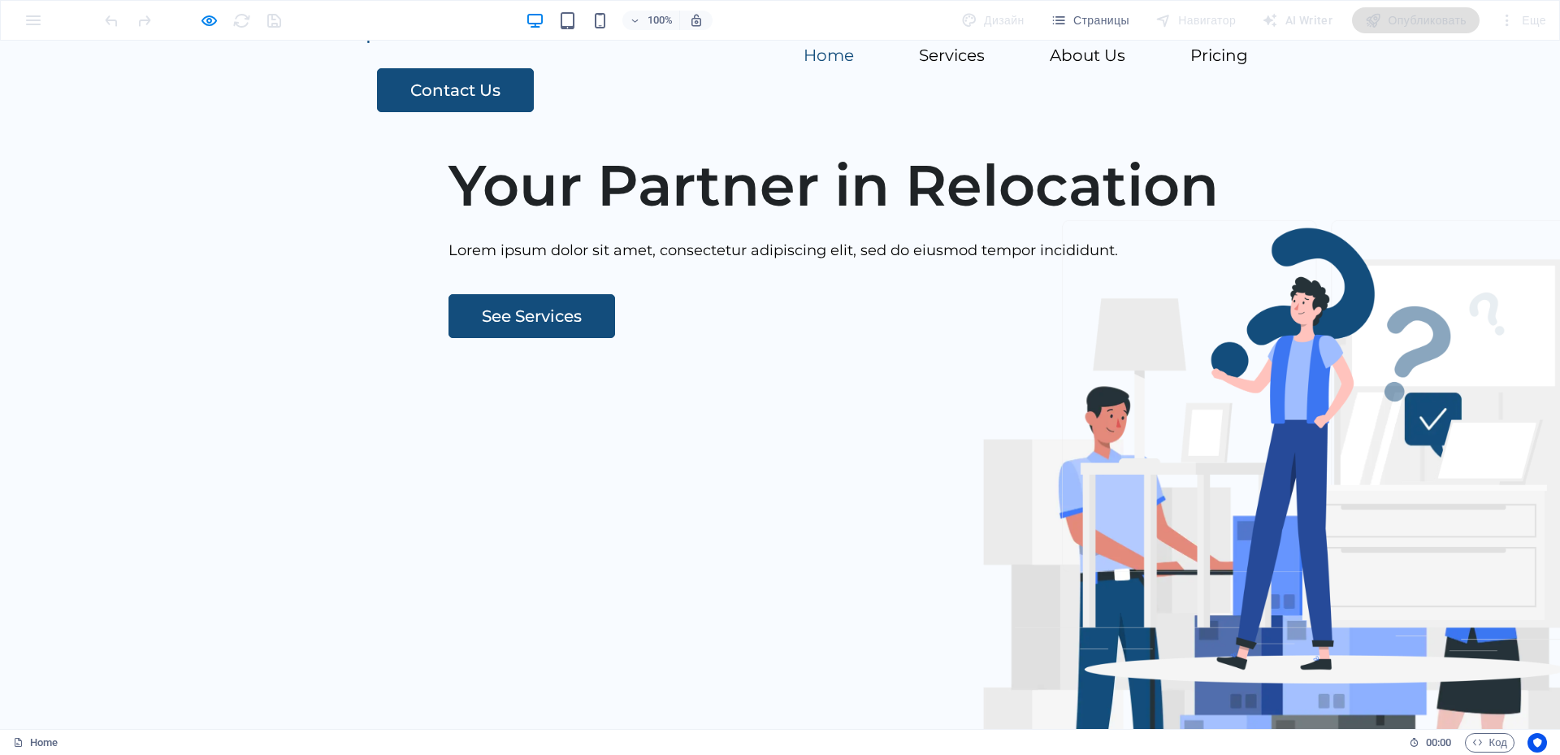
scroll to position [0, 0]
